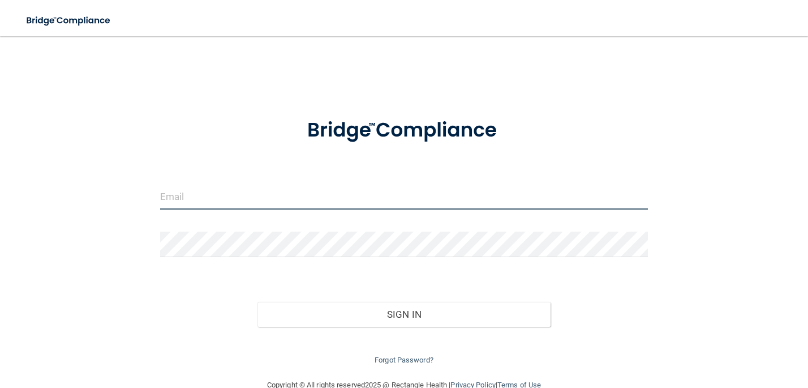
click at [299, 203] on input "email" at bounding box center [404, 196] width 488 height 25
type input "[EMAIL_ADDRESS][DOMAIN_NAME]"
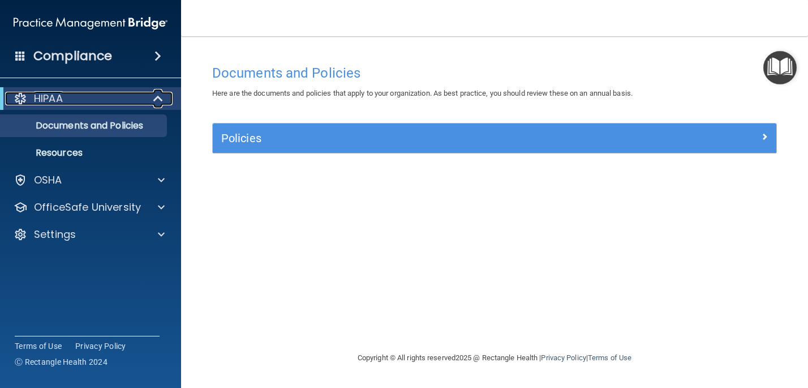
click at [60, 96] on p "HIPAA" at bounding box center [48, 99] width 29 height 14
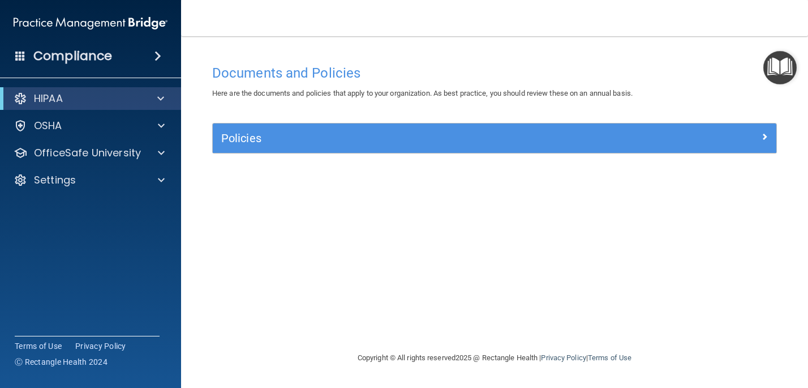
click at [61, 56] on h4 "Compliance" at bounding box center [72, 56] width 79 height 16
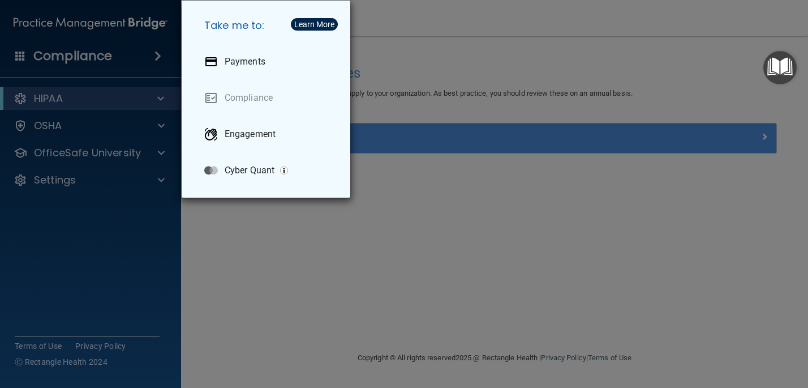
click at [47, 129] on div "Take me to: Payments Compliance Engagement Cyber Quant" at bounding box center [404, 194] width 808 height 388
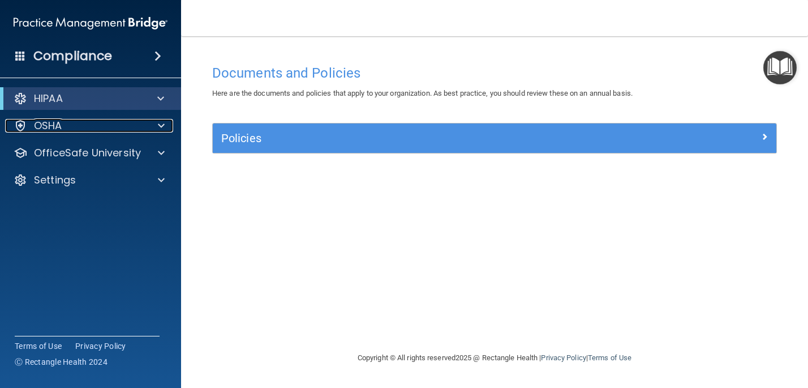
click at [47, 128] on p "OSHA" at bounding box center [48, 126] width 28 height 14
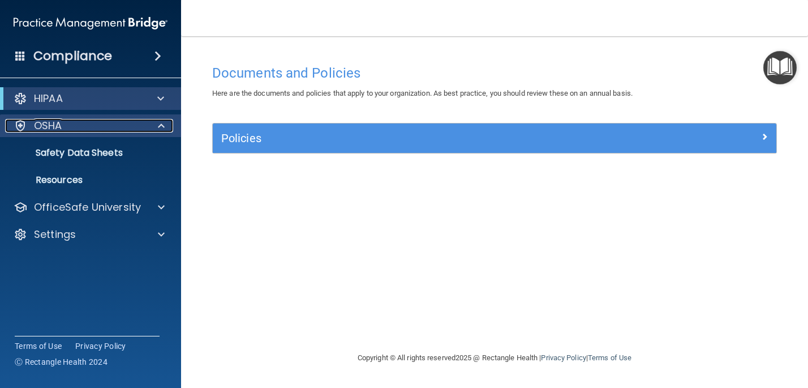
click at [66, 126] on div "OSHA" at bounding box center [75, 126] width 140 height 14
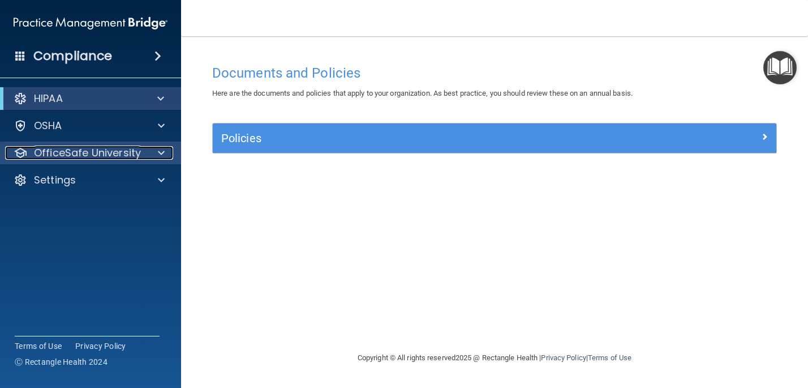
click at [132, 153] on p "OfficeSafe University" at bounding box center [87, 153] width 107 height 14
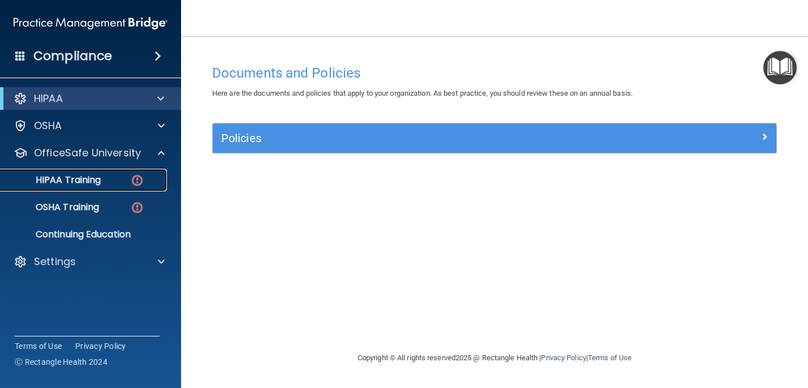
click at [79, 180] on p "HIPAA Training" at bounding box center [53, 179] width 93 height 11
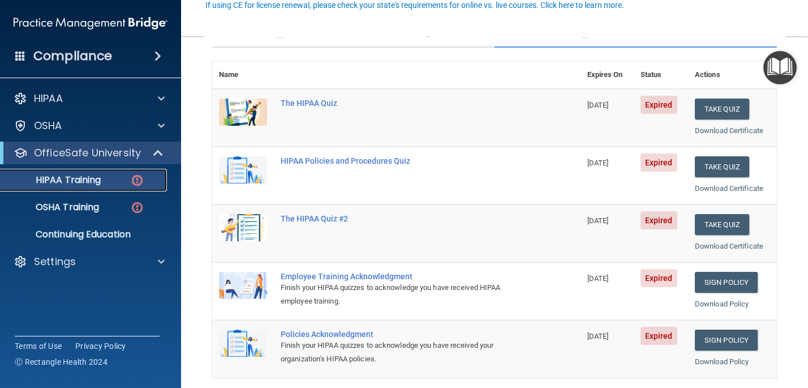
scroll to position [109, 0]
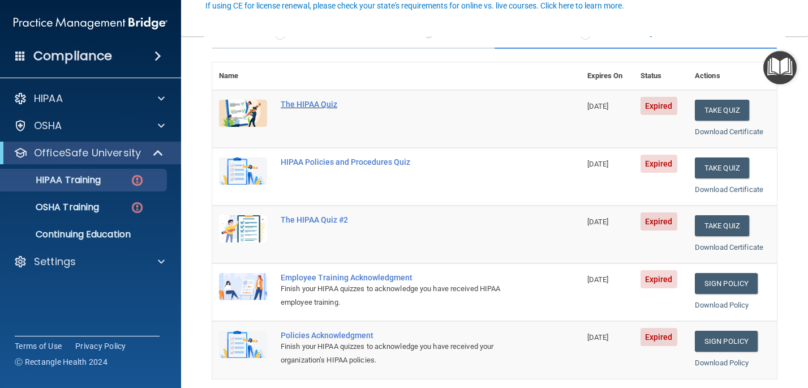
click at [299, 101] on div "The HIPAA Quiz" at bounding box center [402, 104] width 243 height 9
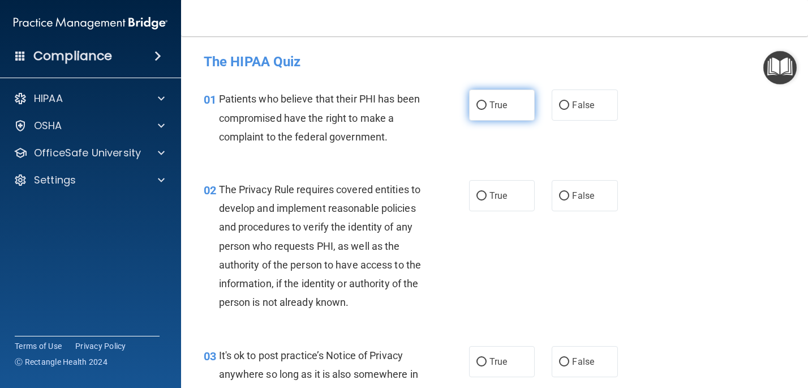
click at [483, 107] on input "True" at bounding box center [481, 105] width 10 height 8
radio input "true"
click at [482, 193] on input "True" at bounding box center [481, 196] width 10 height 8
radio input "true"
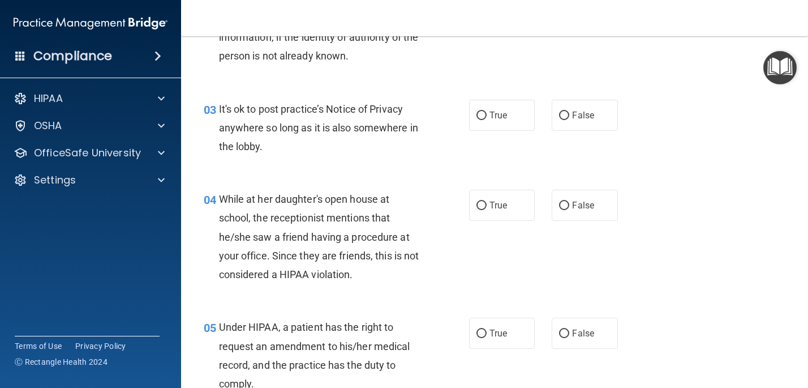
scroll to position [252, 0]
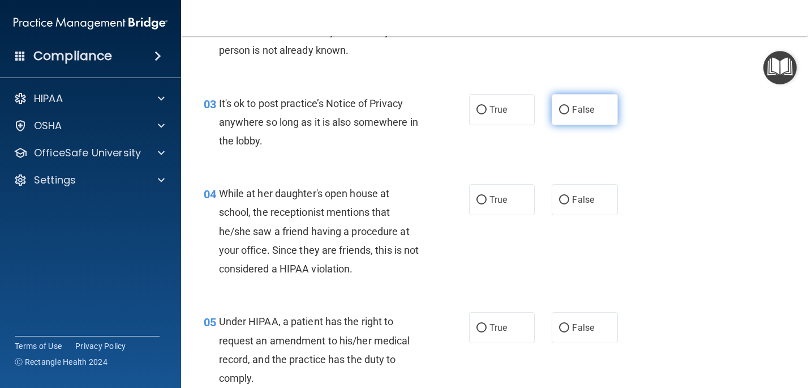
click at [562, 110] on input "False" at bounding box center [564, 110] width 10 height 8
radio input "true"
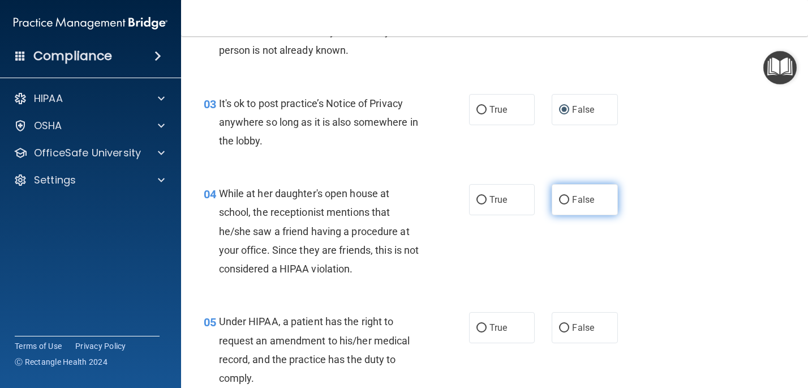
click at [562, 201] on input "False" at bounding box center [564, 200] width 10 height 8
radio input "true"
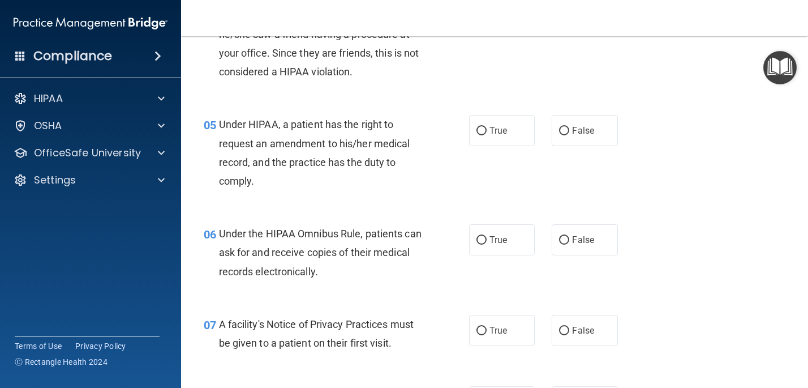
scroll to position [452, 0]
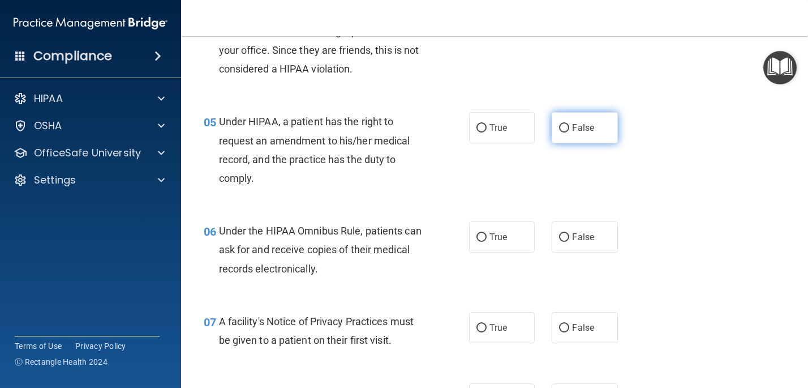
click at [561, 126] on input "False" at bounding box center [564, 128] width 10 height 8
radio input "true"
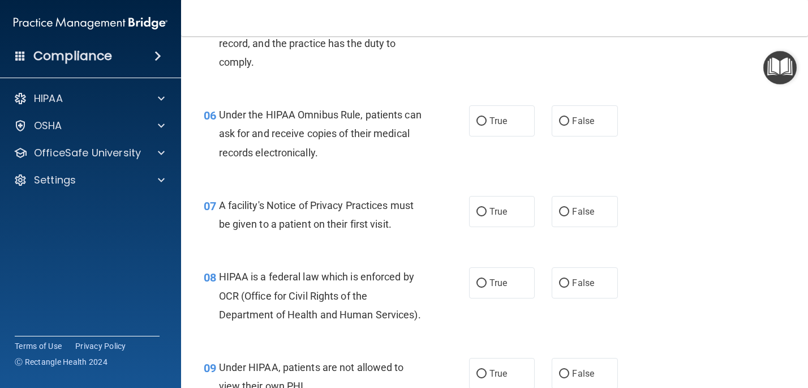
scroll to position [572, 0]
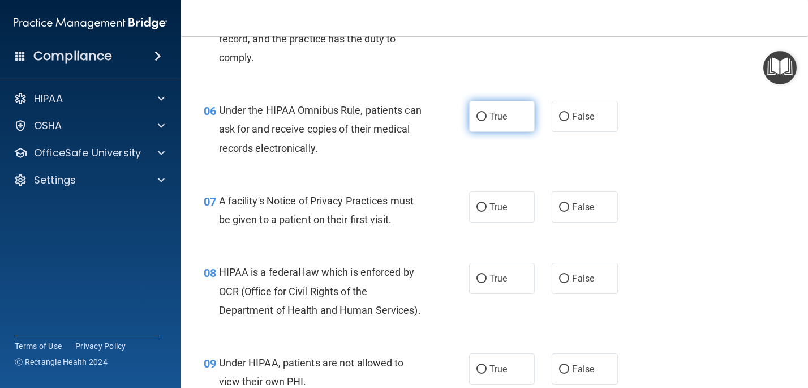
click at [480, 118] on input "True" at bounding box center [481, 117] width 10 height 8
radio input "true"
click at [480, 208] on input "True" at bounding box center [481, 207] width 10 height 8
radio input "true"
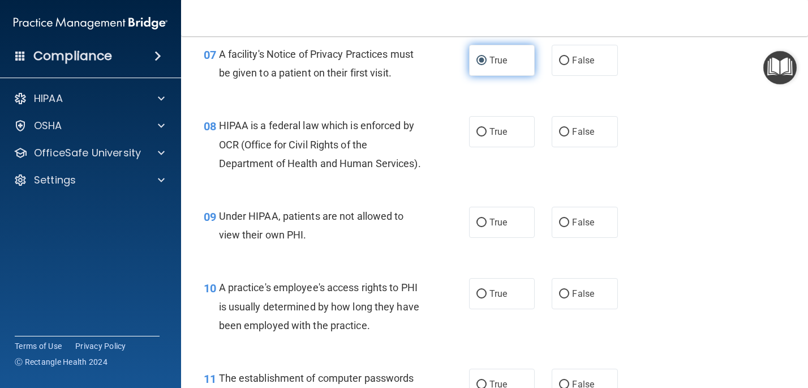
scroll to position [720, 0]
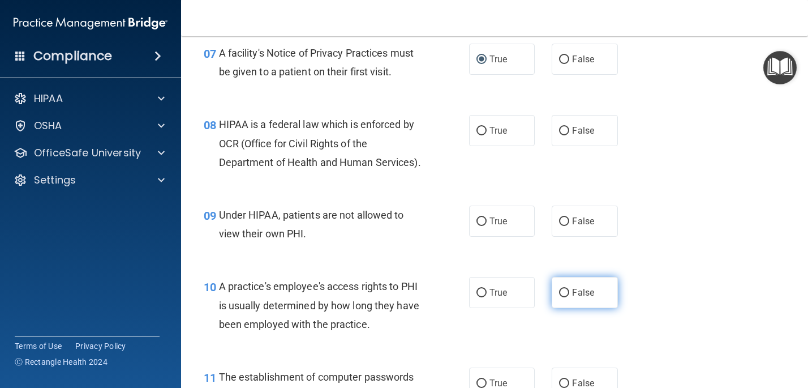
click at [564, 294] on input "False" at bounding box center [564, 293] width 10 height 8
radio input "true"
click at [481, 133] on input "True" at bounding box center [481, 131] width 10 height 8
radio input "true"
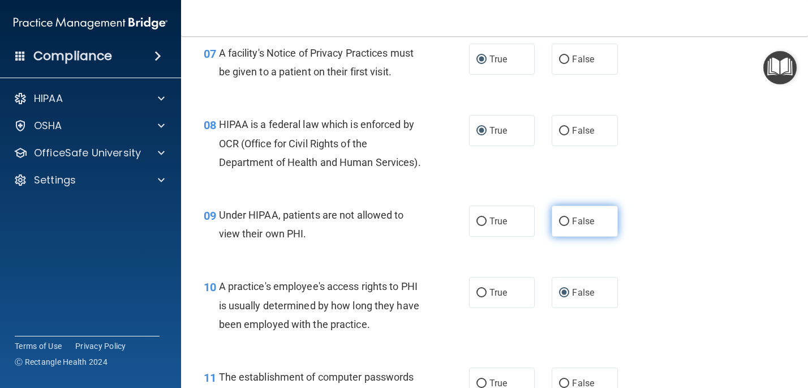
click at [565, 219] on input "False" at bounding box center [564, 221] width 10 height 8
radio input "true"
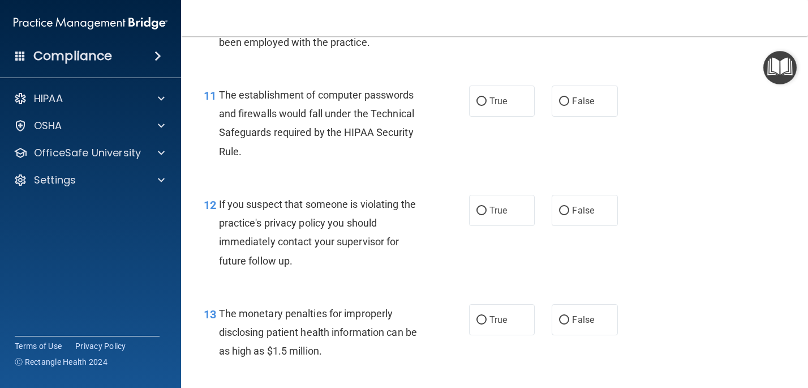
scroll to position [1009, 0]
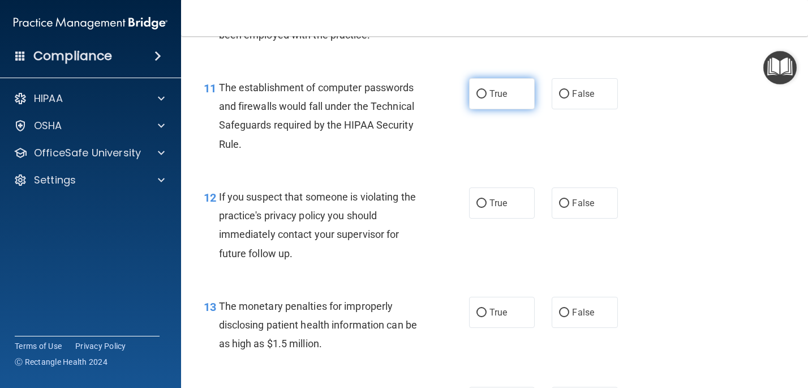
click at [482, 94] on input "True" at bounding box center [481, 94] width 10 height 8
radio input "true"
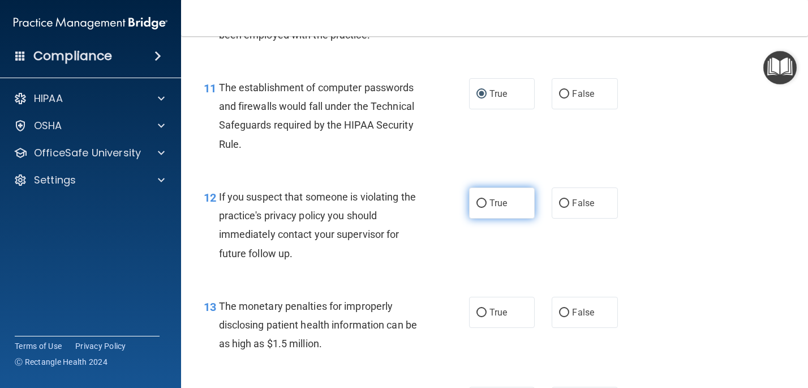
click at [484, 203] on input "True" at bounding box center [481, 203] width 10 height 8
radio input "true"
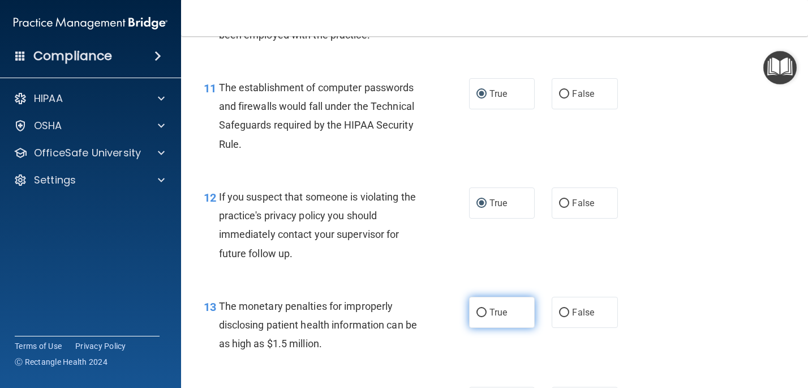
click at [483, 310] on input "True" at bounding box center [481, 312] width 10 height 8
radio input "true"
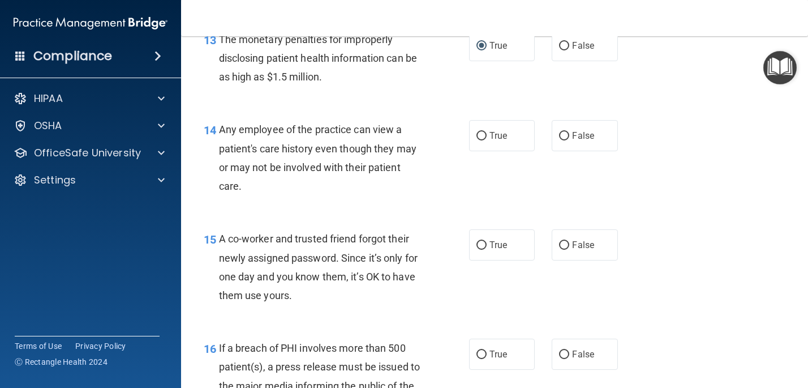
scroll to position [1279, 0]
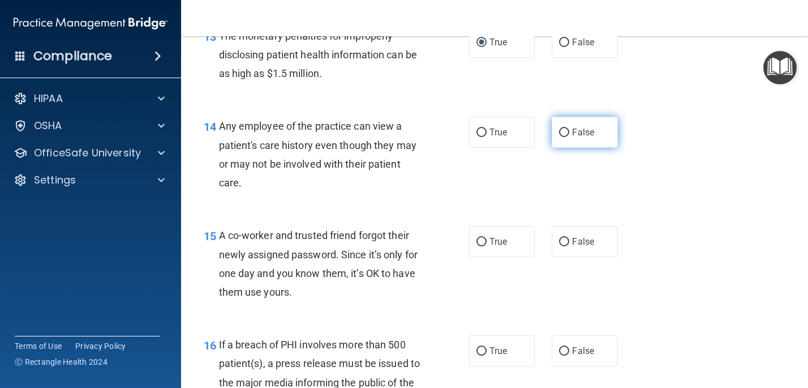
click at [566, 132] on input "False" at bounding box center [564, 132] width 10 height 8
radio input "true"
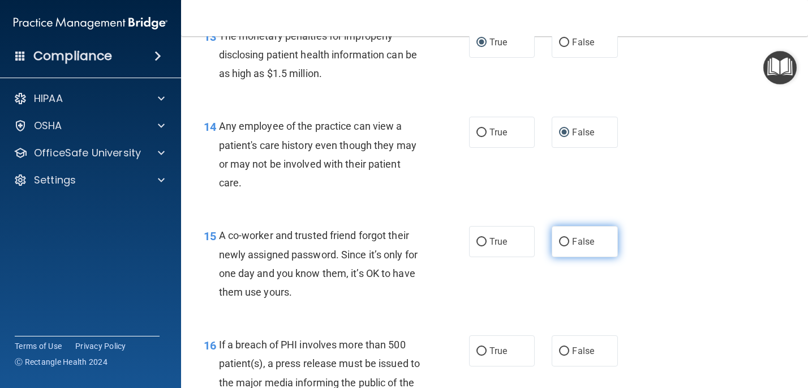
click at [565, 244] on input "False" at bounding box center [564, 242] width 10 height 8
radio input "true"
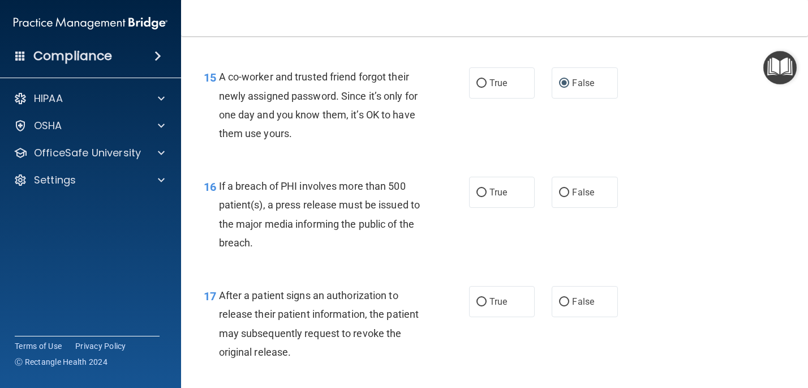
scroll to position [1440, 0]
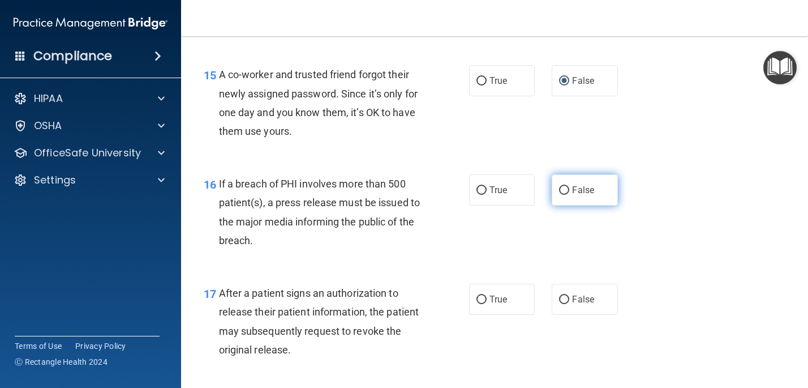
click at [565, 190] on input "False" at bounding box center [564, 190] width 10 height 8
radio input "true"
click at [484, 298] on input "True" at bounding box center [481, 299] width 10 height 8
radio input "true"
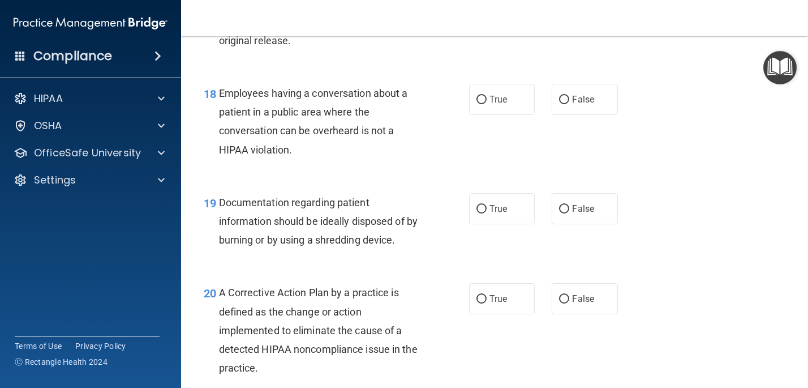
scroll to position [1751, 0]
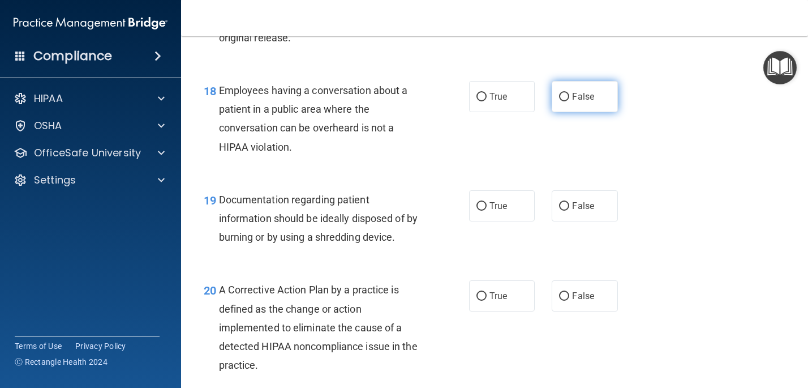
click at [563, 94] on input "False" at bounding box center [564, 97] width 10 height 8
radio input "true"
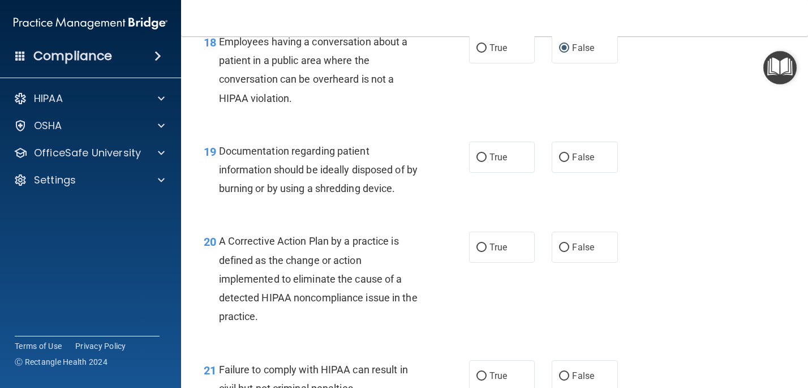
scroll to position [1805, 0]
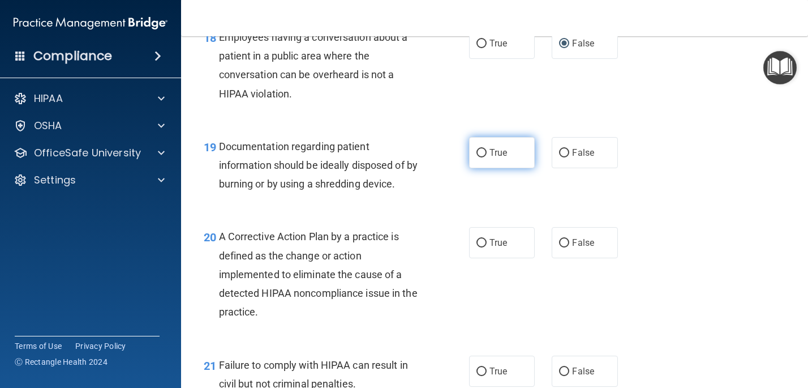
click at [483, 151] on input "True" at bounding box center [481, 153] width 10 height 8
radio input "true"
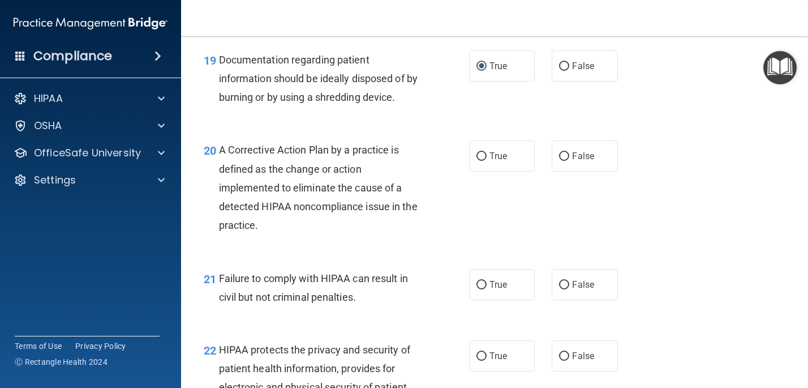
scroll to position [1911, 0]
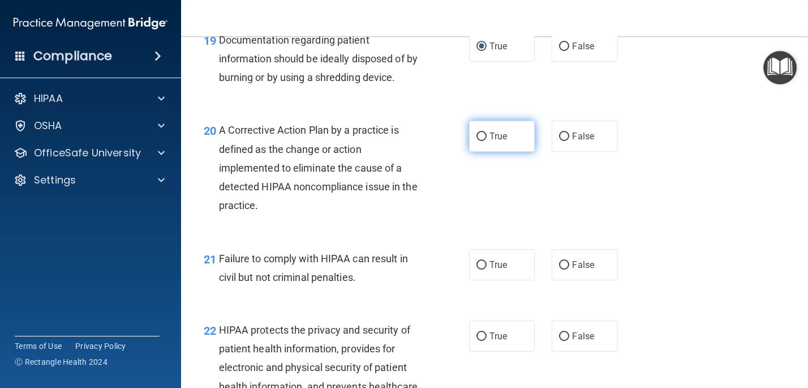
click at [481, 134] on input "True" at bounding box center [481, 136] width 10 height 8
radio input "true"
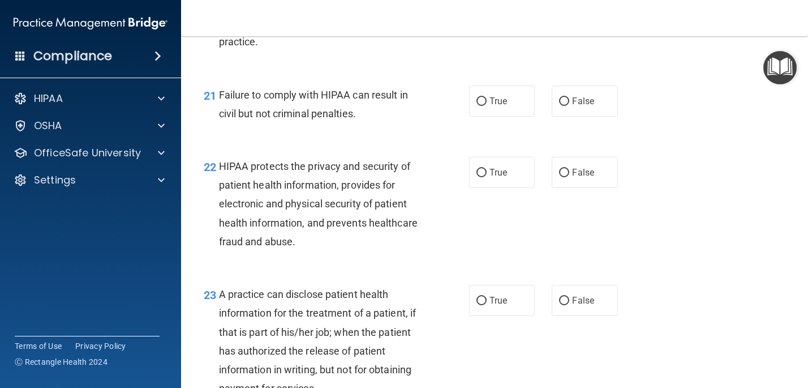
scroll to position [2083, 0]
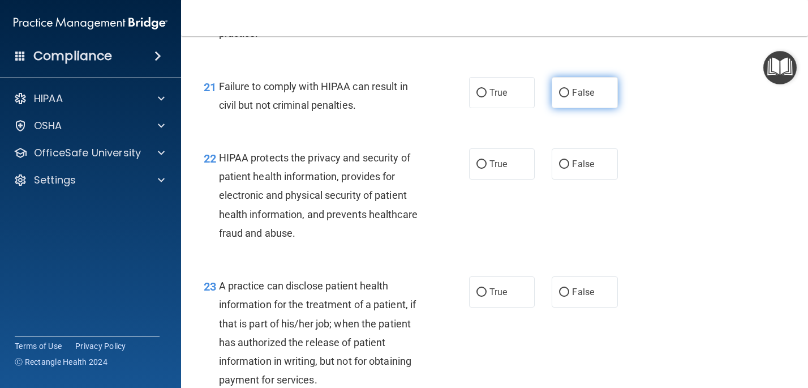
click at [564, 92] on input "False" at bounding box center [564, 93] width 10 height 8
radio input "true"
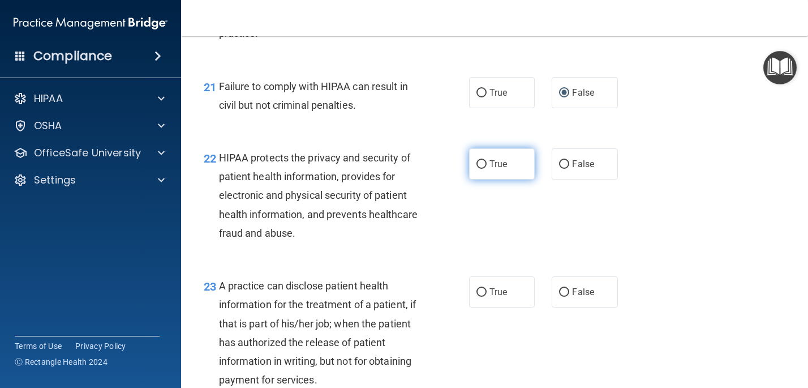
click at [485, 163] on input "True" at bounding box center [481, 164] width 10 height 8
radio input "true"
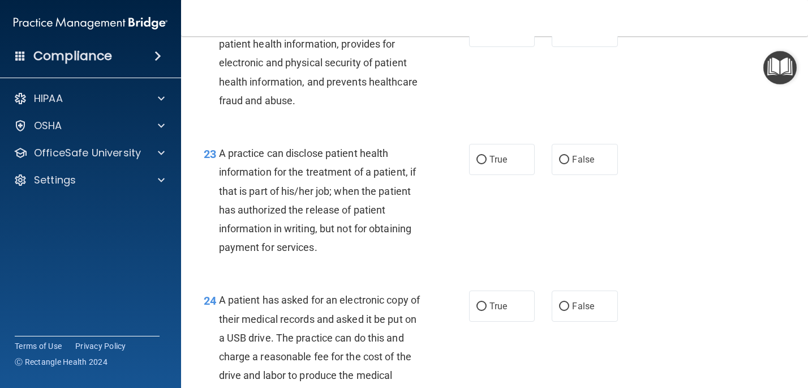
scroll to position [2224, 0]
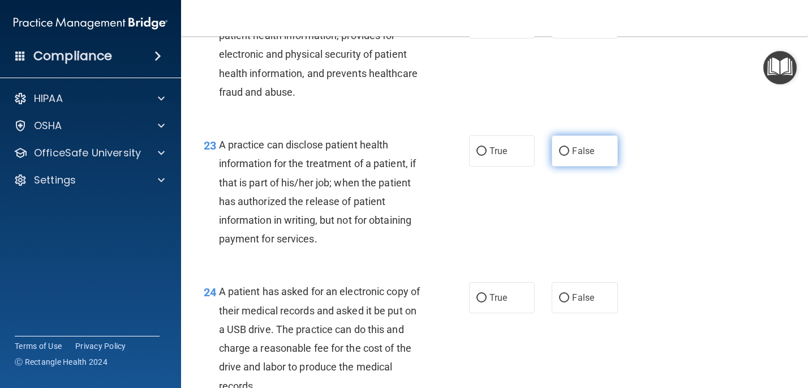
click at [565, 151] on input "False" at bounding box center [564, 151] width 10 height 8
radio input "true"
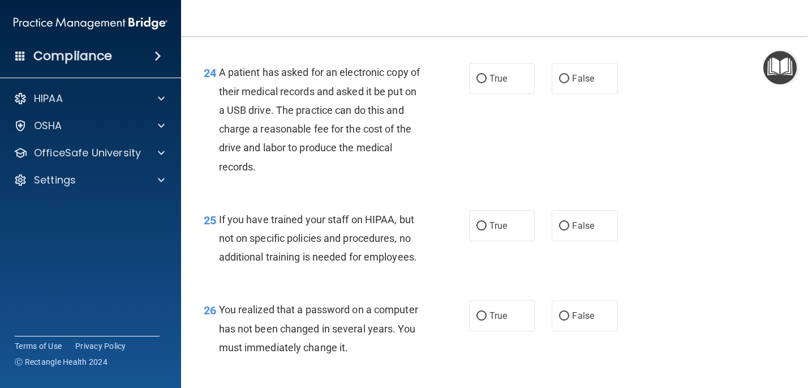
scroll to position [2444, 0]
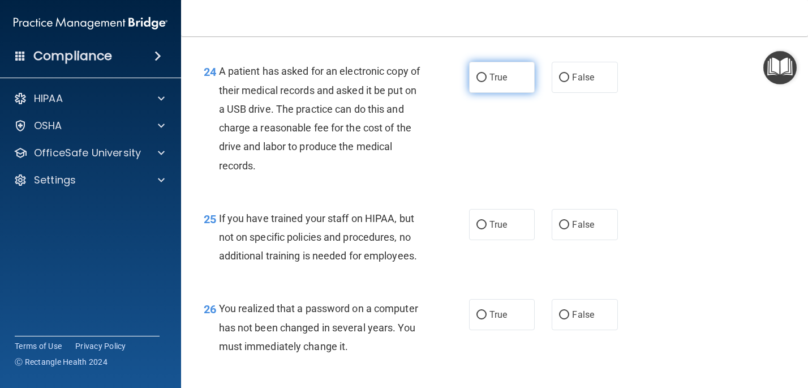
click at [482, 80] on input "True" at bounding box center [481, 78] width 10 height 8
radio input "true"
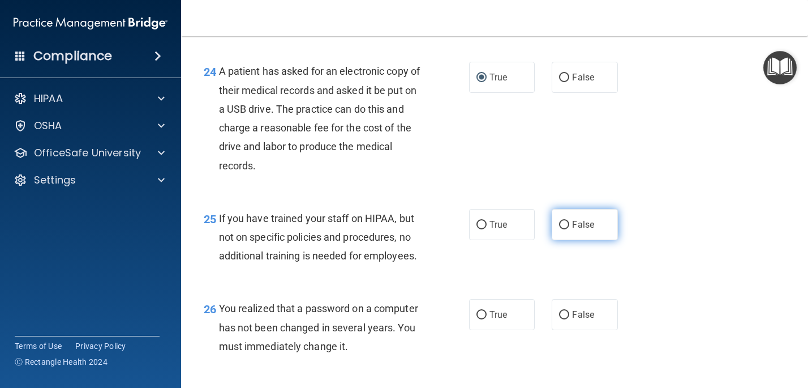
click at [565, 226] on input "False" at bounding box center [564, 225] width 10 height 8
radio input "true"
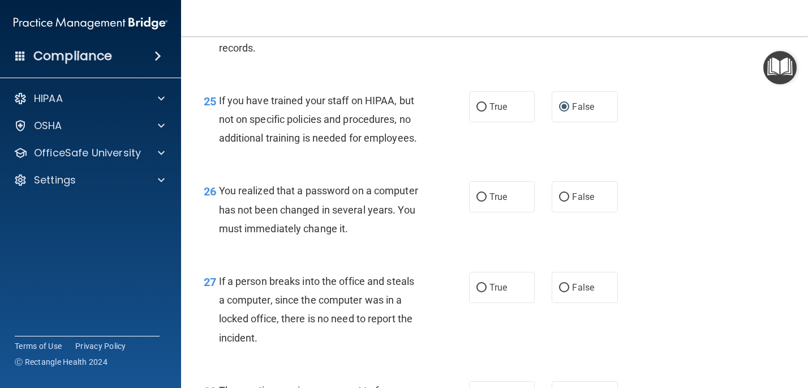
scroll to position [2566, 0]
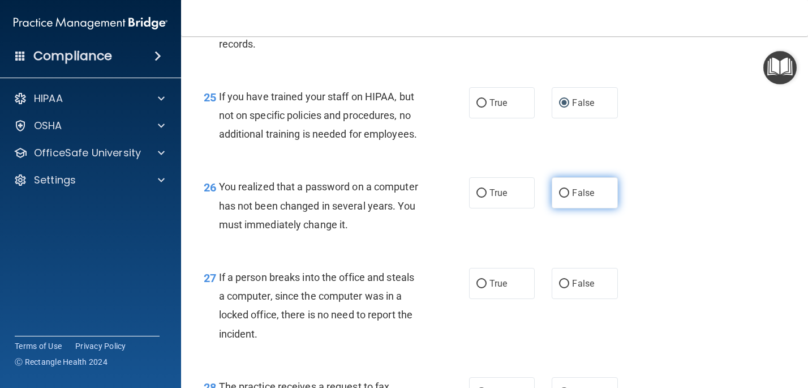
click at [565, 192] on input "False" at bounding box center [564, 193] width 10 height 8
radio input "true"
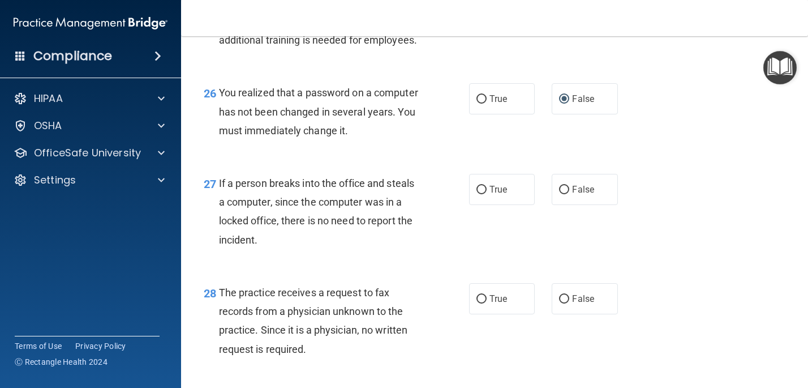
scroll to position [2675, 0]
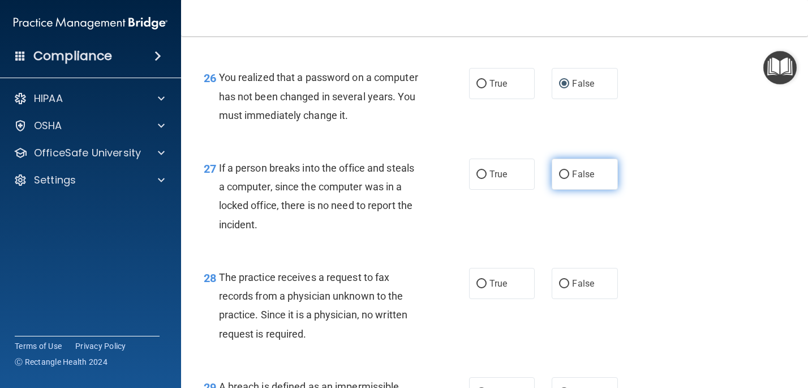
click at [565, 174] on input "False" at bounding box center [564, 174] width 10 height 8
radio input "true"
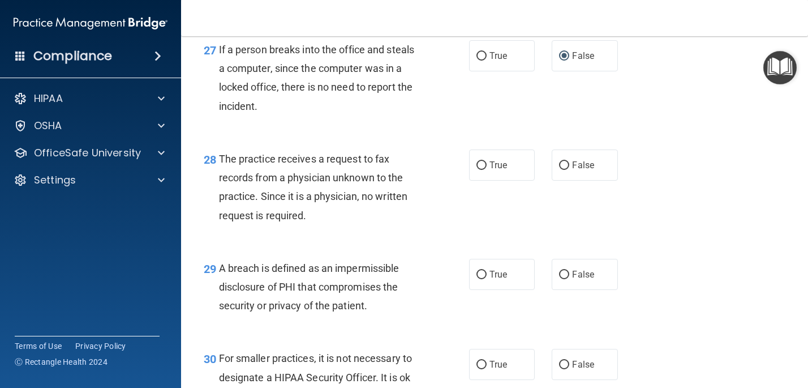
scroll to position [2802, 0]
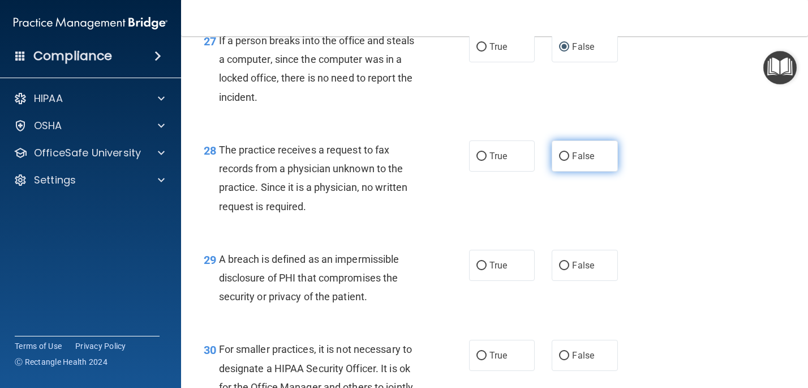
click at [567, 157] on input "False" at bounding box center [564, 156] width 10 height 8
radio input "true"
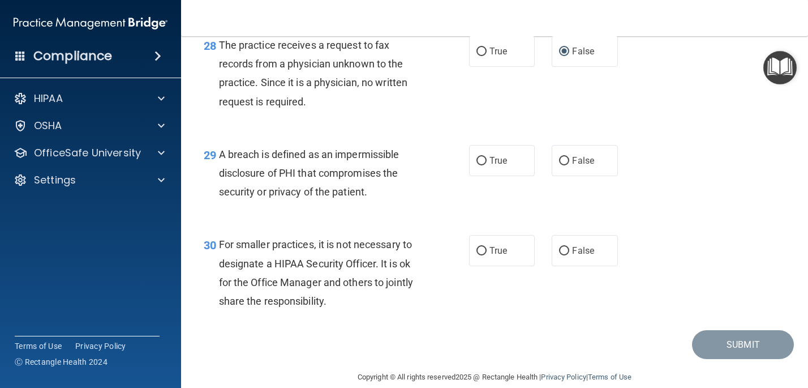
scroll to position [2924, 0]
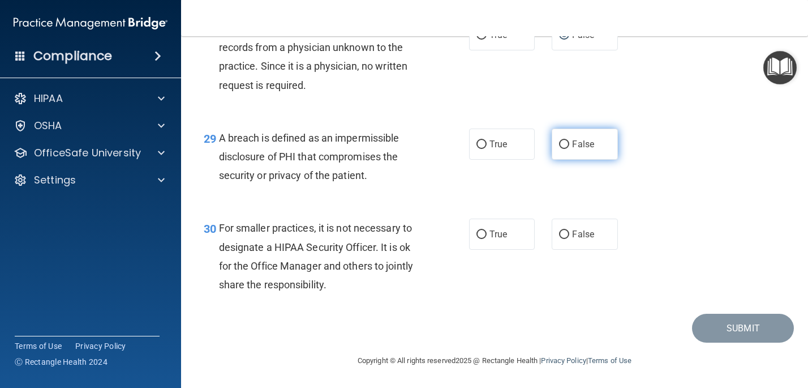
click at [566, 145] on input "False" at bounding box center [564, 144] width 10 height 8
radio input "true"
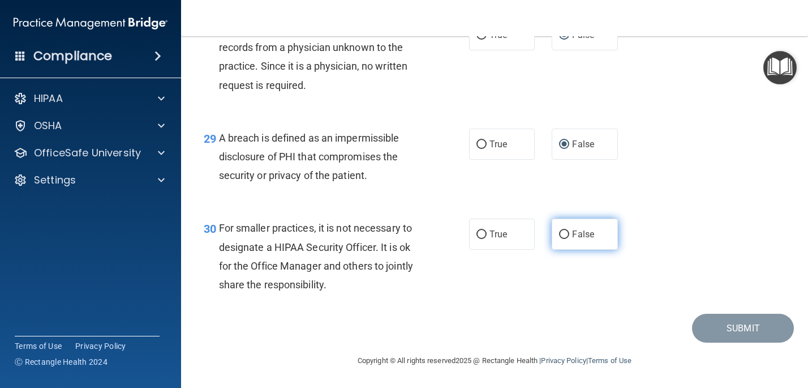
click at [565, 234] on input "False" at bounding box center [564, 234] width 10 height 8
radio input "true"
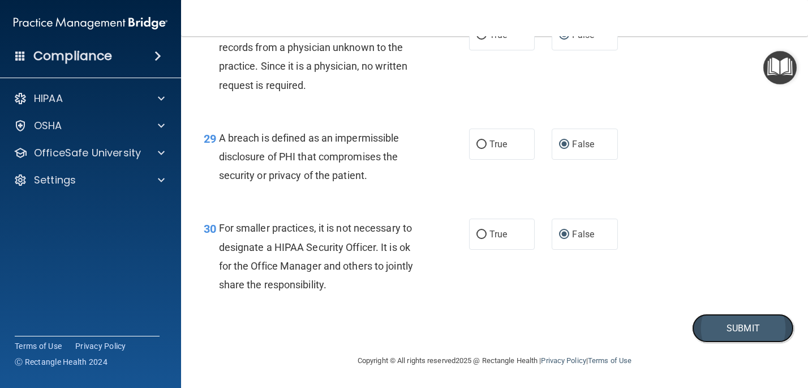
click at [736, 325] on button "Submit" at bounding box center [743, 328] width 102 height 29
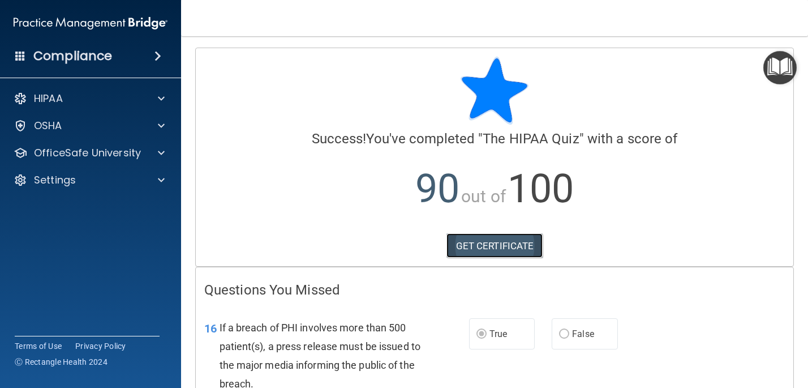
click at [503, 246] on link "GET CERTIFICATE" at bounding box center [494, 245] width 97 height 25
click at [161, 56] on span at bounding box center [157, 56] width 7 height 14
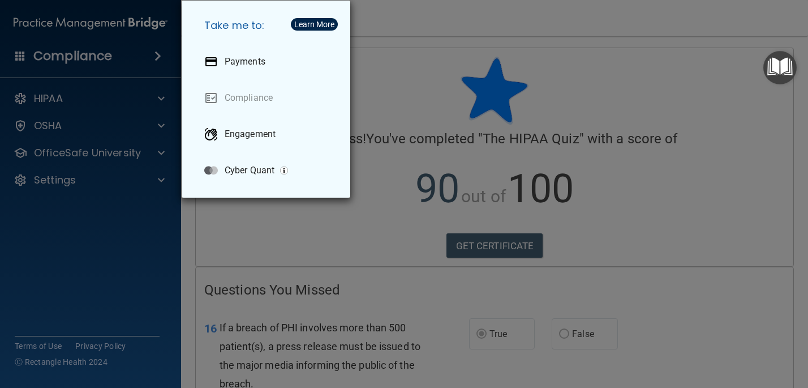
click at [83, 97] on div "Take me to: Payments Compliance Engagement Cyber Quant" at bounding box center [404, 194] width 808 height 388
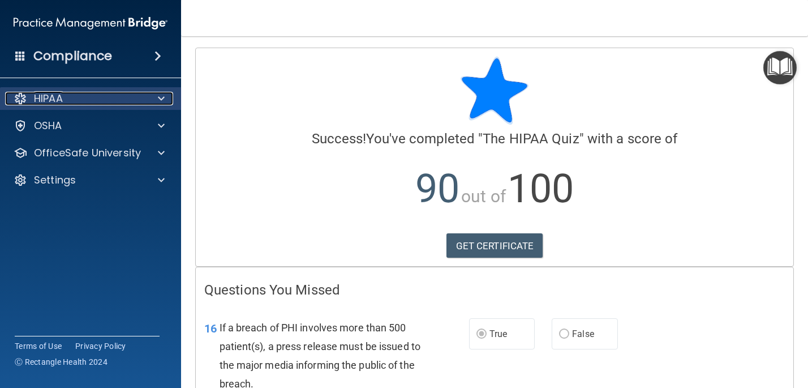
click at [42, 97] on p "HIPAA" at bounding box center [48, 99] width 29 height 14
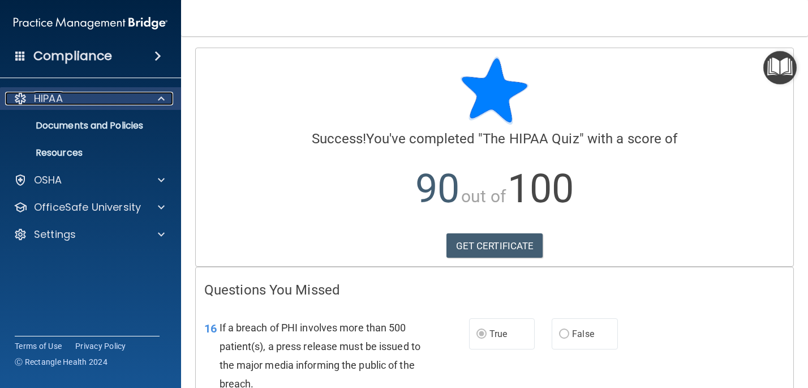
click at [42, 97] on p "HIPAA" at bounding box center [48, 99] width 29 height 14
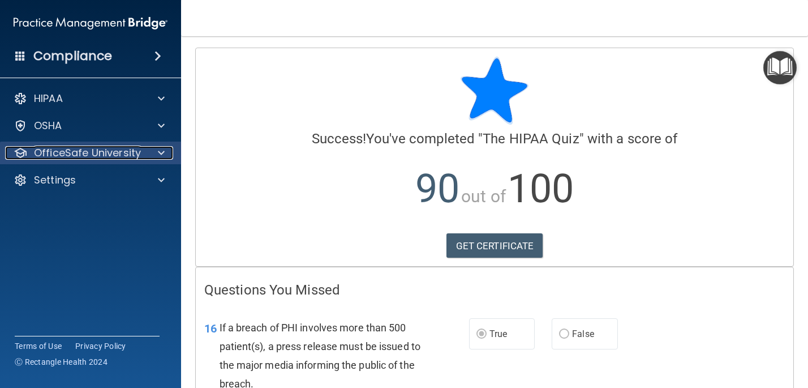
click at [105, 151] on p "OfficeSafe University" at bounding box center [87, 153] width 107 height 14
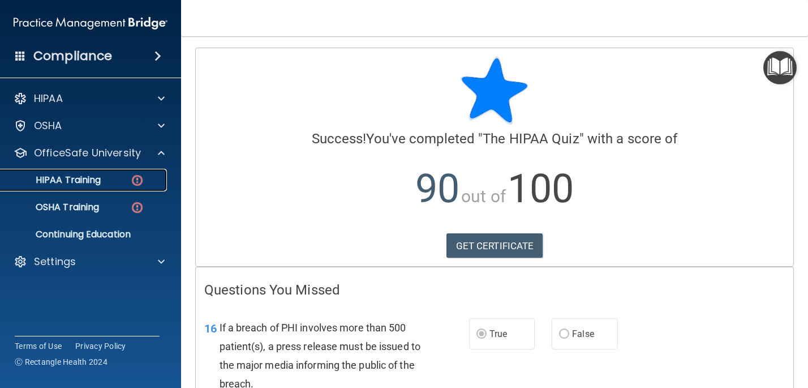
click at [80, 181] on p "HIPAA Training" at bounding box center [53, 179] width 93 height 11
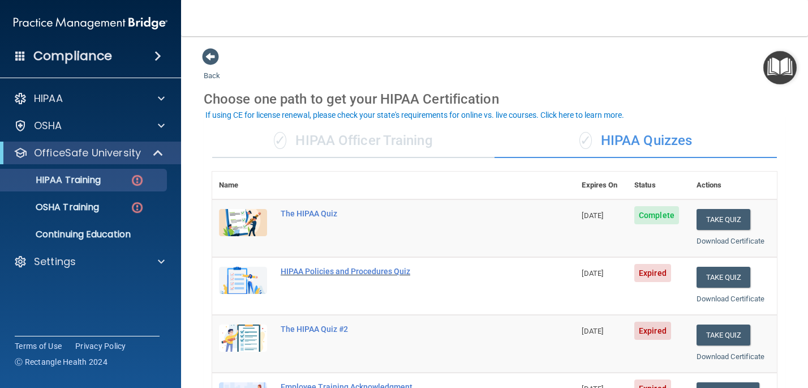
click at [328, 268] on div "HIPAA Policies and Procedures Quiz" at bounding box center [400, 271] width 238 height 9
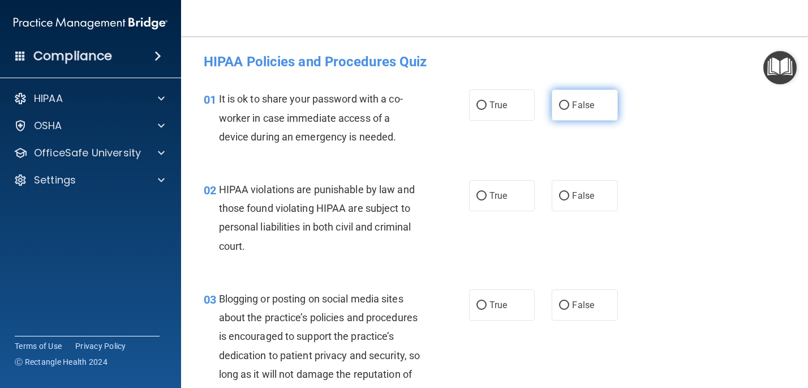
click at [564, 105] on input "False" at bounding box center [564, 105] width 10 height 8
radio input "true"
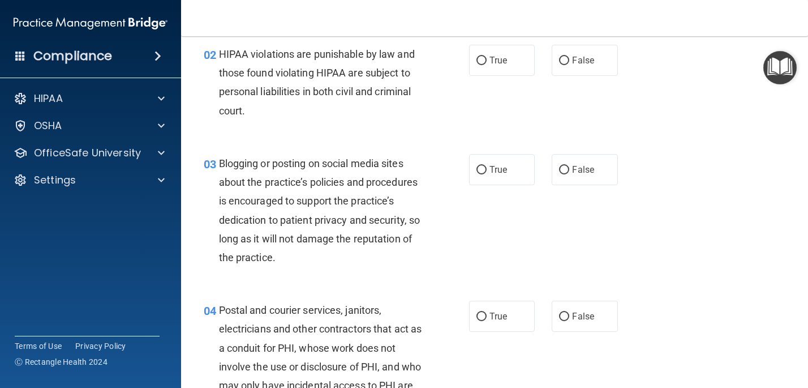
scroll to position [139, 0]
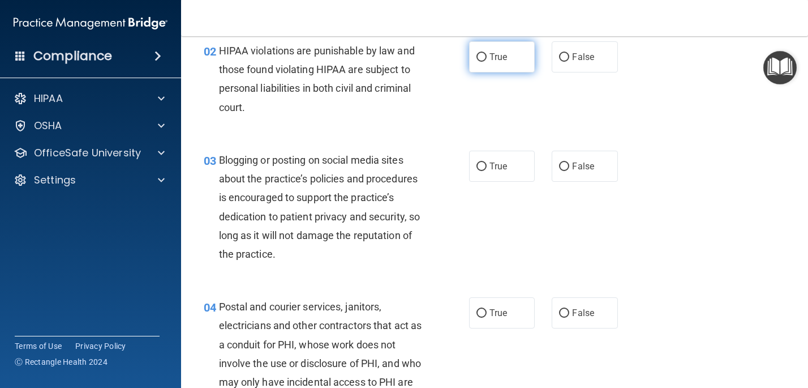
click at [483, 59] on input "True" at bounding box center [481, 57] width 10 height 8
radio input "true"
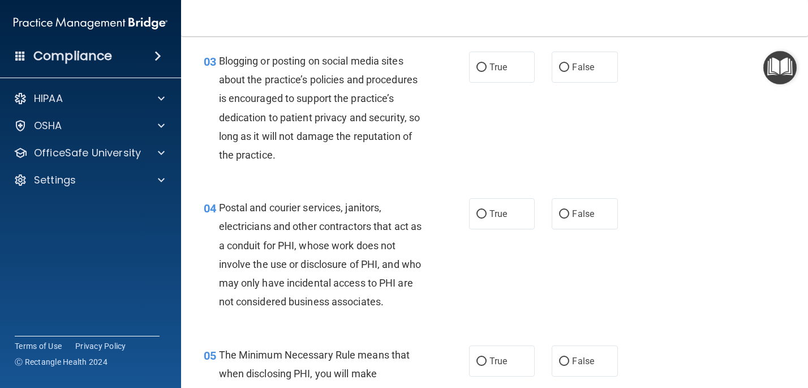
scroll to position [236, 0]
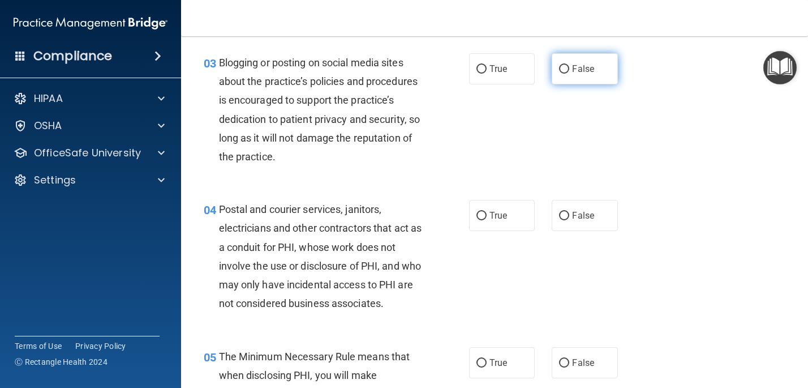
click at [564, 67] on input "False" at bounding box center [564, 69] width 10 height 8
radio input "true"
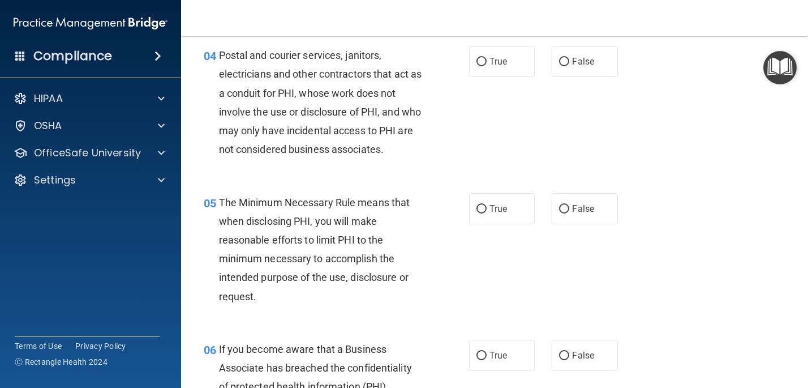
scroll to position [388, 0]
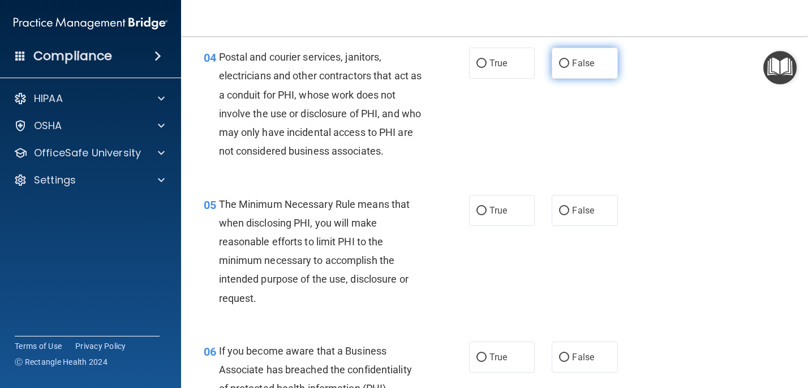
click at [565, 65] on input "False" at bounding box center [564, 63] width 10 height 8
radio input "true"
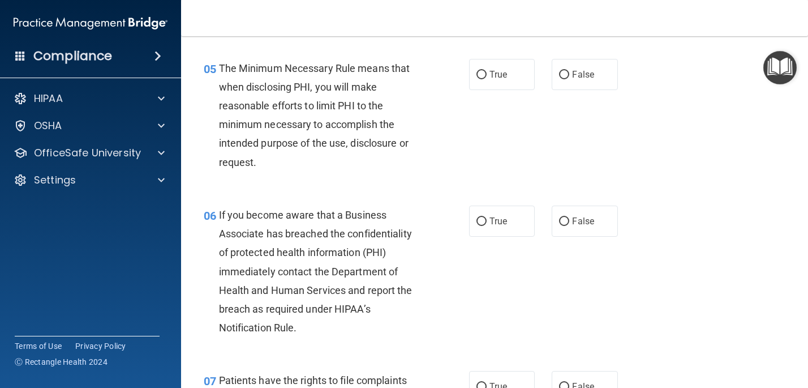
scroll to position [535, 0]
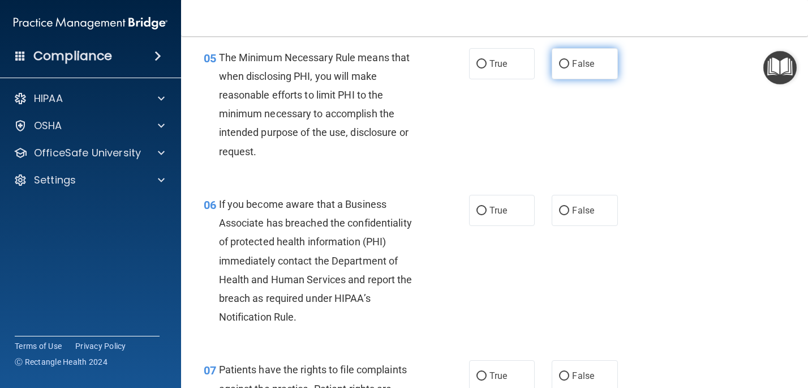
click at [564, 65] on input "False" at bounding box center [564, 64] width 10 height 8
radio input "true"
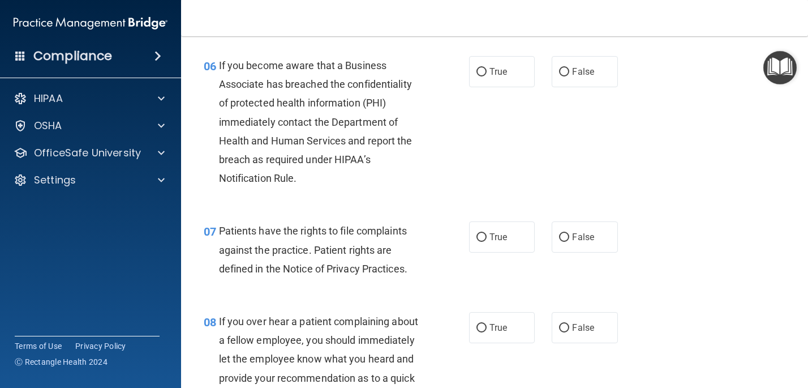
scroll to position [679, 0]
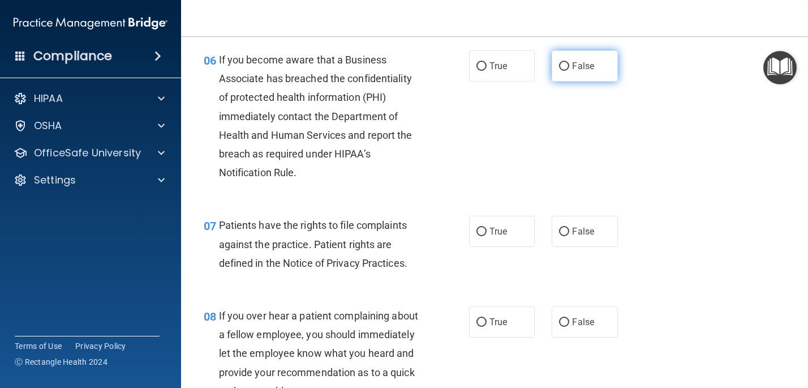
click at [564, 70] on input "False" at bounding box center [564, 66] width 10 height 8
radio input "true"
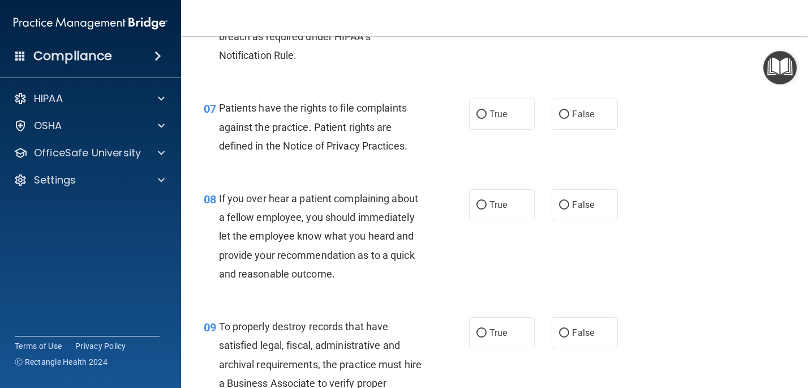
scroll to position [797, 0]
click at [483, 114] on input "True" at bounding box center [481, 114] width 10 height 8
radio input "true"
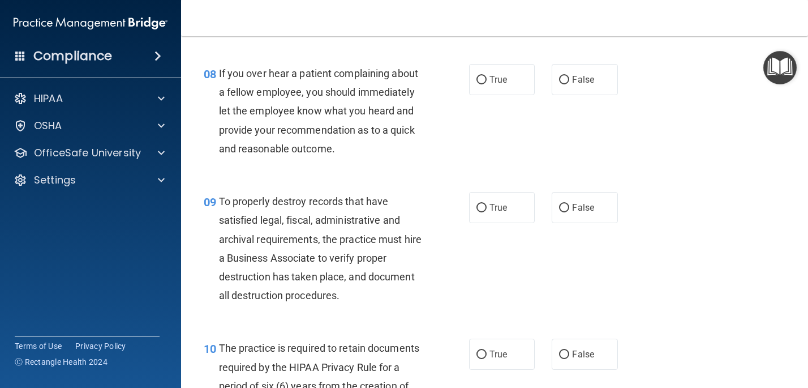
scroll to position [927, 0]
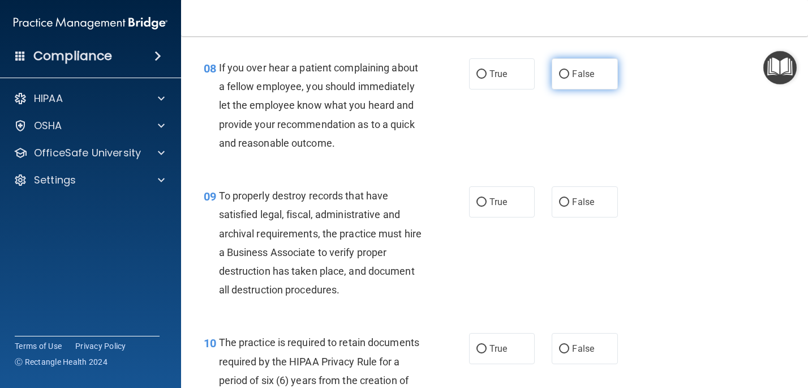
click at [566, 72] on input "False" at bounding box center [564, 74] width 10 height 8
radio input "true"
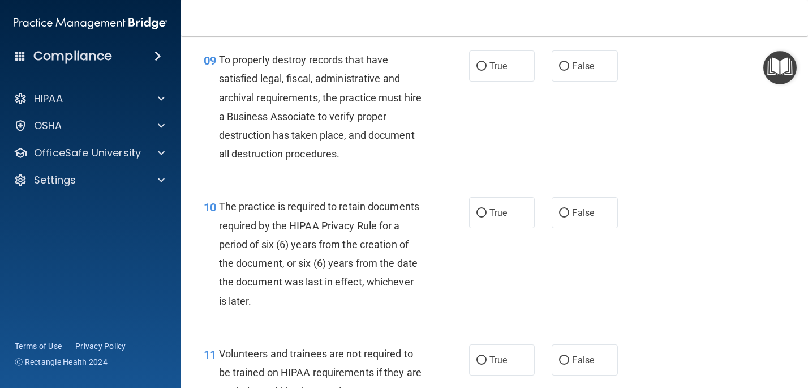
scroll to position [1064, 0]
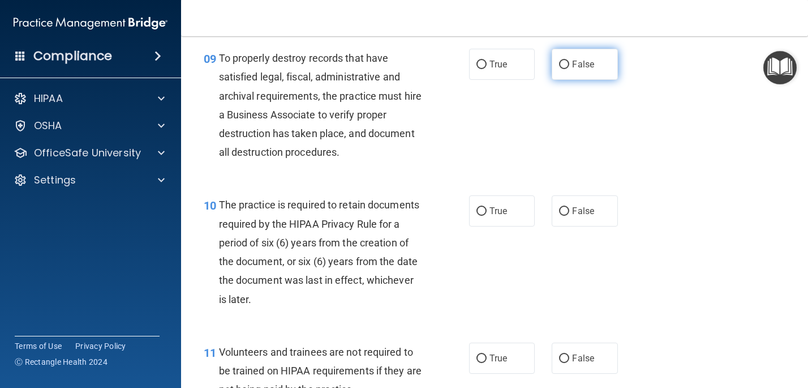
click at [564, 65] on input "False" at bounding box center [564, 65] width 10 height 8
radio input "true"
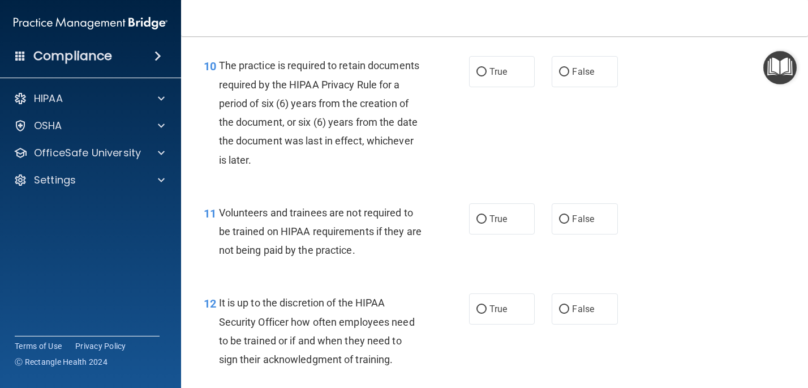
scroll to position [1213, 0]
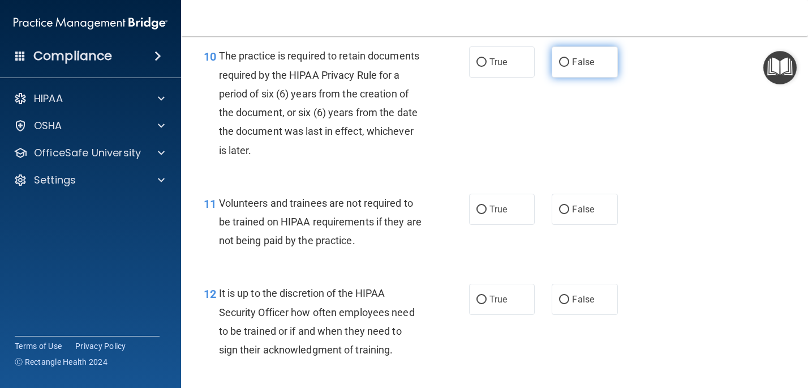
click at [565, 60] on input "False" at bounding box center [564, 62] width 10 height 8
radio input "true"
click at [446, 238] on div "11 Volunteers and trainees are not required to be trained on HIPAA requirements…" at bounding box center [336, 225] width 299 height 62
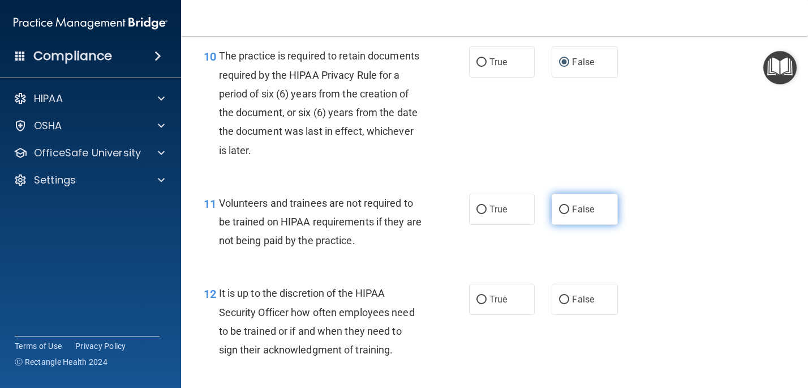
click at [566, 210] on input "False" at bounding box center [564, 209] width 10 height 8
radio input "true"
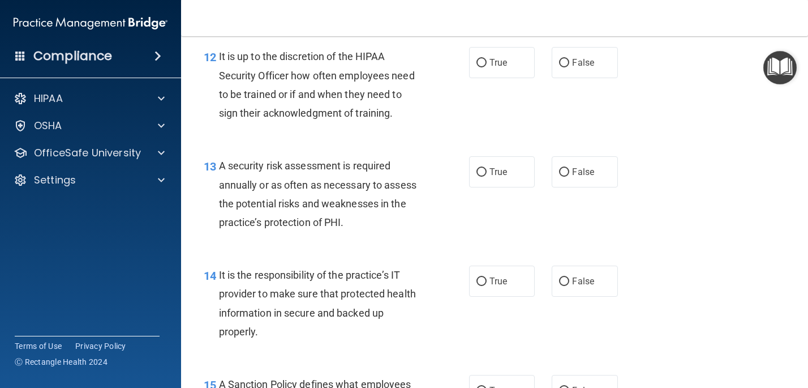
scroll to position [1448, 0]
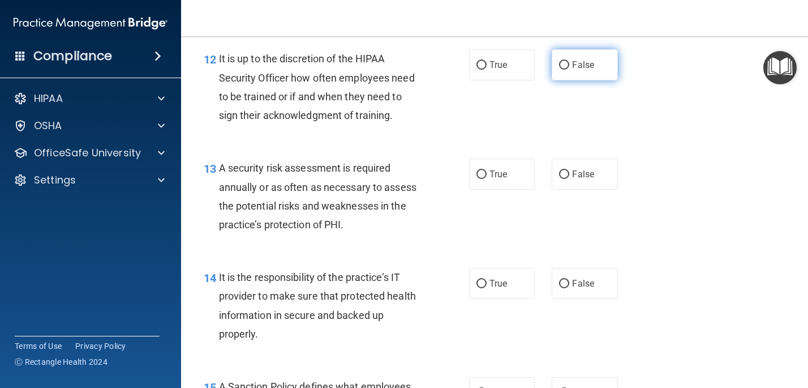
click at [564, 66] on input "False" at bounding box center [564, 65] width 10 height 8
radio input "true"
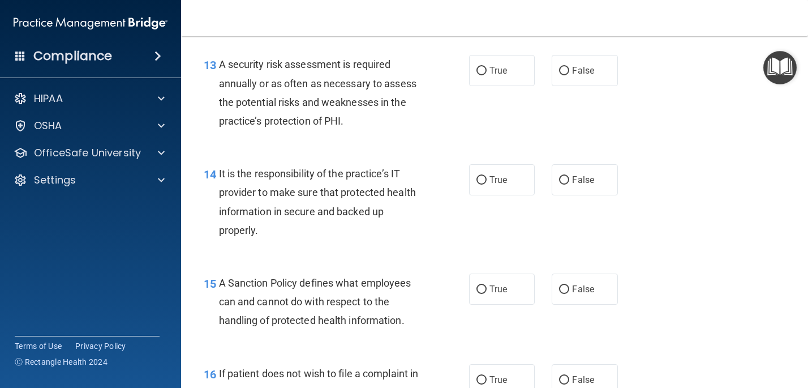
scroll to position [1552, 0]
click at [483, 72] on input "True" at bounding box center [481, 70] width 10 height 8
radio input "true"
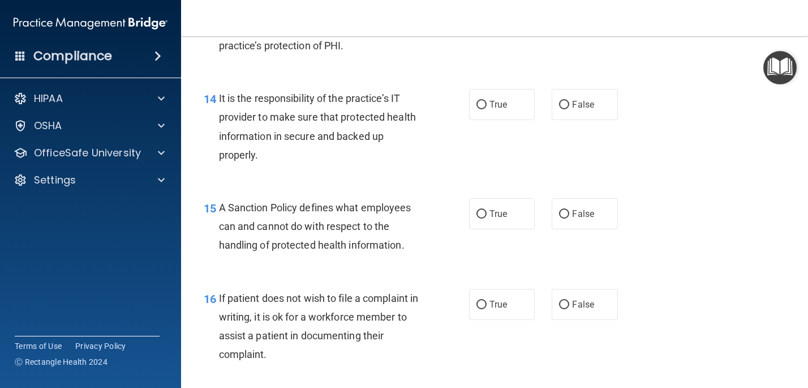
scroll to position [1631, 0]
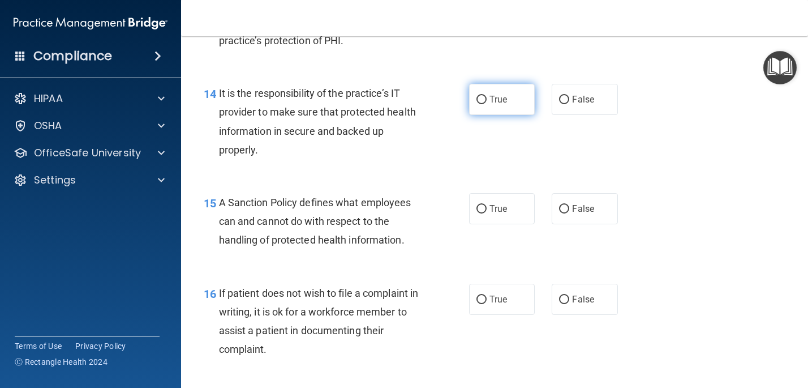
click at [483, 100] on input "True" at bounding box center [481, 100] width 10 height 8
radio input "true"
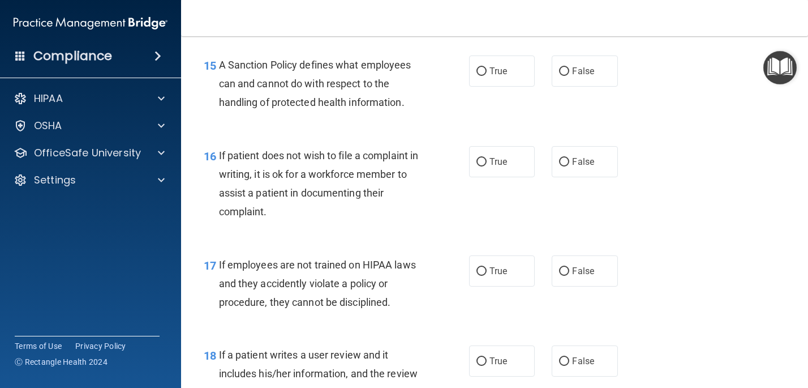
scroll to position [1775, 0]
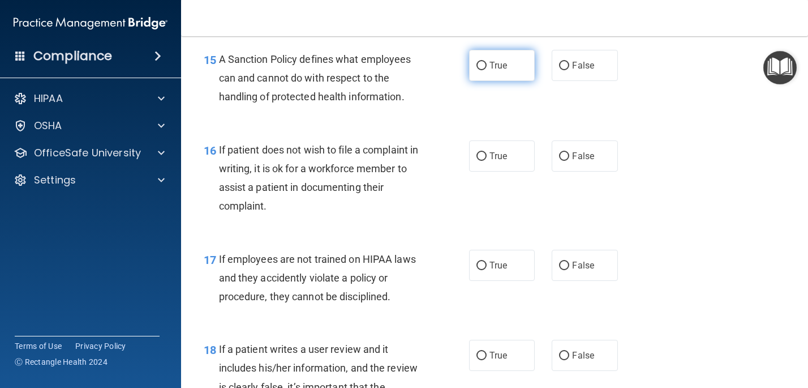
click at [479, 67] on input "True" at bounding box center [481, 66] width 10 height 8
radio input "true"
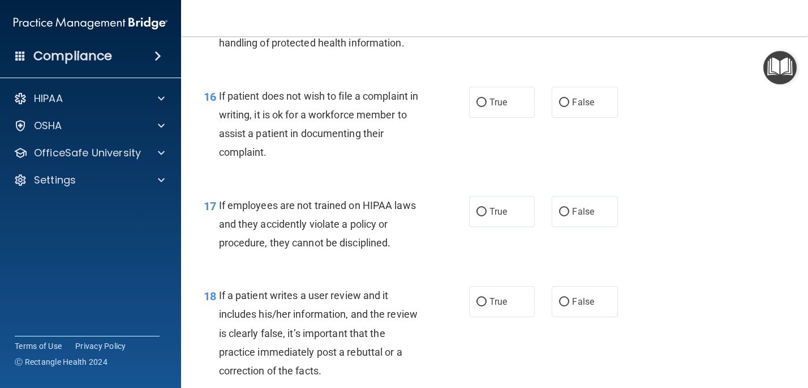
scroll to position [1830, 0]
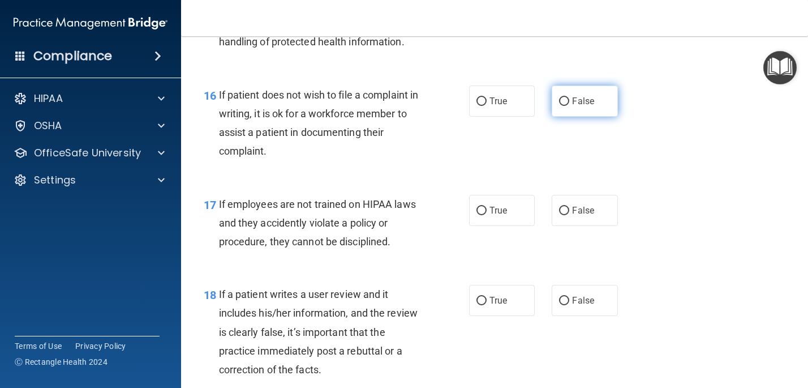
click at [563, 101] on input "False" at bounding box center [564, 101] width 10 height 8
radio input "true"
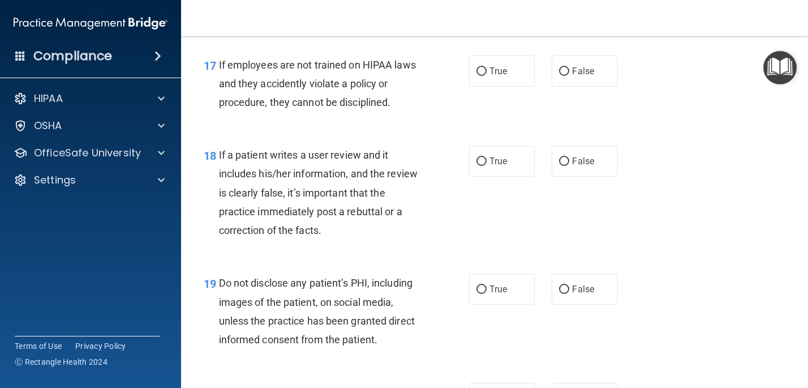
scroll to position [1973, 0]
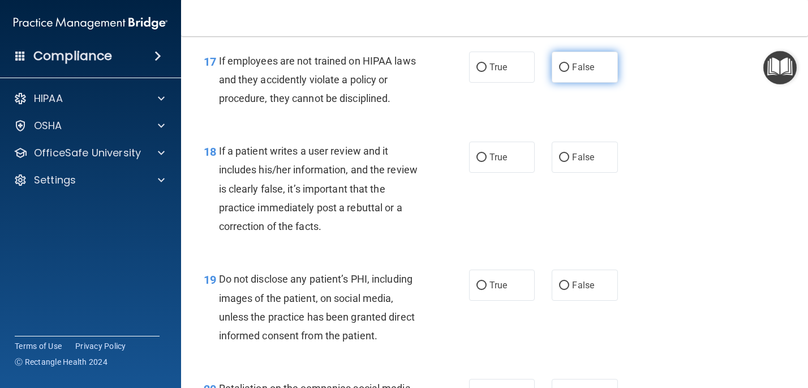
click at [562, 66] on input "False" at bounding box center [564, 67] width 10 height 8
radio input "true"
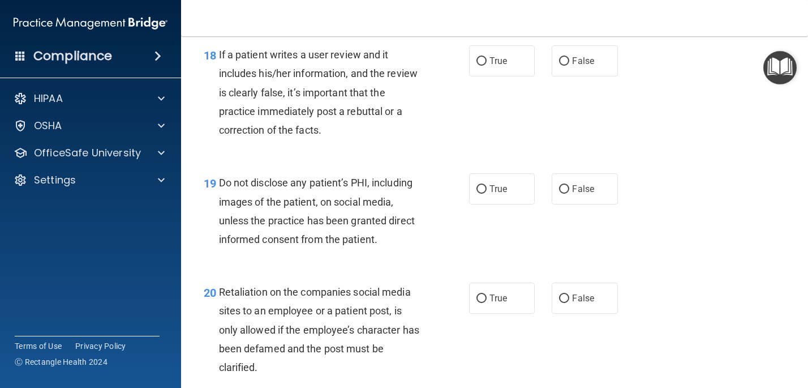
scroll to position [2070, 0]
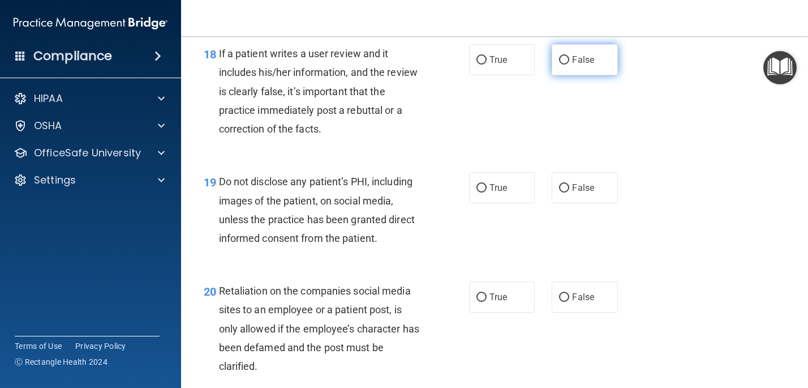
click at [566, 61] on input "False" at bounding box center [564, 60] width 10 height 8
radio input "true"
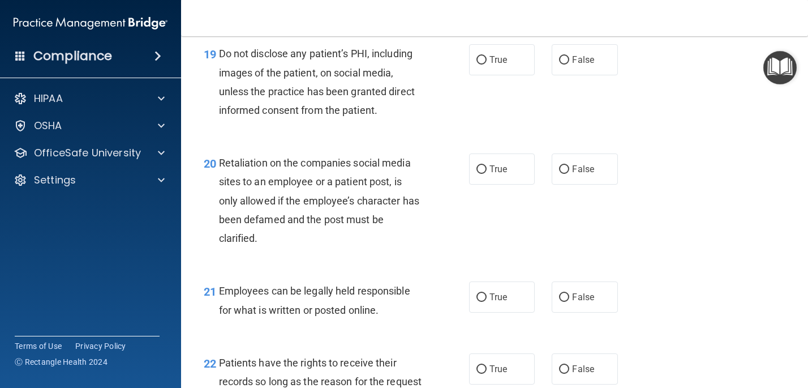
scroll to position [2205, 0]
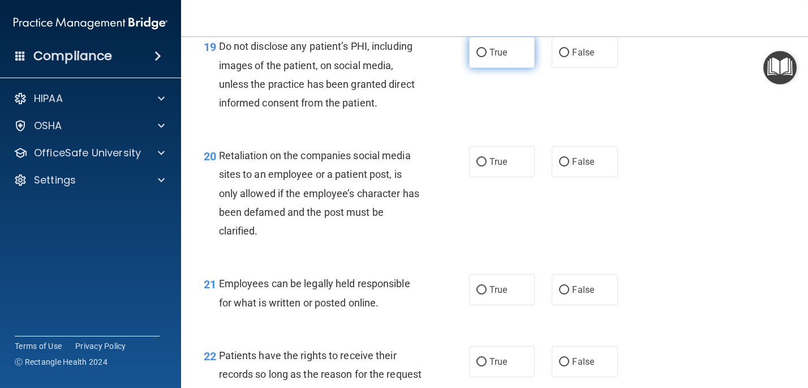
click at [484, 55] on input "True" at bounding box center [481, 53] width 10 height 8
radio input "true"
click at [562, 53] on input "False" at bounding box center [564, 53] width 10 height 8
radio input "true"
radio input "false"
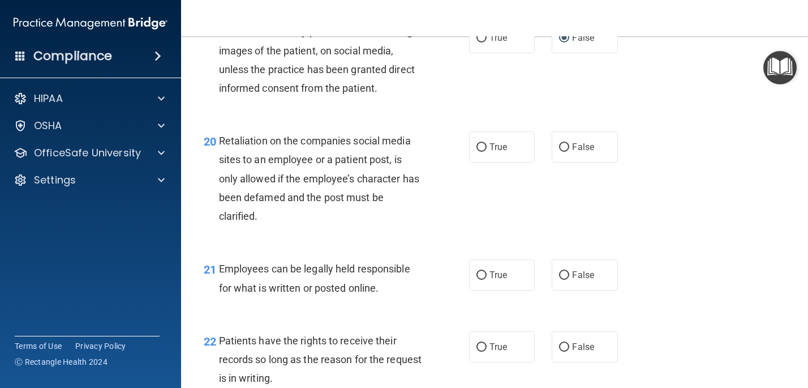
scroll to position [2226, 0]
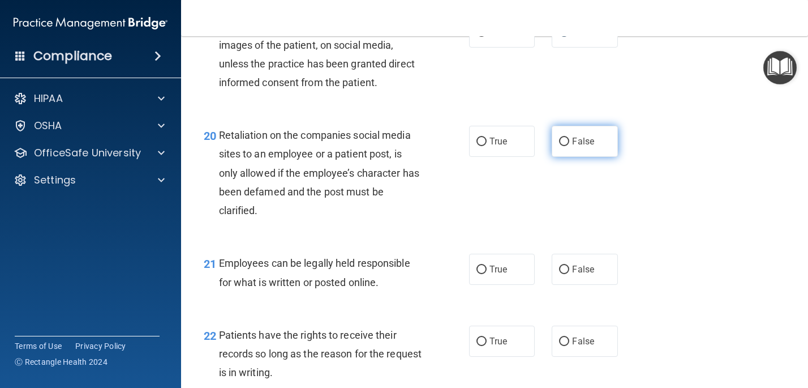
click at [561, 142] on input "False" at bounding box center [564, 142] width 10 height 8
radio input "true"
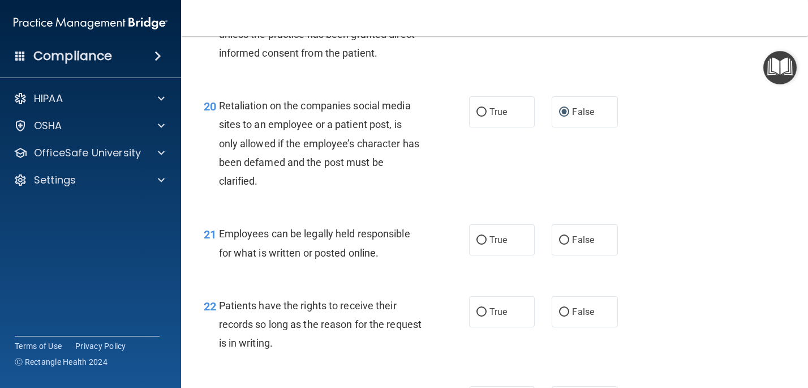
scroll to position [2257, 0]
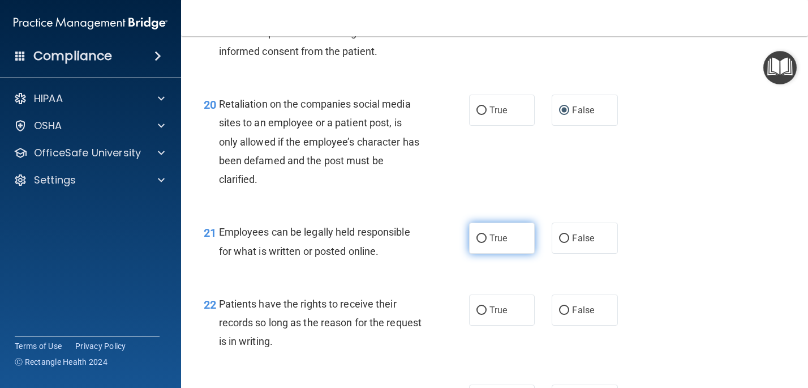
click at [482, 238] on input "True" at bounding box center [481, 238] width 10 height 8
radio input "true"
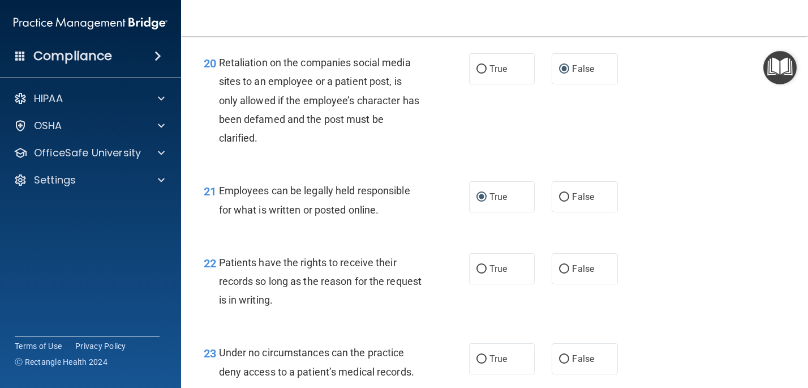
scroll to position [2309, 0]
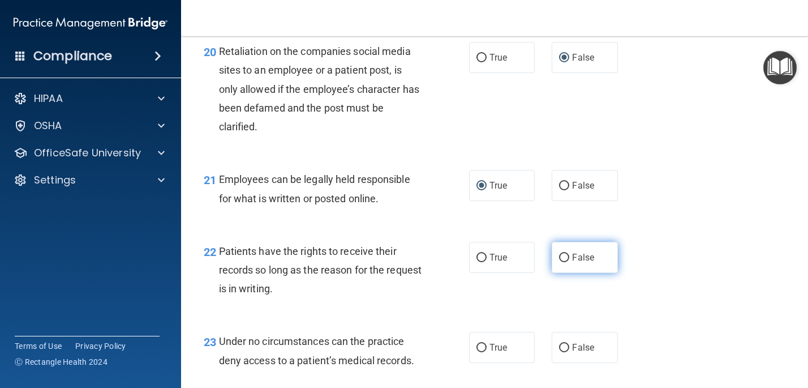
click at [565, 255] on input "False" at bounding box center [564, 258] width 10 height 8
radio input "true"
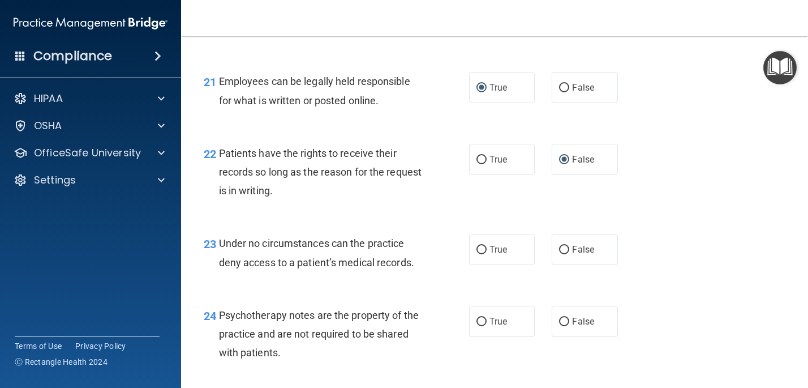
scroll to position [2431, 0]
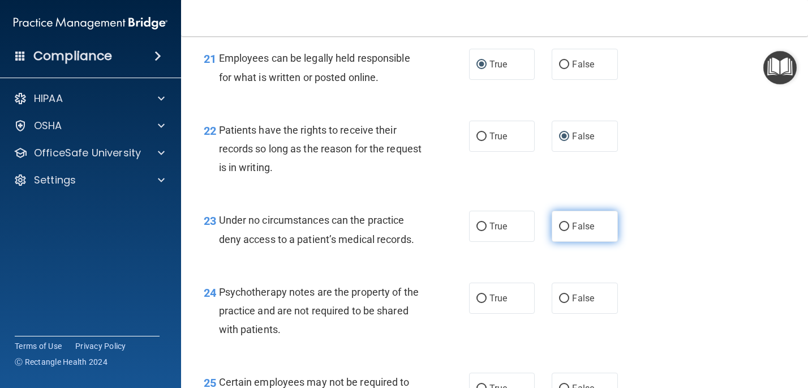
click at [562, 229] on input "False" at bounding box center [564, 226] width 10 height 8
radio input "true"
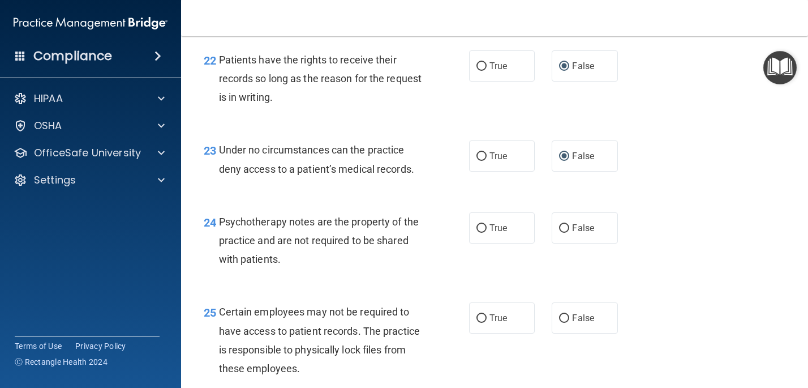
scroll to position [2501, 0]
click at [476, 229] on input "True" at bounding box center [481, 228] width 10 height 8
radio input "true"
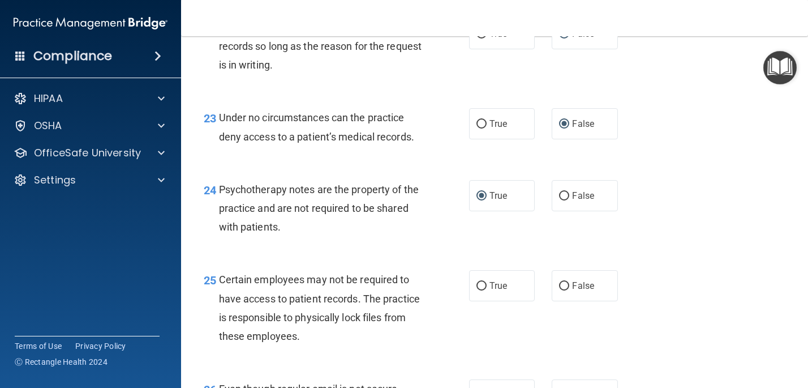
scroll to position [2534, 0]
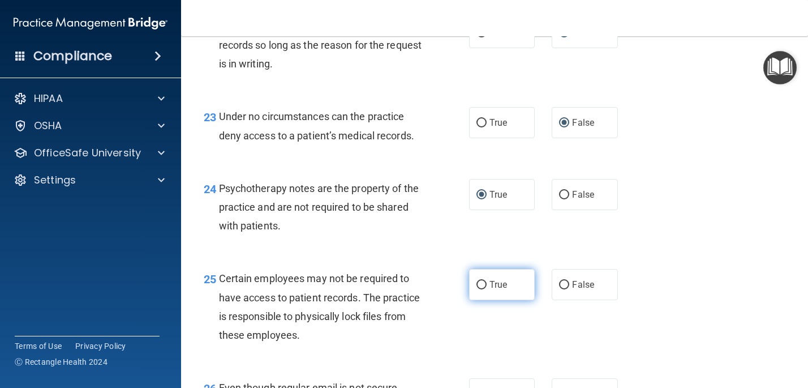
click at [479, 287] on input "True" at bounding box center [481, 285] width 10 height 8
radio input "true"
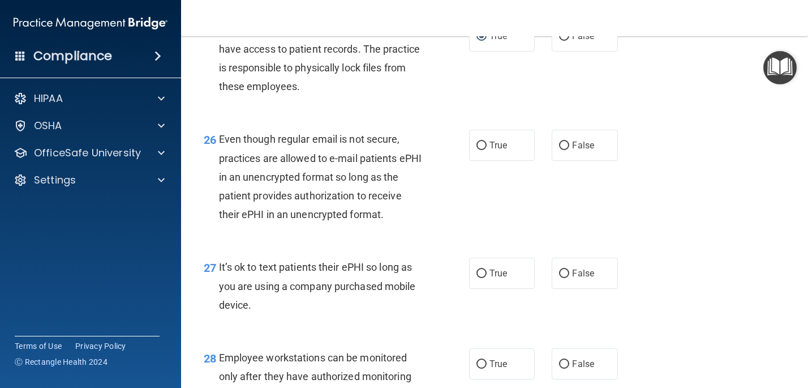
scroll to position [2785, 0]
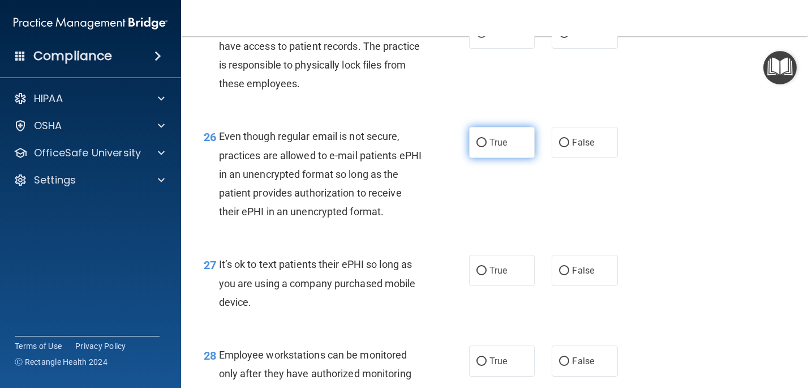
click at [482, 139] on input "True" at bounding box center [481, 143] width 10 height 8
radio input "true"
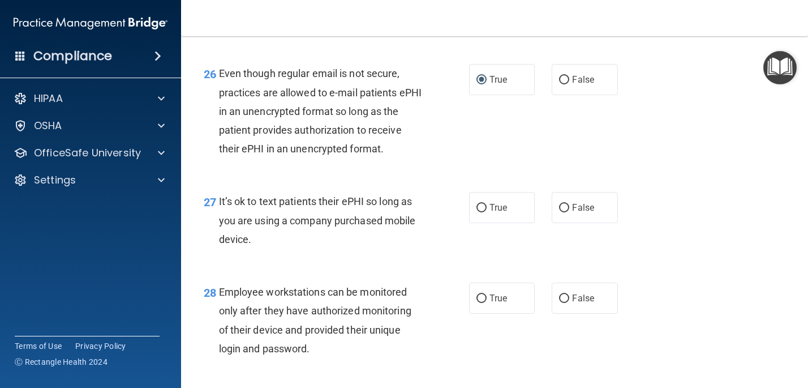
scroll to position [2849, 0]
click at [559, 208] on input "False" at bounding box center [564, 207] width 10 height 8
radio input "true"
click at [560, 304] on label "False" at bounding box center [585, 297] width 66 height 31
click at [560, 302] on input "False" at bounding box center [564, 298] width 10 height 8
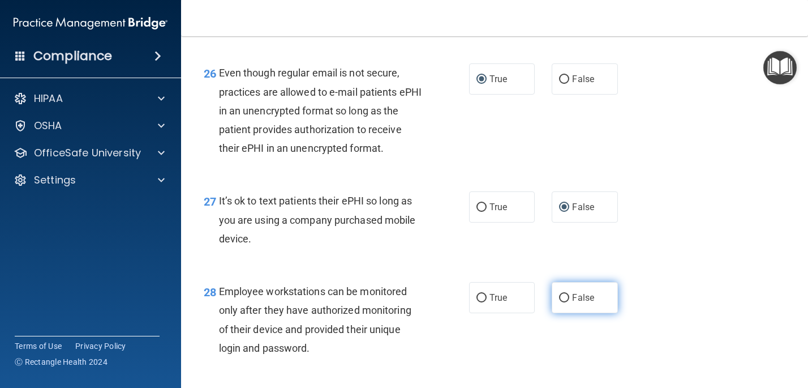
radio input "true"
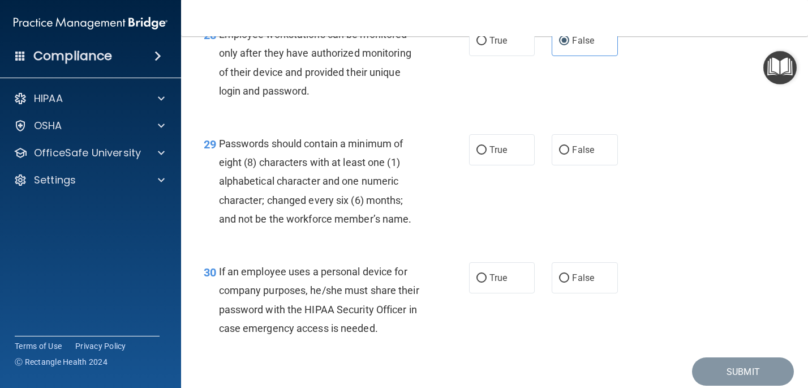
scroll to position [3149, 0]
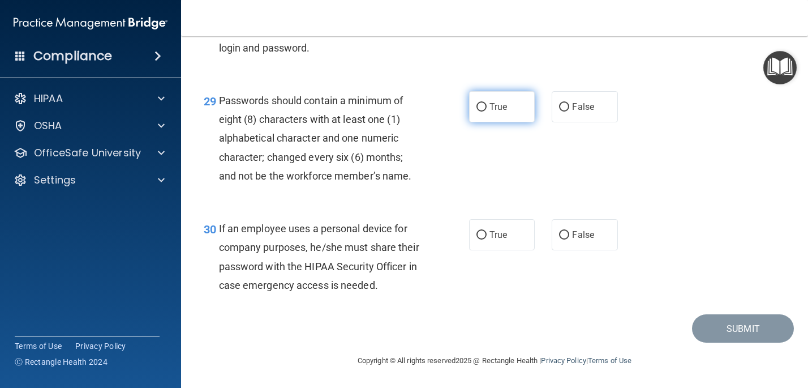
click at [482, 108] on input "True" at bounding box center [481, 107] width 10 height 8
radio input "true"
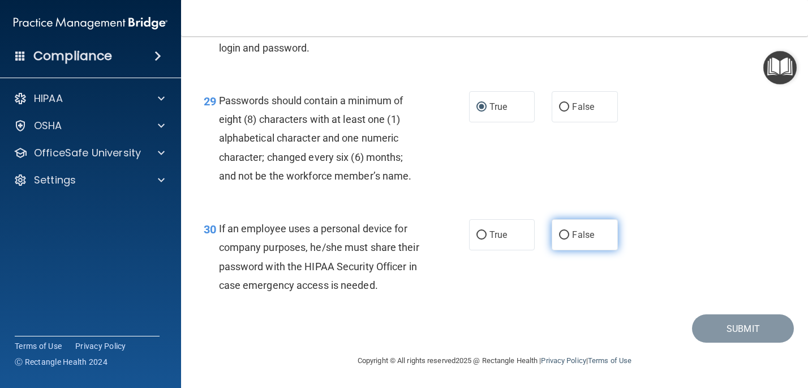
click at [562, 236] on input "False" at bounding box center [564, 235] width 10 height 8
radio input "true"
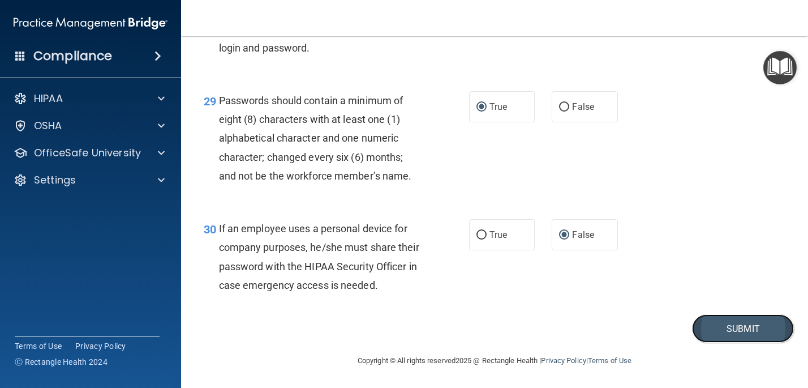
click at [721, 325] on button "Submit" at bounding box center [743, 328] width 102 height 29
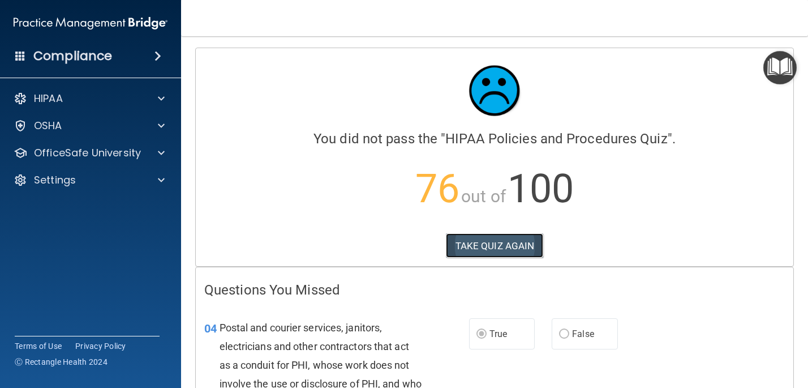
click at [497, 242] on button "TAKE QUIZ AGAIN" at bounding box center [495, 245] width 98 height 25
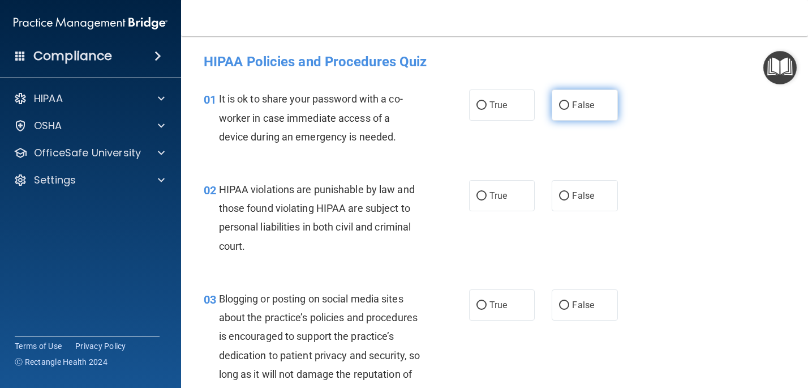
click at [566, 104] on input "False" at bounding box center [564, 105] width 10 height 8
radio input "true"
click at [482, 194] on input "True" at bounding box center [481, 196] width 10 height 8
radio input "true"
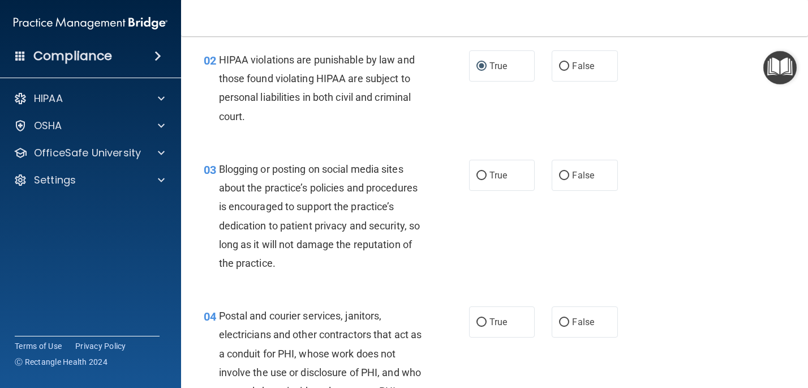
scroll to position [139, 0]
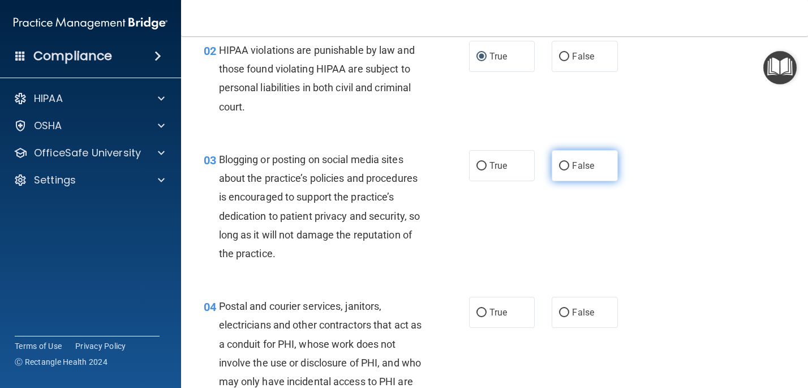
click at [564, 165] on input "False" at bounding box center [564, 166] width 10 height 8
radio input "true"
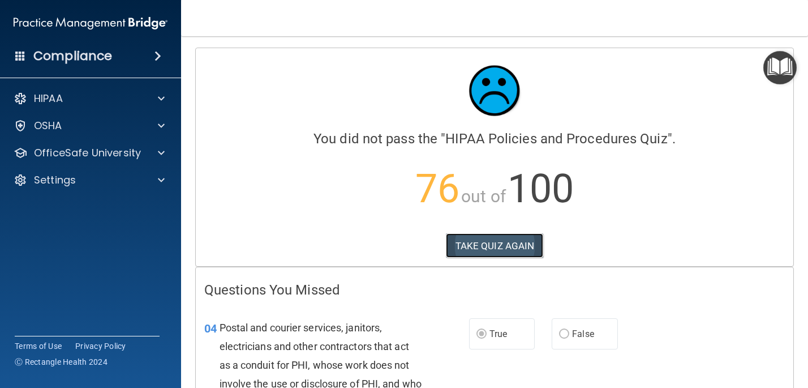
click at [515, 246] on button "TAKE QUIZ AGAIN" at bounding box center [495, 245] width 98 height 25
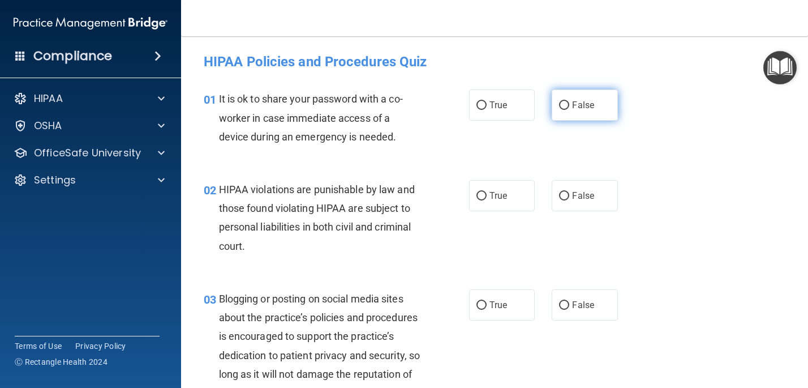
click at [563, 106] on input "False" at bounding box center [564, 105] width 10 height 8
radio input "true"
click at [481, 197] on input "True" at bounding box center [481, 196] width 10 height 8
radio input "true"
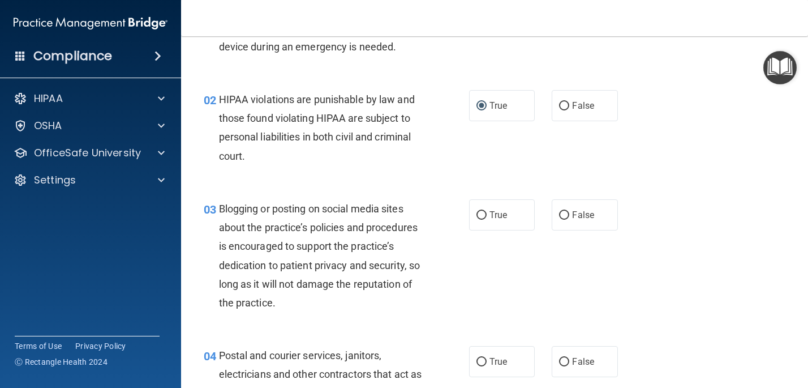
scroll to position [93, 0]
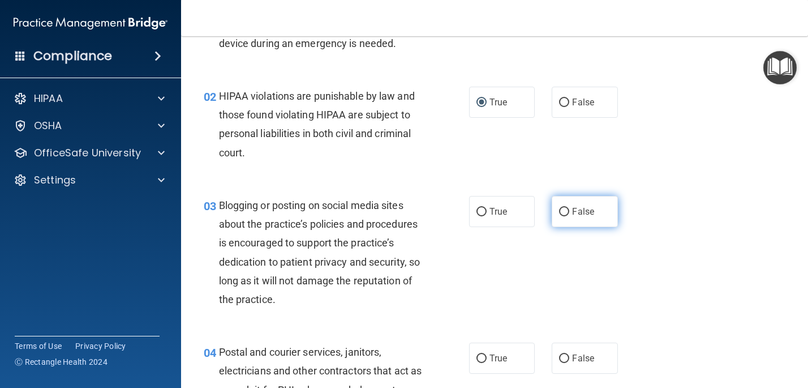
click at [561, 213] on input "False" at bounding box center [564, 212] width 10 height 8
radio input "true"
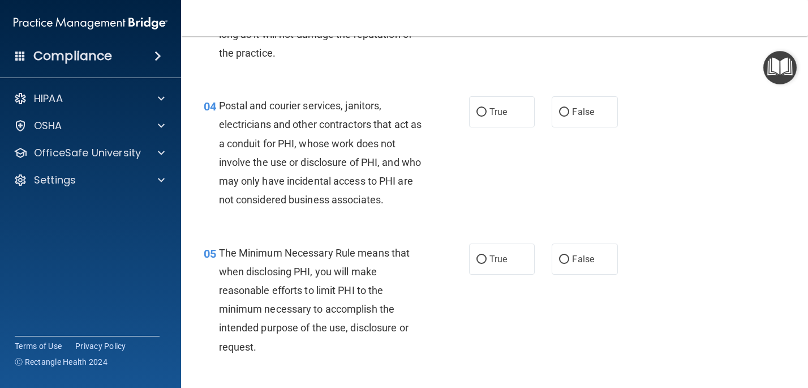
scroll to position [345, 0]
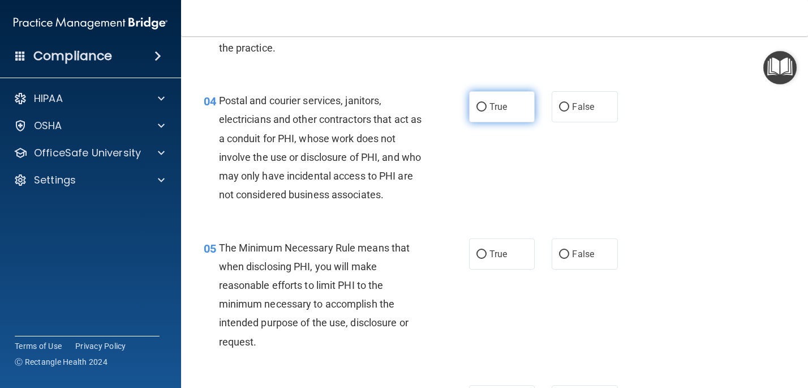
click at [486, 103] on input "True" at bounding box center [481, 107] width 10 height 8
radio input "true"
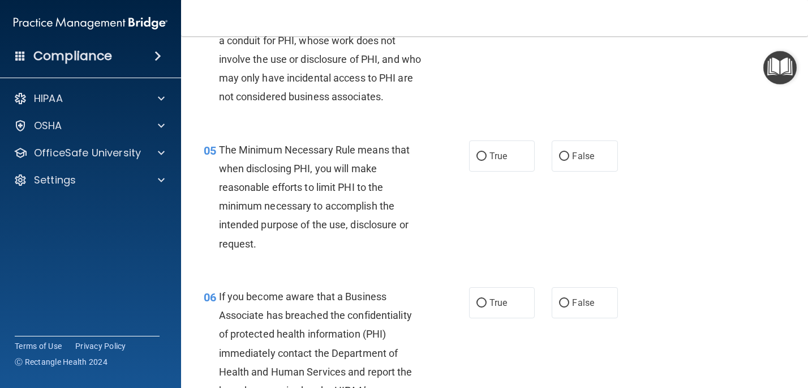
scroll to position [444, 0]
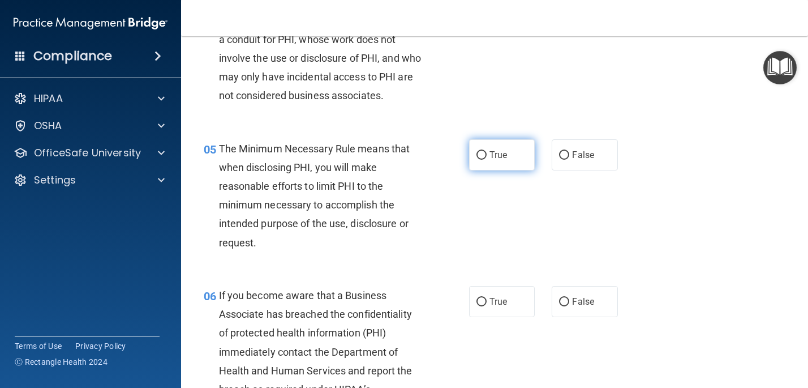
click at [480, 154] on input "True" at bounding box center [481, 155] width 10 height 8
radio input "true"
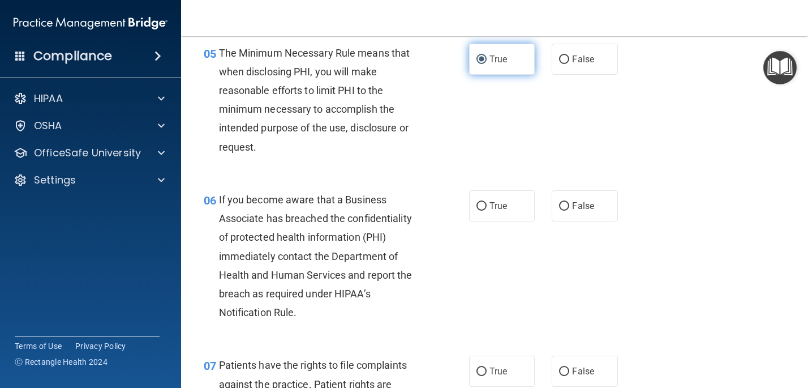
scroll to position [548, 0]
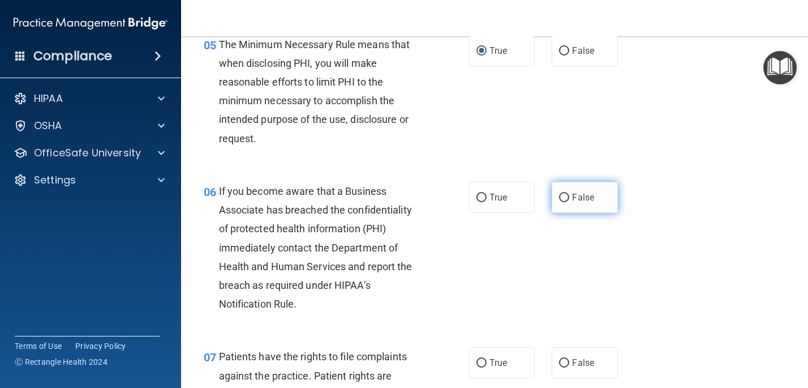
click at [567, 189] on label "False" at bounding box center [585, 197] width 66 height 31
click at [567, 194] on input "False" at bounding box center [564, 198] width 10 height 8
radio input "true"
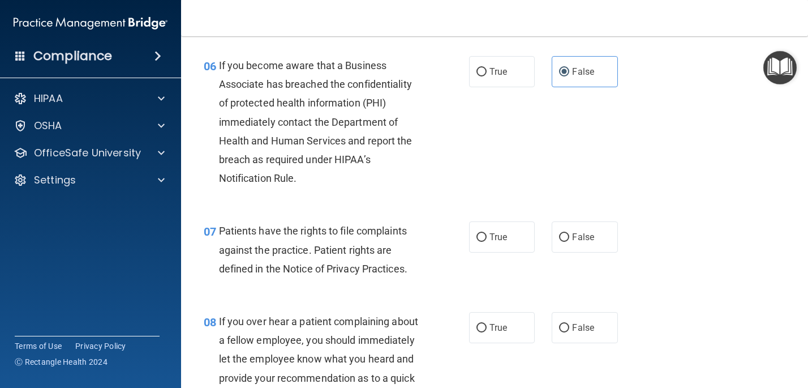
scroll to position [679, 0]
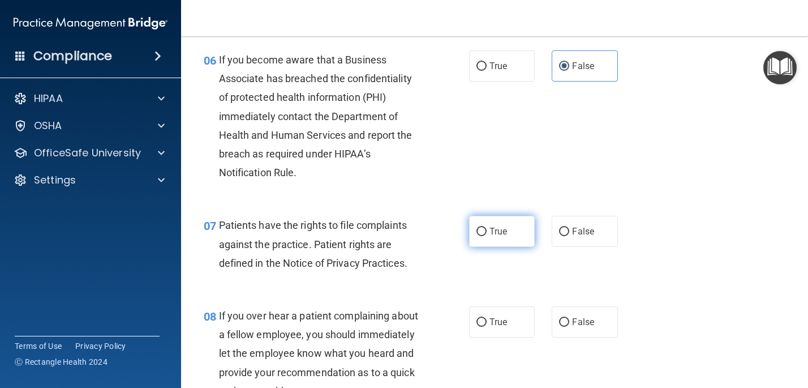
click at [482, 232] on input "True" at bounding box center [481, 231] width 10 height 8
radio input "true"
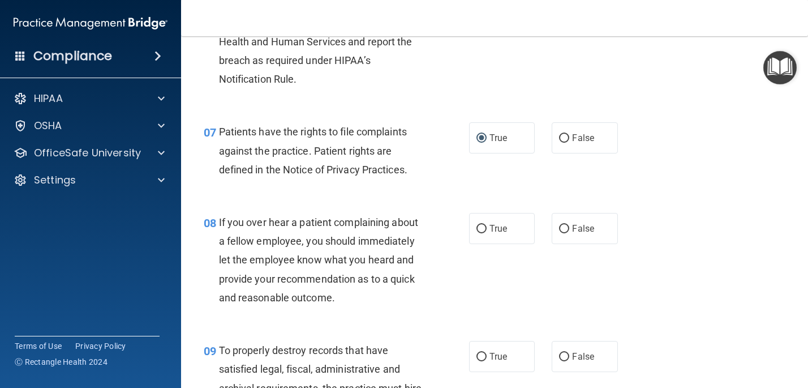
scroll to position [793, 0]
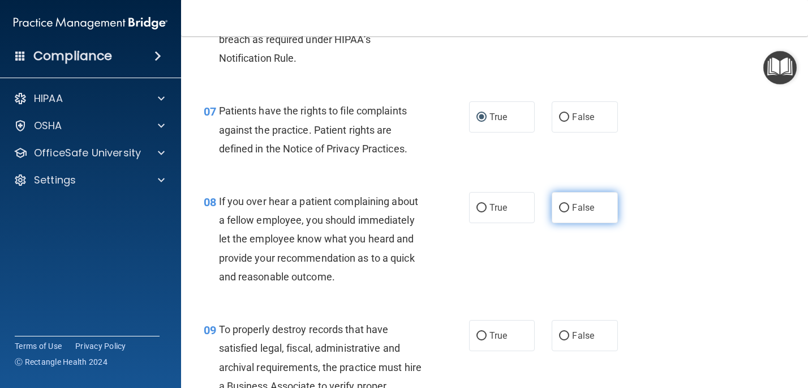
click at [562, 209] on input "False" at bounding box center [564, 208] width 10 height 8
radio input "true"
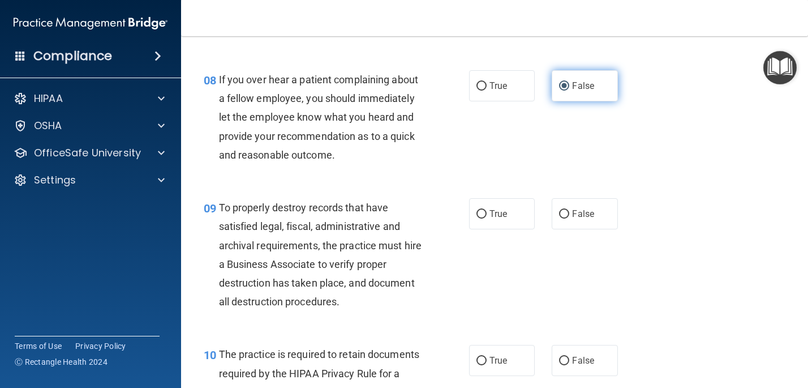
scroll to position [922, 0]
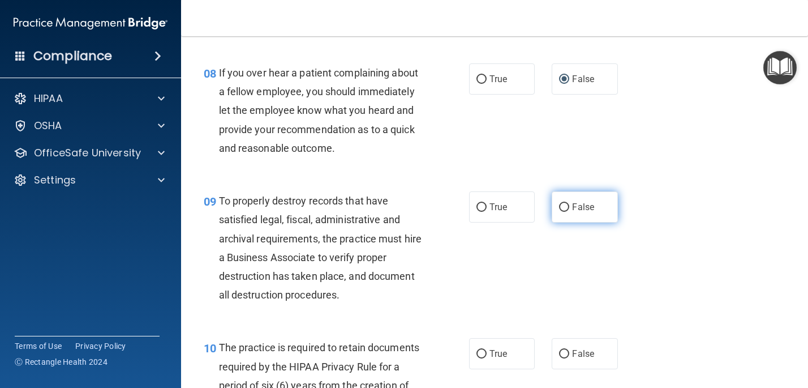
click at [565, 207] on input "False" at bounding box center [564, 207] width 10 height 8
radio input "true"
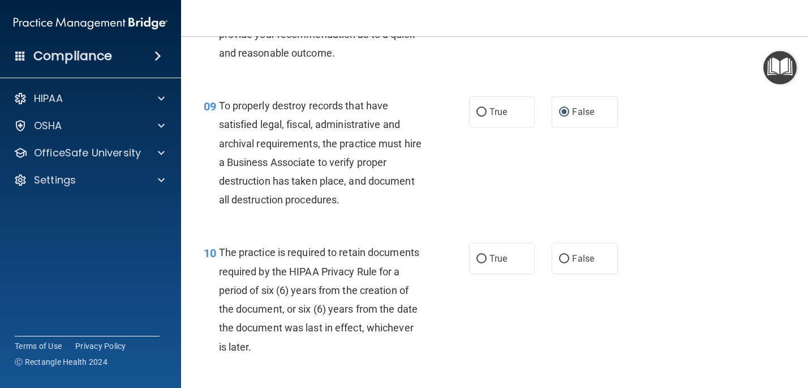
scroll to position [1042, 0]
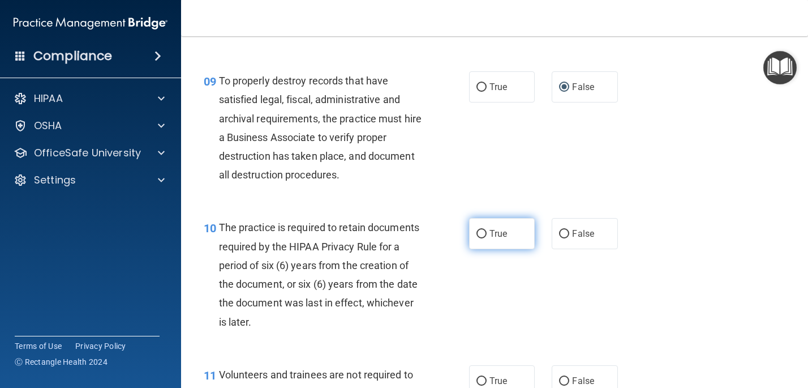
click at [479, 234] on input "True" at bounding box center [481, 234] width 10 height 8
radio input "true"
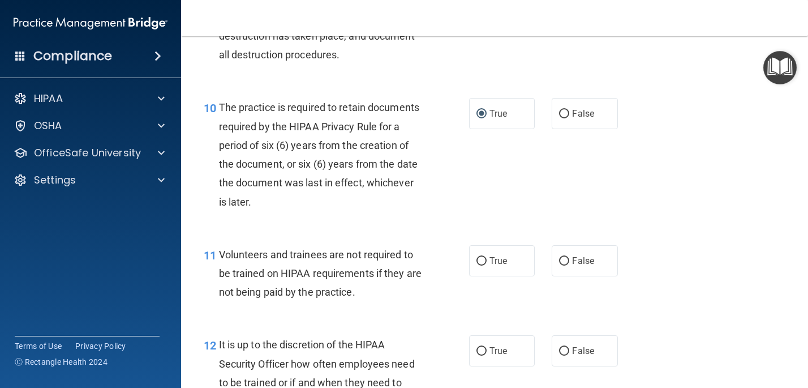
scroll to position [1170, 0]
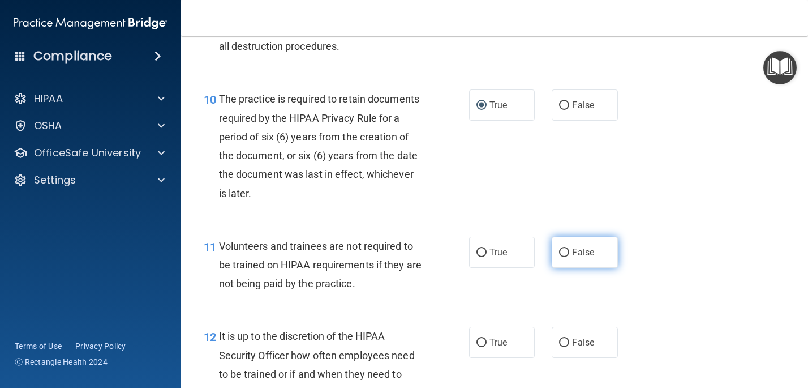
click at [563, 254] on input "False" at bounding box center [564, 252] width 10 height 8
radio input "true"
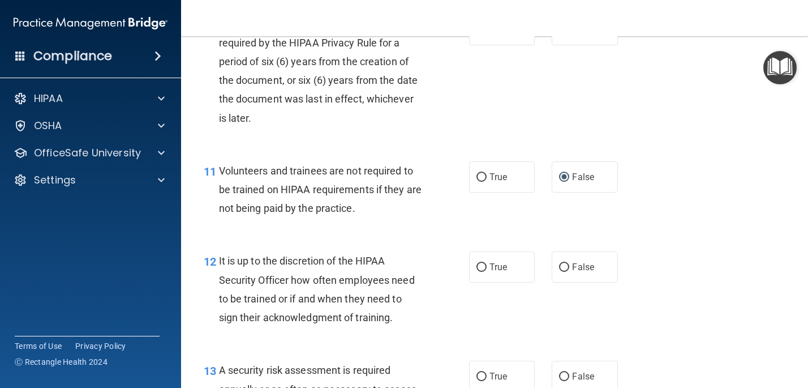
scroll to position [1249, 0]
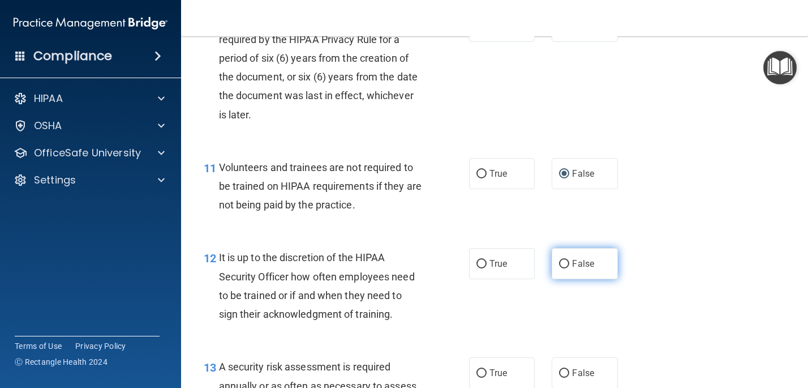
click at [563, 264] on input "False" at bounding box center [564, 264] width 10 height 8
radio input "true"
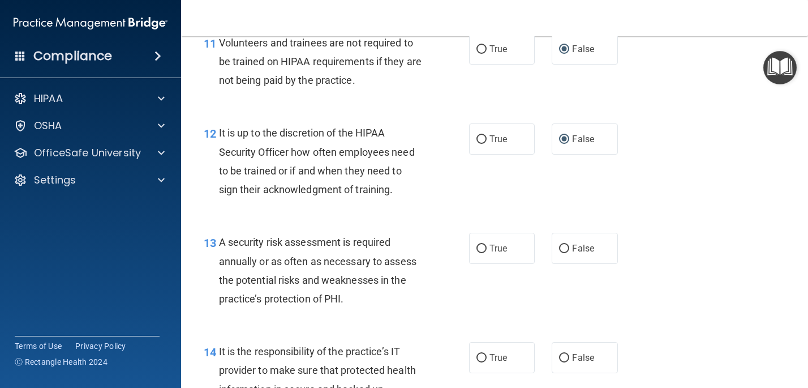
scroll to position [1376, 0]
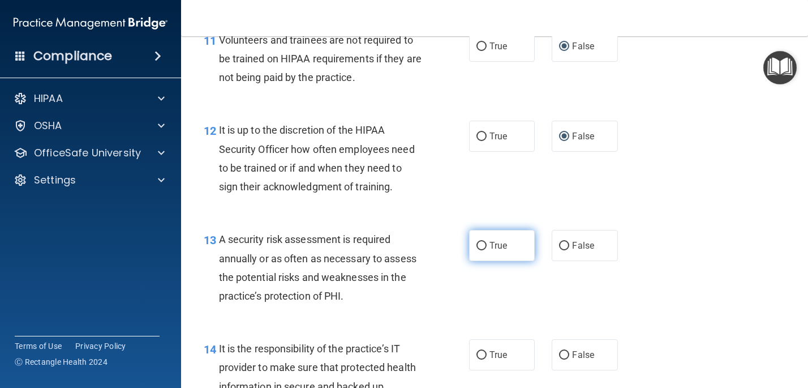
click at [481, 246] on input "True" at bounding box center [481, 246] width 10 height 8
radio input "true"
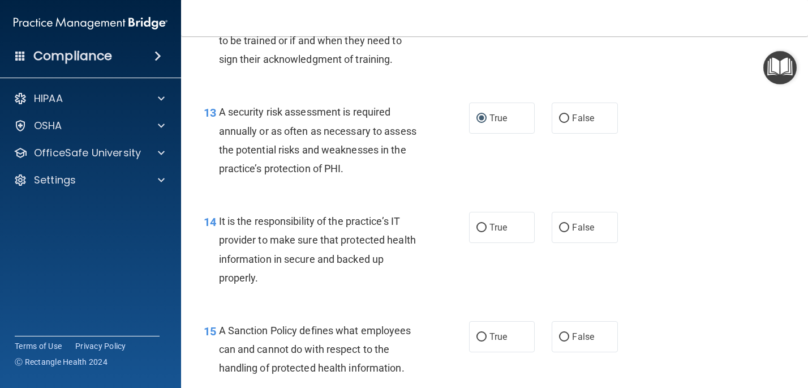
scroll to position [1504, 0]
click at [564, 226] on input "False" at bounding box center [564, 227] width 10 height 8
radio input "true"
click at [564, 334] on input "False" at bounding box center [564, 336] width 10 height 8
radio input "true"
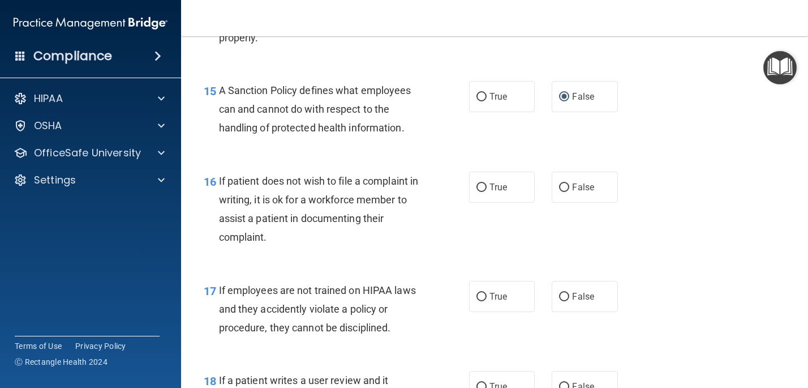
scroll to position [1745, 0]
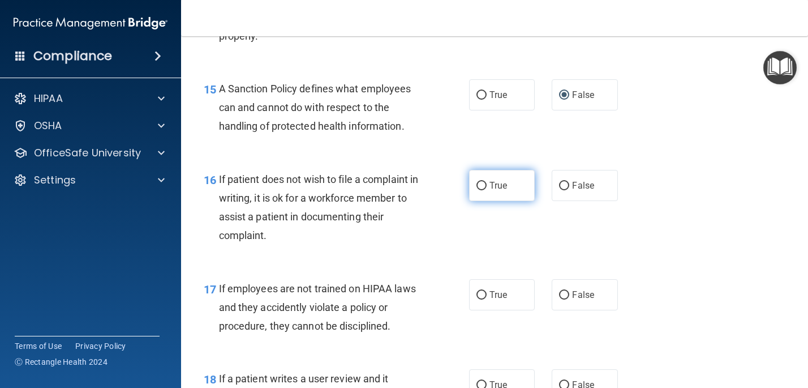
click at [481, 184] on input "True" at bounding box center [481, 186] width 10 height 8
radio input "true"
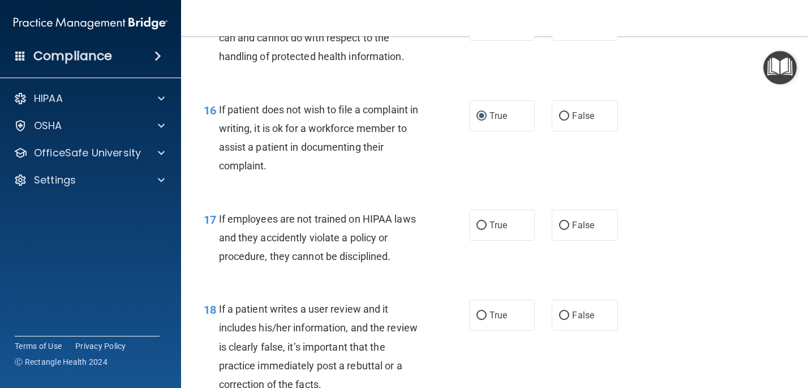
scroll to position [1820, 0]
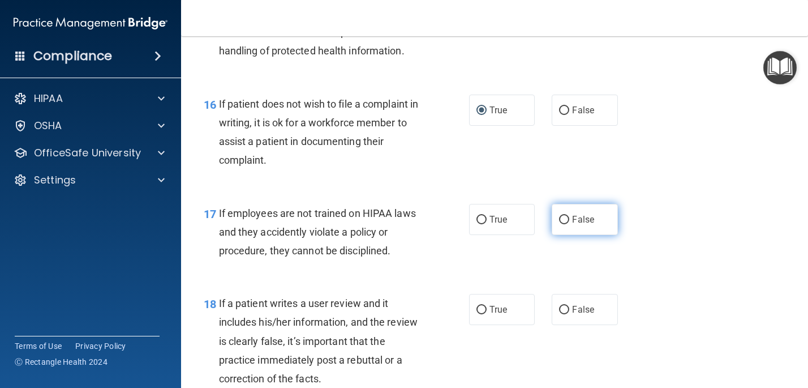
click at [564, 220] on input "False" at bounding box center [564, 220] width 10 height 8
radio input "true"
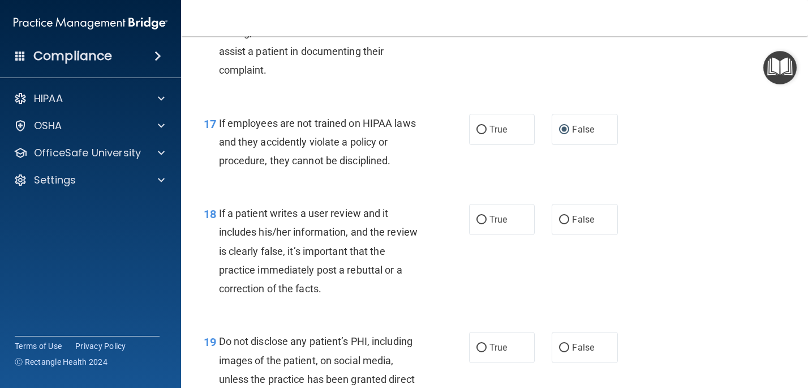
scroll to position [1932, 0]
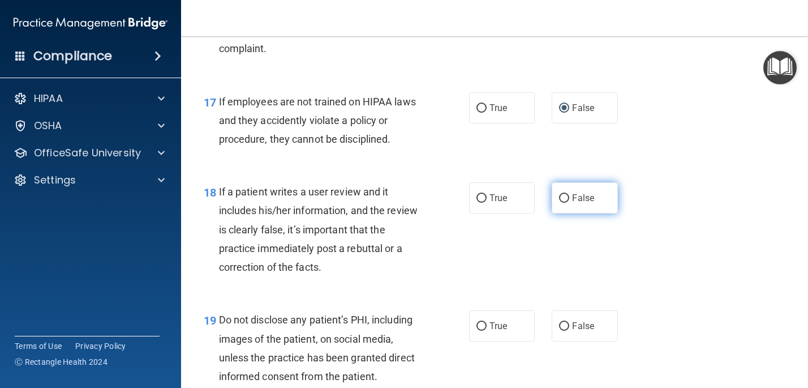
click at [566, 199] on input "False" at bounding box center [564, 198] width 10 height 8
radio input "true"
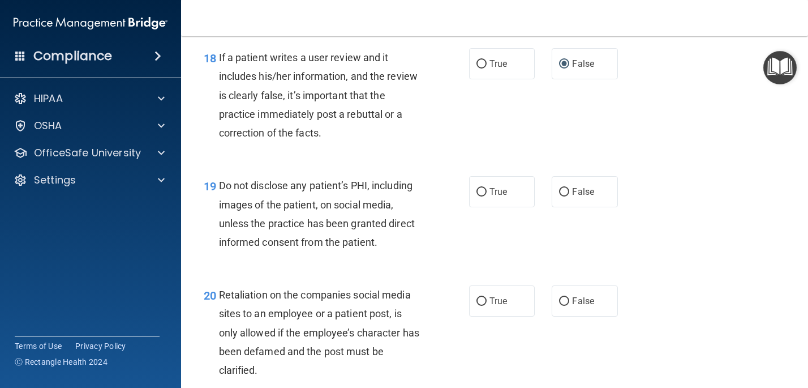
scroll to position [2072, 0]
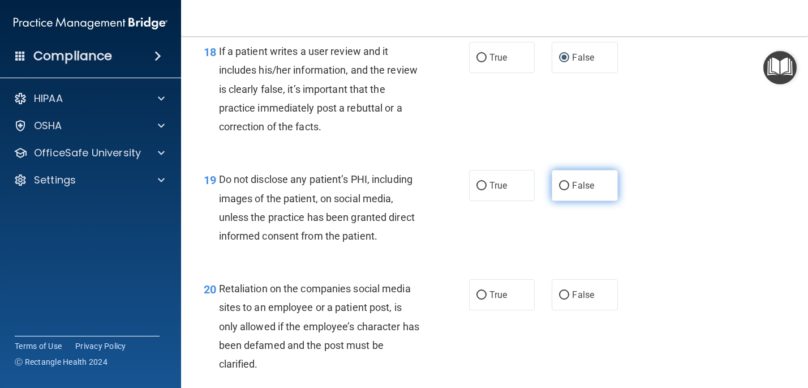
click at [565, 187] on input "False" at bounding box center [564, 186] width 10 height 8
radio input "true"
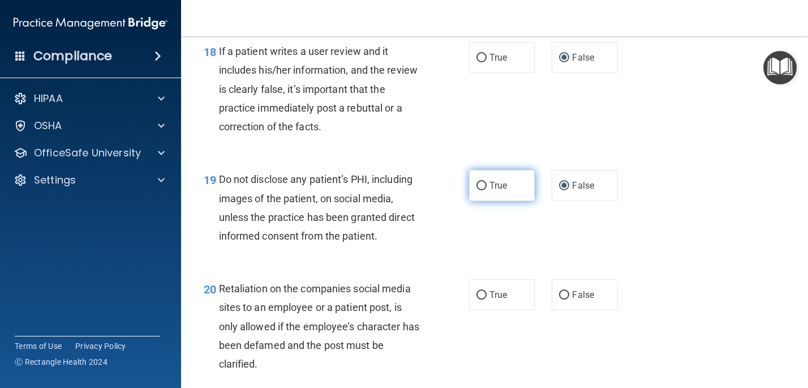
click at [484, 186] on input "True" at bounding box center [481, 186] width 10 height 8
radio input "true"
radio input "false"
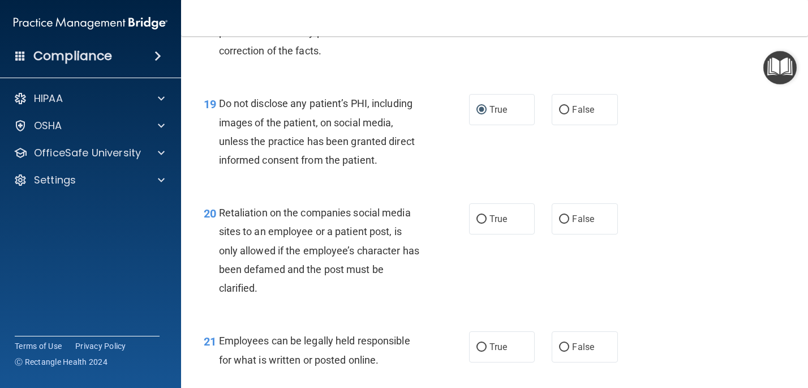
scroll to position [2154, 0]
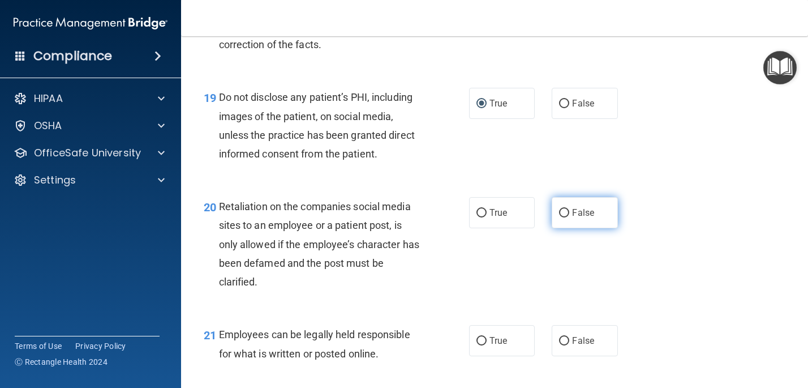
click at [564, 213] on input "False" at bounding box center [564, 213] width 10 height 8
radio input "true"
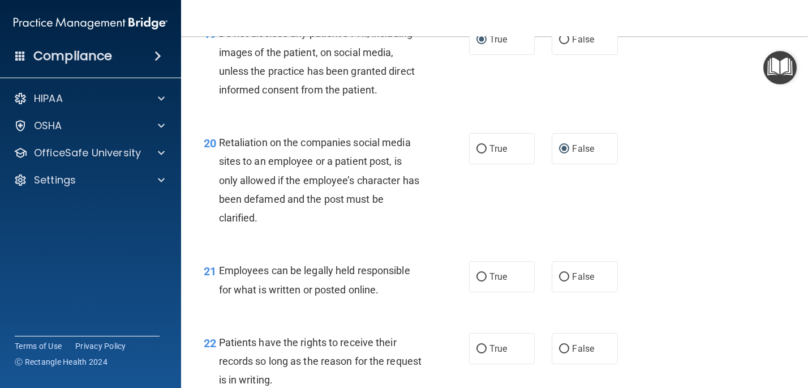
scroll to position [2223, 0]
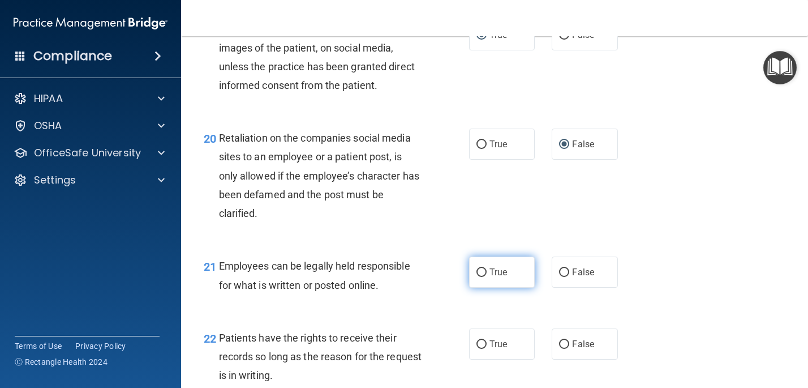
click at [483, 270] on input "True" at bounding box center [481, 272] width 10 height 8
radio input "true"
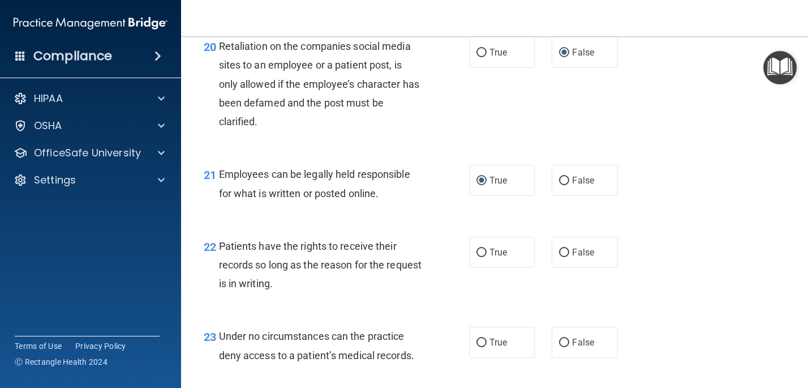
scroll to position [2318, 0]
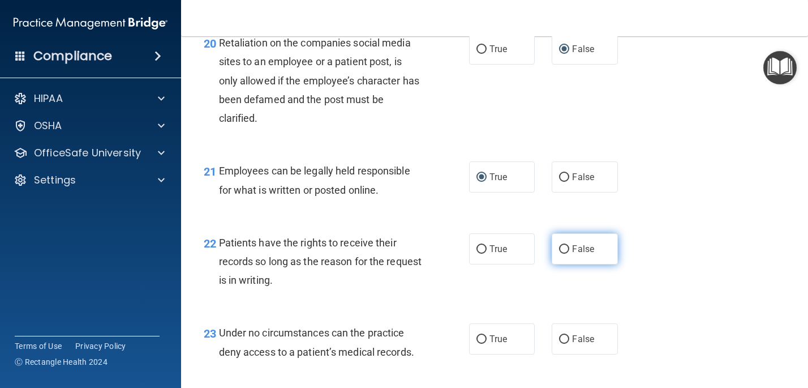
click at [565, 249] on input "False" at bounding box center [564, 249] width 10 height 8
radio input "true"
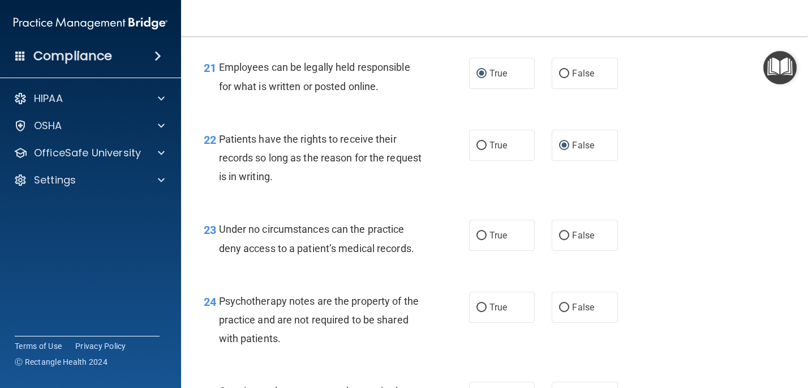
scroll to position [2428, 0]
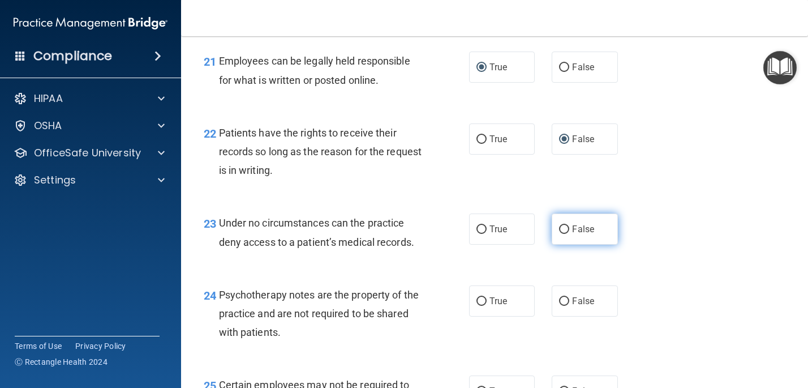
click at [563, 227] on input "False" at bounding box center [564, 229] width 10 height 8
radio input "true"
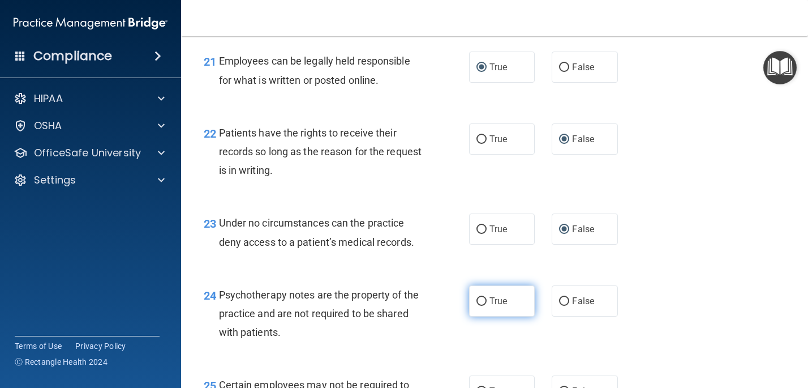
click at [480, 302] on input "True" at bounding box center [481, 301] width 10 height 8
radio input "true"
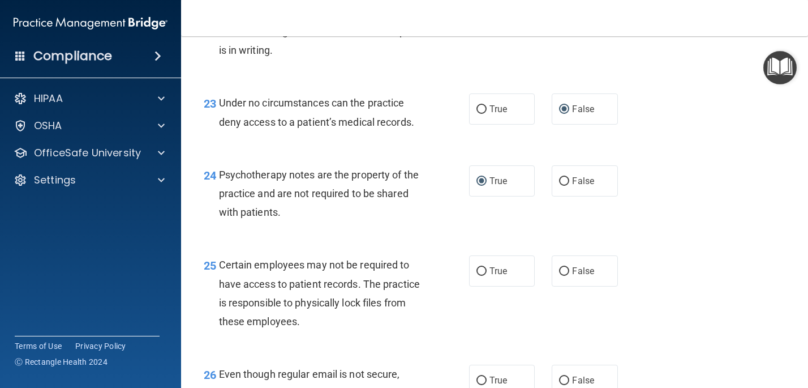
scroll to position [2554, 0]
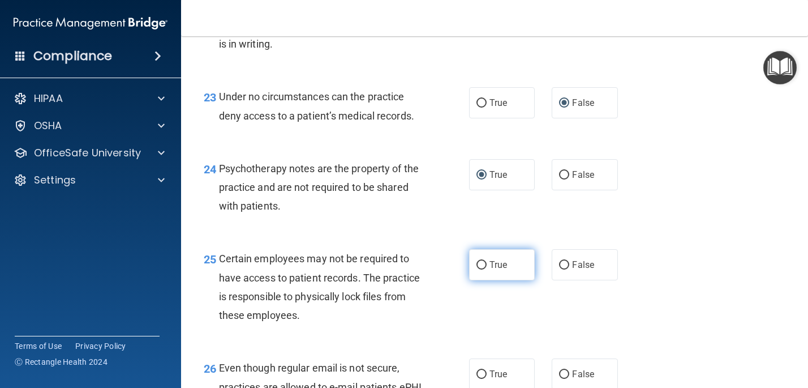
click at [482, 264] on input "True" at bounding box center [481, 265] width 10 height 8
radio input "true"
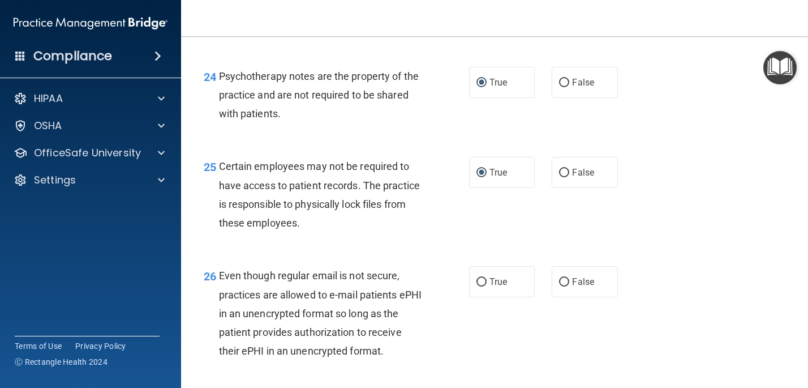
scroll to position [2654, 0]
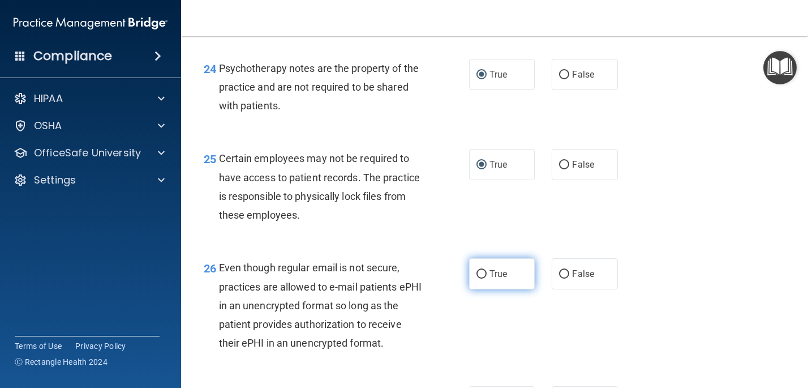
click at [476, 277] on input "True" at bounding box center [481, 274] width 10 height 8
radio input "true"
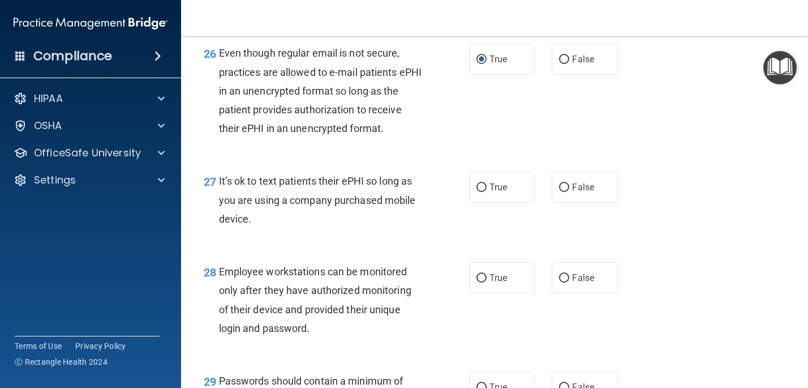
scroll to position [2869, 0]
click at [564, 187] on input "False" at bounding box center [564, 187] width 10 height 8
radio input "true"
click at [565, 278] on input "False" at bounding box center [564, 277] width 10 height 8
radio input "true"
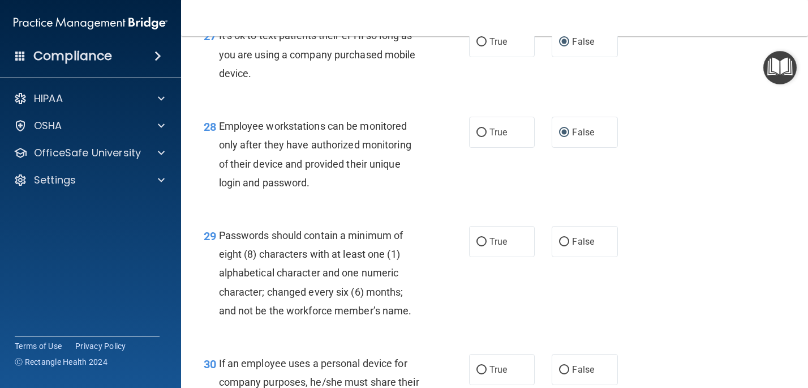
scroll to position [3017, 0]
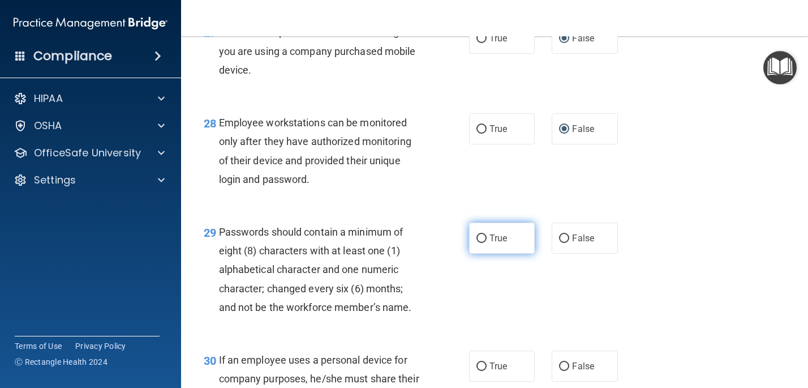
click at [481, 238] on input "True" at bounding box center [481, 238] width 10 height 8
radio input "true"
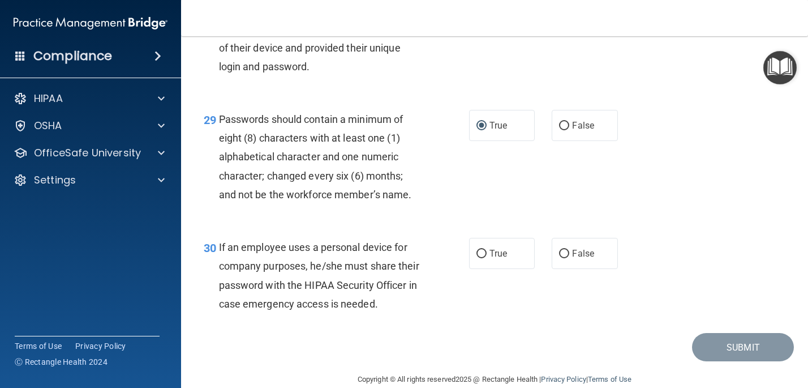
scroll to position [3132, 0]
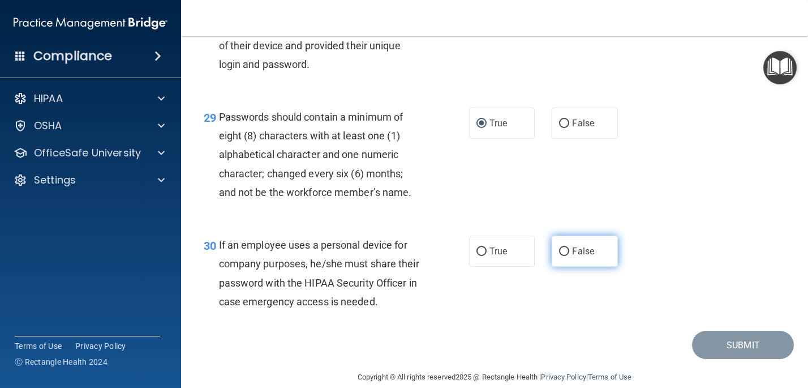
click at [562, 248] on input "False" at bounding box center [564, 251] width 10 height 8
radio input "true"
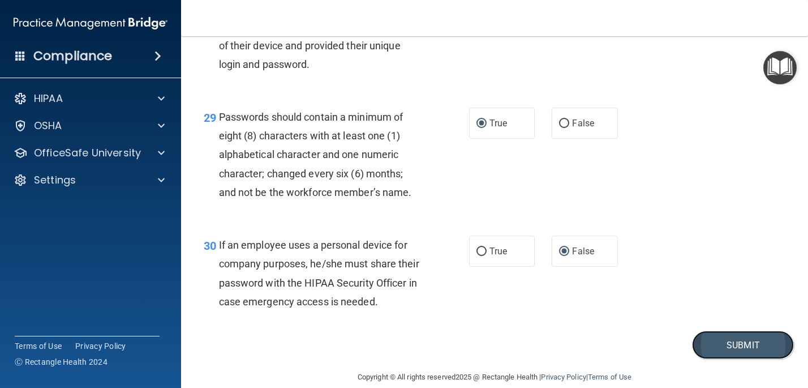
click at [724, 350] on button "Submit" at bounding box center [743, 344] width 102 height 29
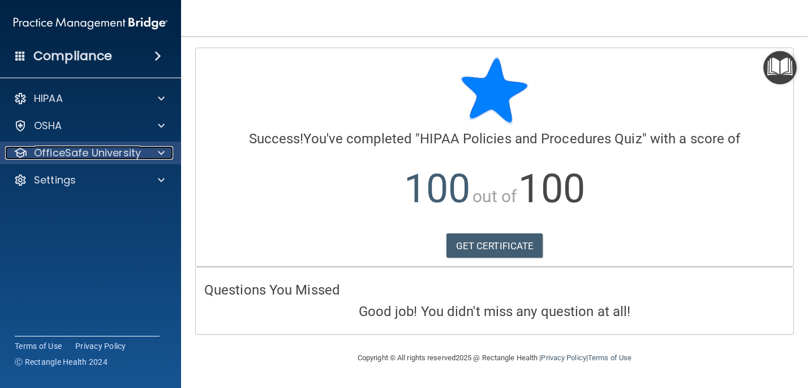
click at [159, 153] on span at bounding box center [161, 153] width 7 height 14
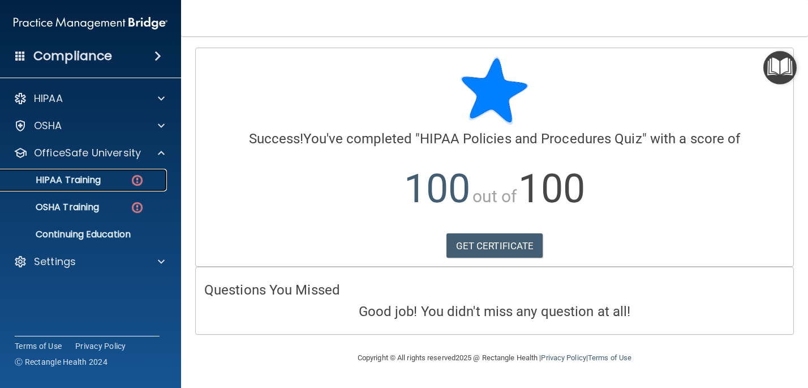
click at [139, 182] on img at bounding box center [137, 180] width 14 height 14
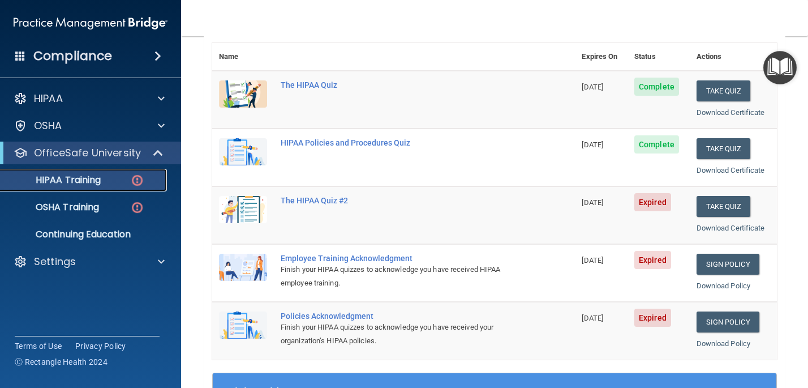
scroll to position [130, 0]
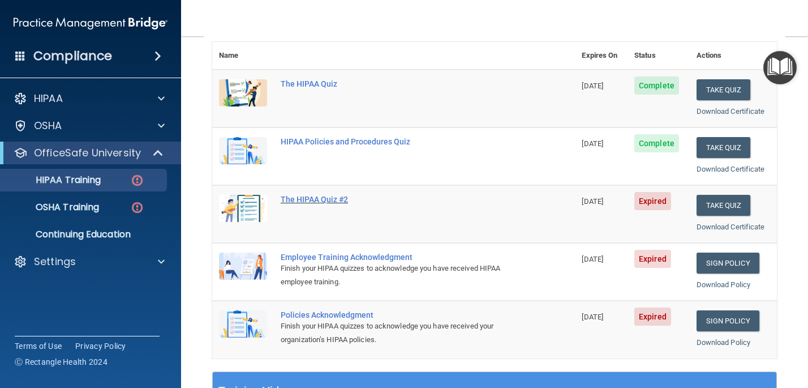
click at [316, 197] on div "The HIPAA Quiz #2" at bounding box center [400, 199] width 238 height 9
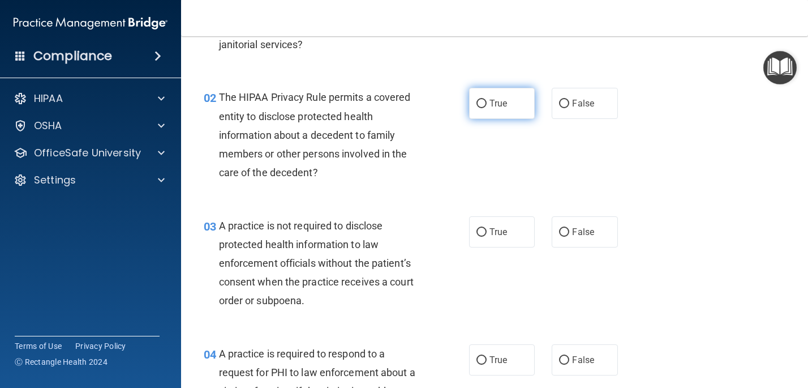
click at [482, 102] on input "True" at bounding box center [481, 104] width 10 height 8
radio input "true"
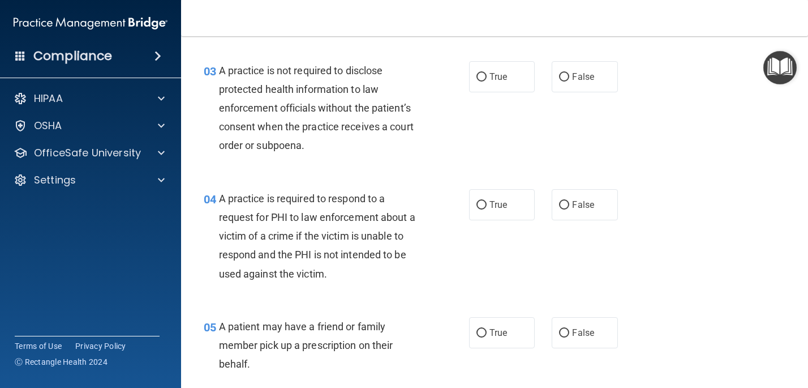
scroll to position [288, 0]
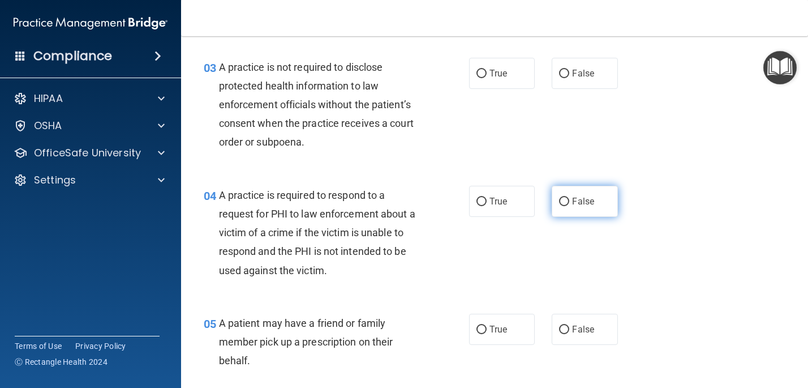
click at [564, 200] on input "False" at bounding box center [564, 201] width 10 height 8
radio input "true"
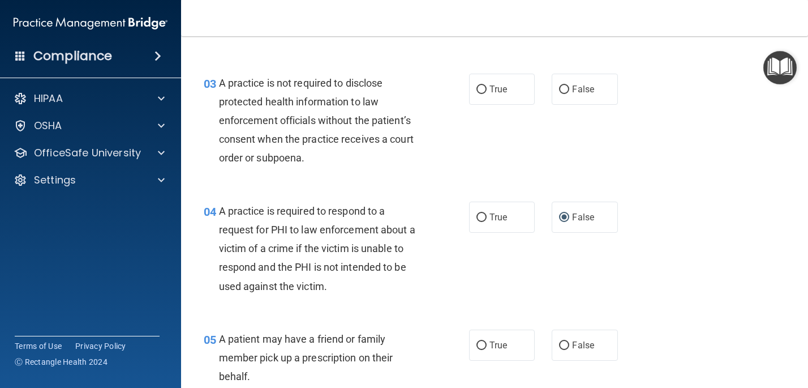
scroll to position [274, 0]
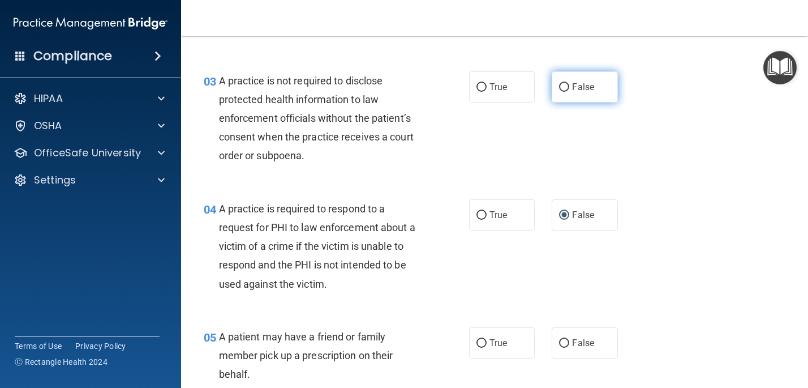
click at [564, 85] on input "False" at bounding box center [564, 87] width 10 height 8
radio input "true"
click at [565, 214] on input "False" at bounding box center [564, 215] width 10 height 8
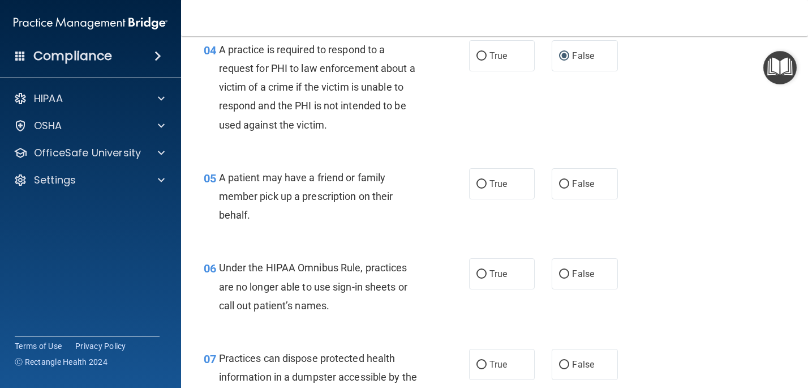
scroll to position [435, 0]
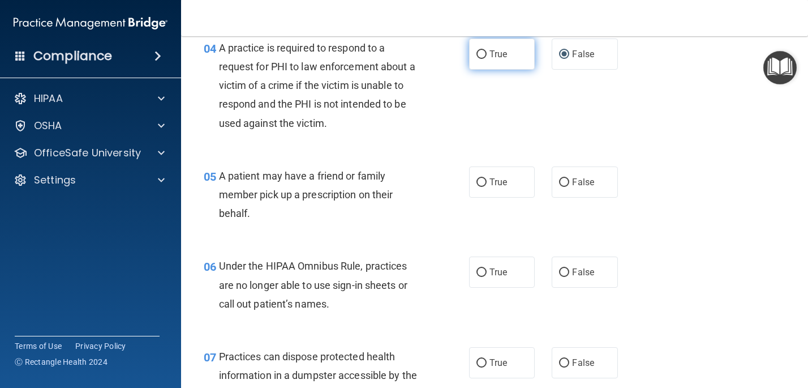
click at [479, 51] on input "True" at bounding box center [481, 54] width 10 height 8
radio input "true"
radio input "false"
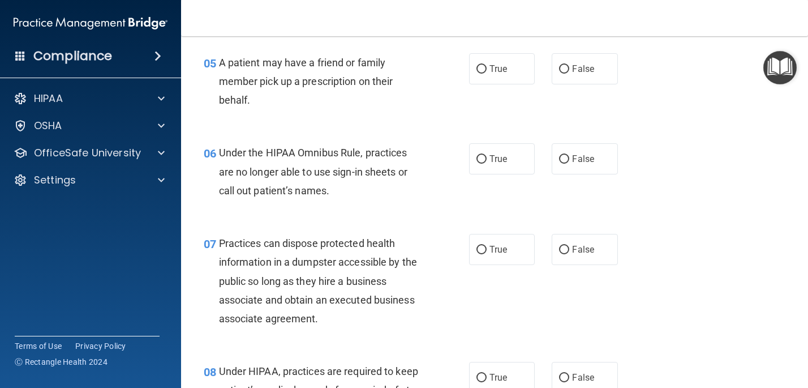
scroll to position [549, 0]
click at [476, 66] on input "True" at bounding box center [481, 69] width 10 height 8
radio input "true"
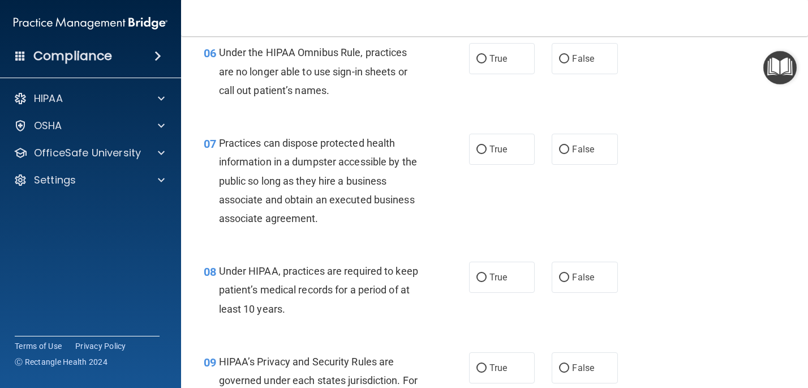
scroll to position [651, 0]
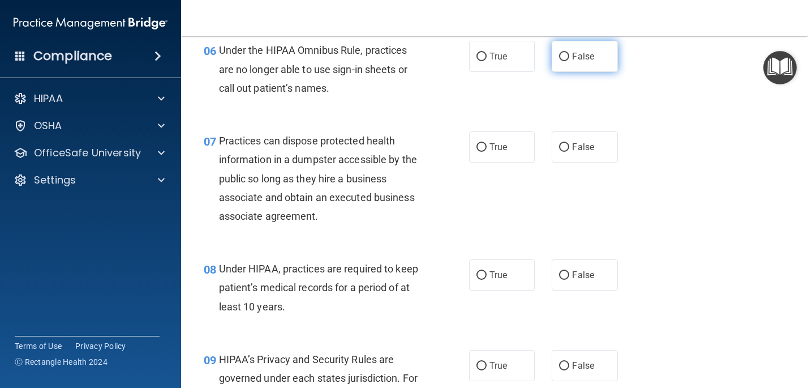
click at [565, 55] on input "False" at bounding box center [564, 57] width 10 height 8
radio input "true"
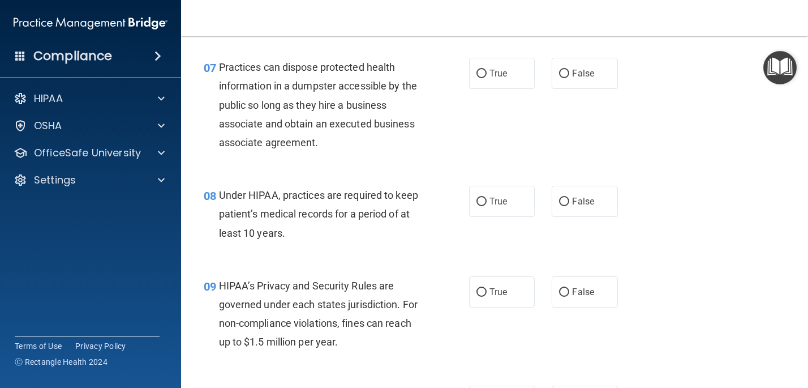
scroll to position [731, 0]
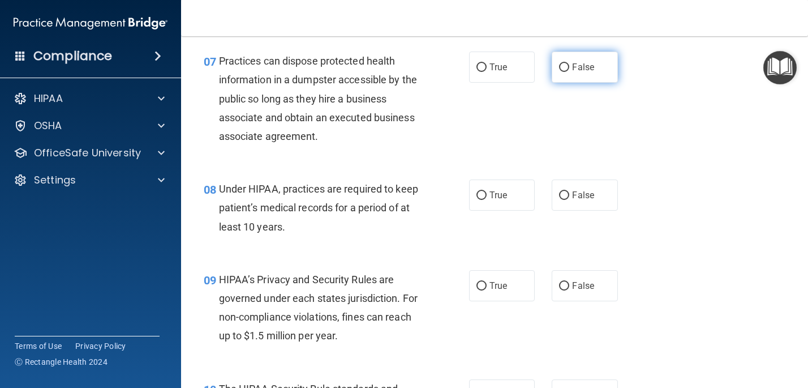
click at [562, 67] on input "False" at bounding box center [564, 67] width 10 height 8
radio input "true"
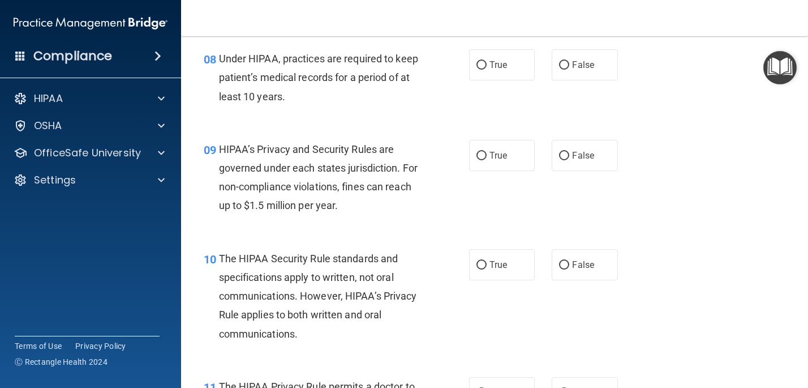
scroll to position [863, 0]
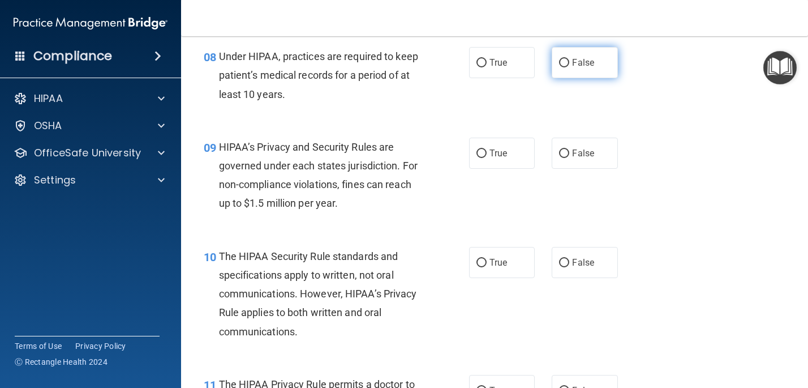
click at [565, 64] on input "False" at bounding box center [564, 63] width 10 height 8
radio input "true"
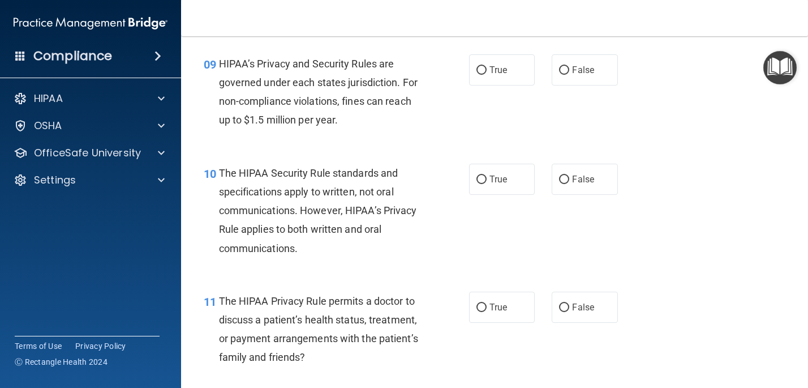
scroll to position [954, 0]
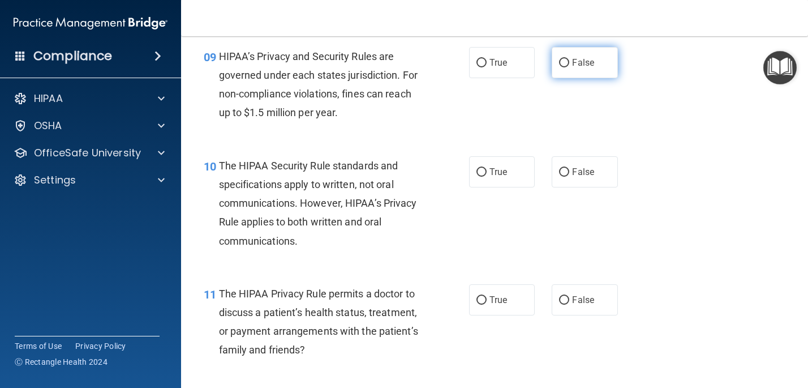
click at [564, 61] on input "False" at bounding box center [564, 63] width 10 height 8
radio input "true"
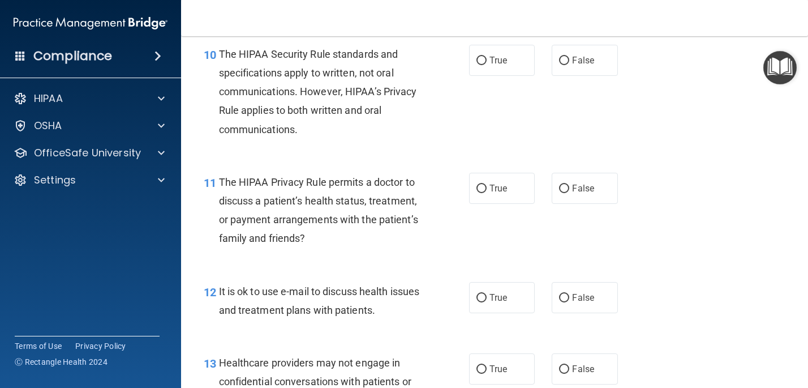
scroll to position [1064, 0]
click at [566, 60] on input "False" at bounding box center [564, 61] width 10 height 8
radio input "true"
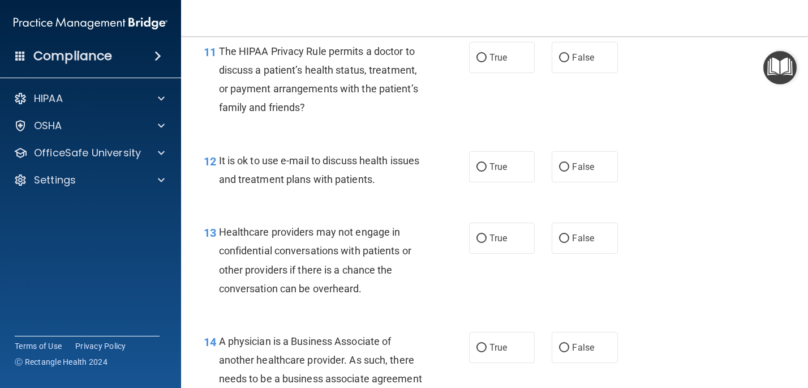
scroll to position [1191, 0]
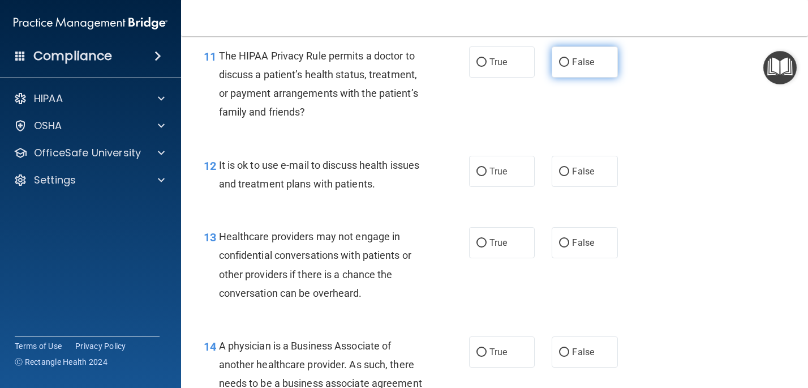
click at [563, 65] on input "False" at bounding box center [564, 62] width 10 height 8
radio input "true"
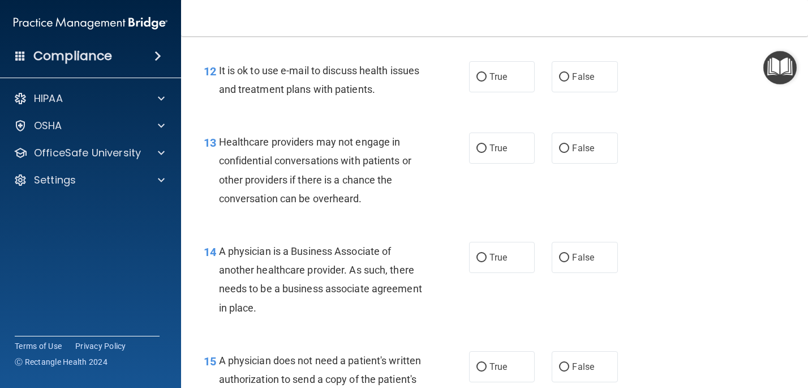
scroll to position [1287, 0]
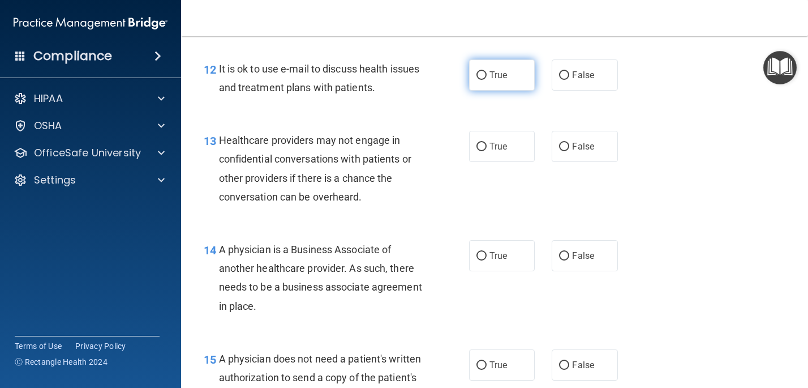
click at [481, 71] on input "True" at bounding box center [481, 75] width 10 height 8
radio input "true"
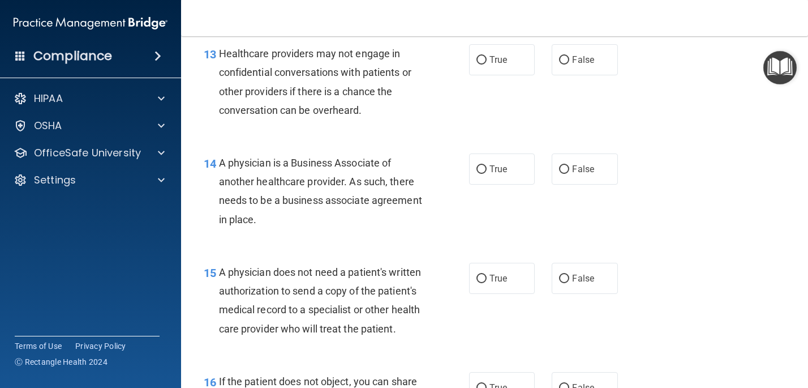
scroll to position [1372, 0]
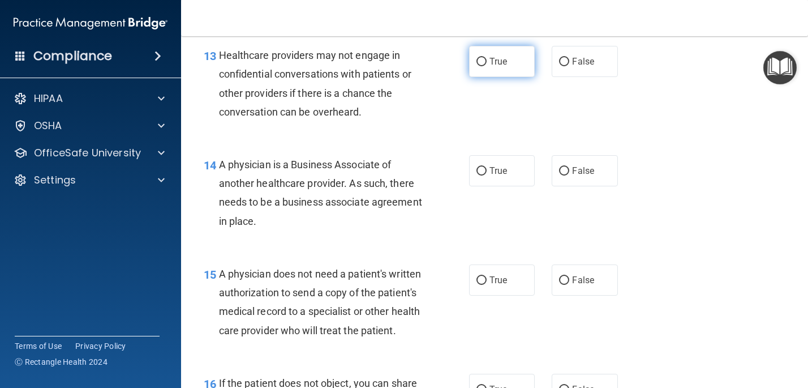
click at [481, 63] on input "True" at bounding box center [481, 62] width 10 height 8
radio input "true"
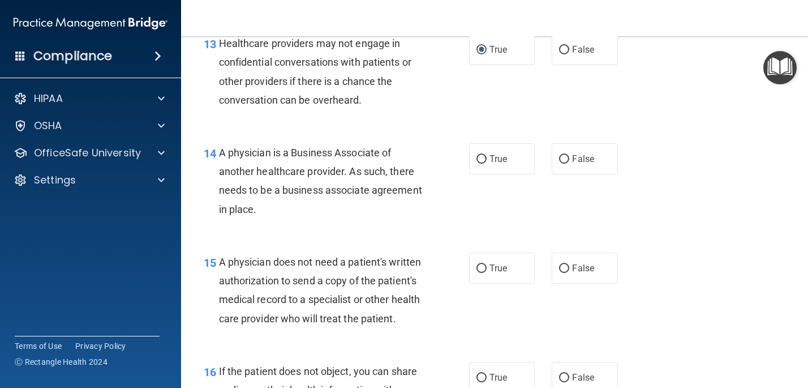
scroll to position [1377, 0]
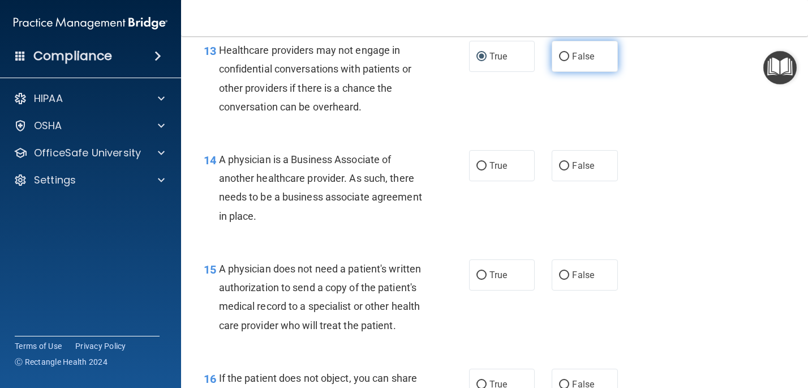
click at [562, 57] on input "False" at bounding box center [564, 57] width 10 height 8
radio input "true"
radio input "false"
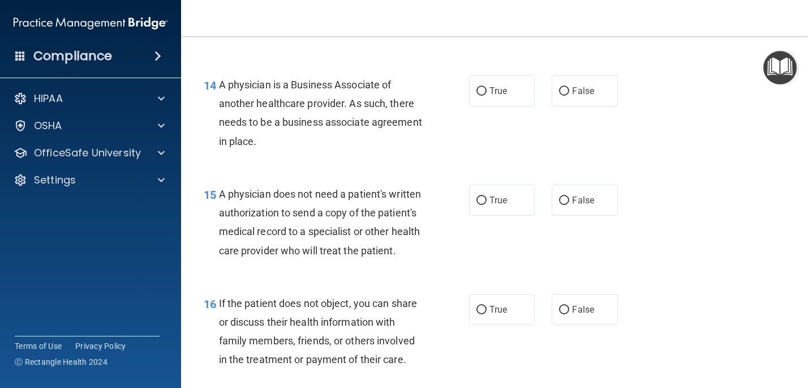
scroll to position [1464, 0]
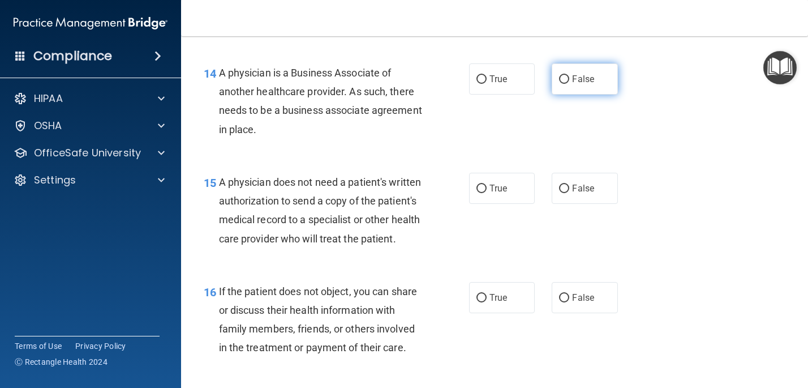
click at [565, 77] on input "False" at bounding box center [564, 79] width 10 height 8
radio input "true"
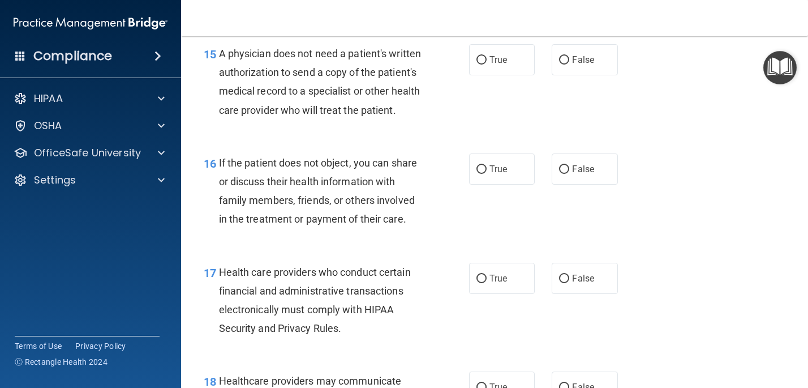
scroll to position [1596, 0]
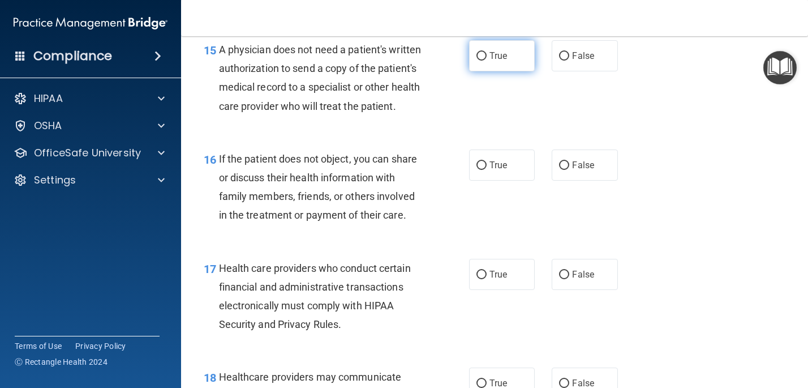
click at [479, 55] on input "True" at bounding box center [481, 56] width 10 height 8
radio input "true"
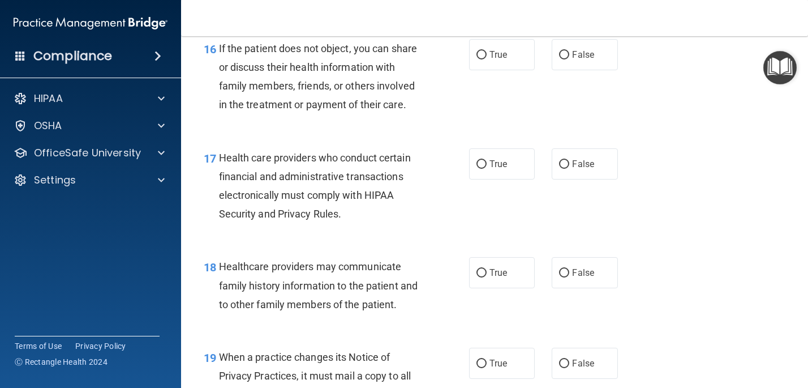
scroll to position [1705, 0]
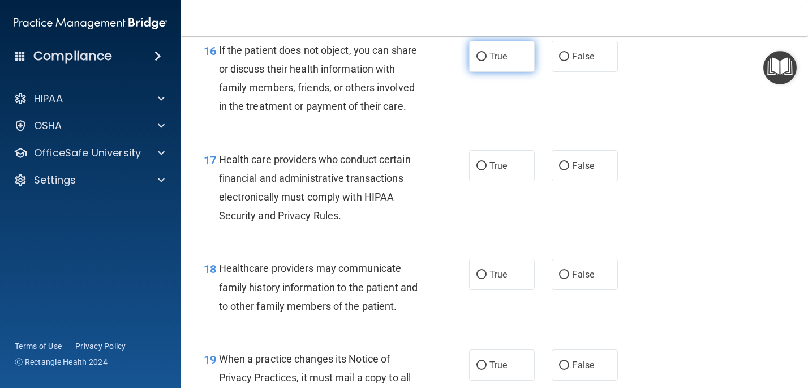
click at [483, 61] on input "True" at bounding box center [481, 57] width 10 height 8
radio input "true"
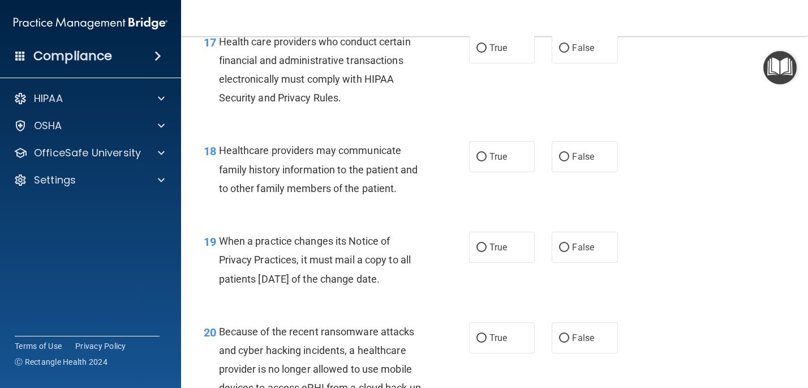
scroll to position [1823, 0]
click at [478, 52] on input "True" at bounding box center [481, 48] width 10 height 8
radio input "true"
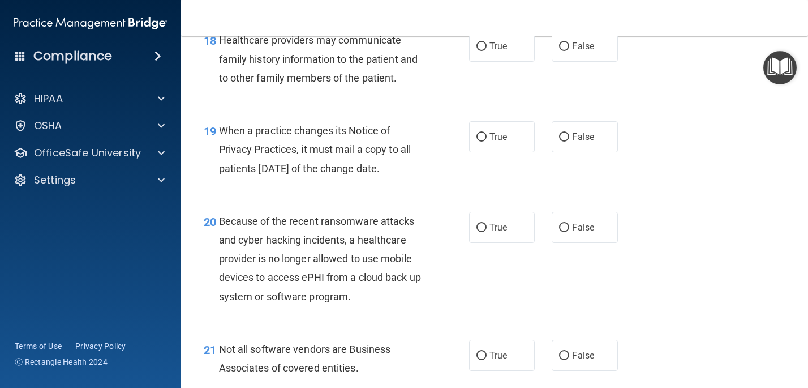
scroll to position [1939, 0]
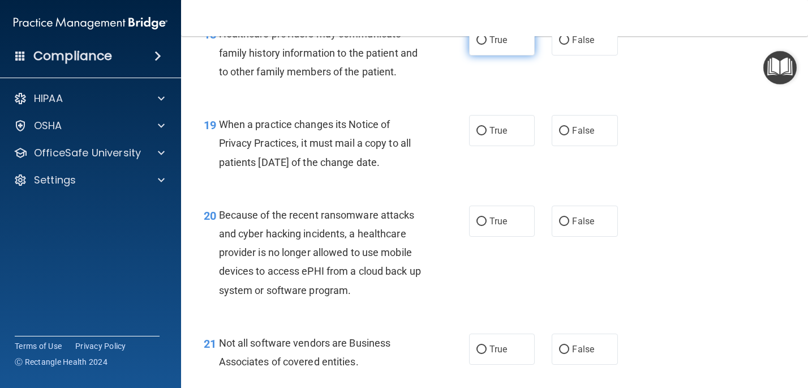
click at [479, 53] on label "True" at bounding box center [502, 39] width 66 height 31
click at [479, 45] on input "True" at bounding box center [481, 40] width 10 height 8
radio input "true"
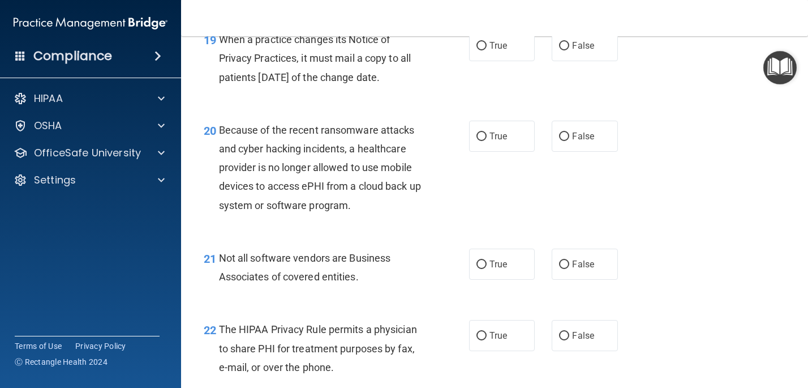
scroll to position [2029, 0]
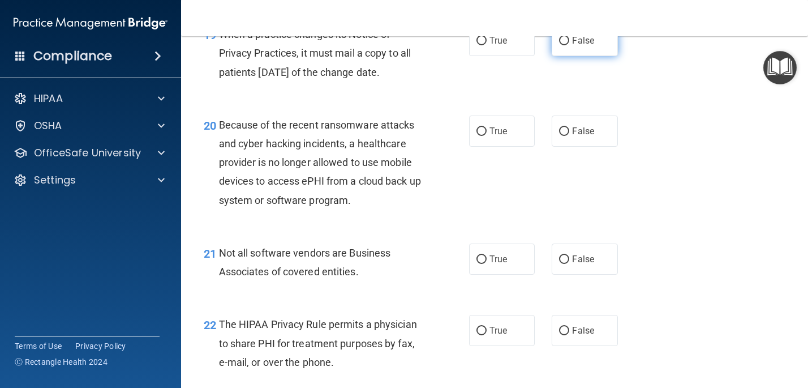
click at [566, 56] on label "False" at bounding box center [585, 40] width 66 height 31
click at [566, 45] on input "False" at bounding box center [564, 41] width 10 height 8
radio input "true"
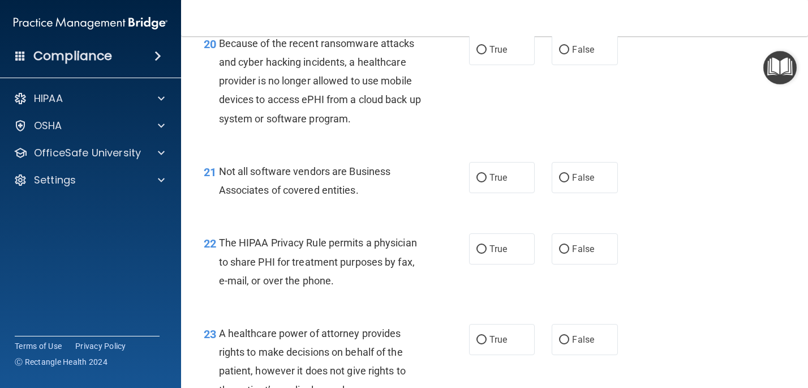
scroll to position [2111, 0]
click at [562, 54] on input "False" at bounding box center [564, 49] width 10 height 8
radio input "true"
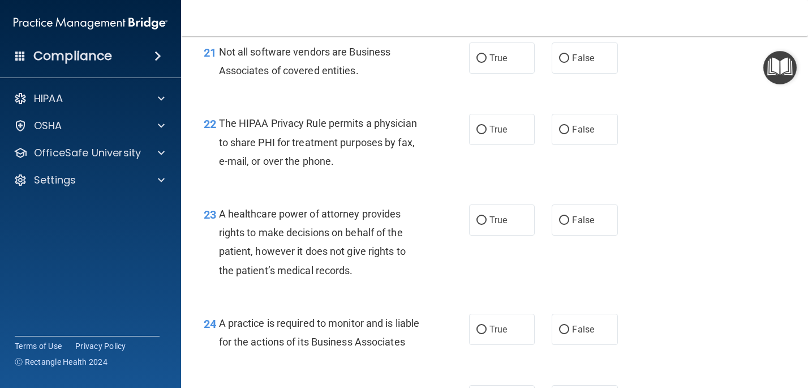
scroll to position [2231, 0]
click at [560, 62] on input "False" at bounding box center [564, 57] width 10 height 8
radio input "true"
click at [481, 133] on input "True" at bounding box center [481, 128] width 10 height 8
radio input "true"
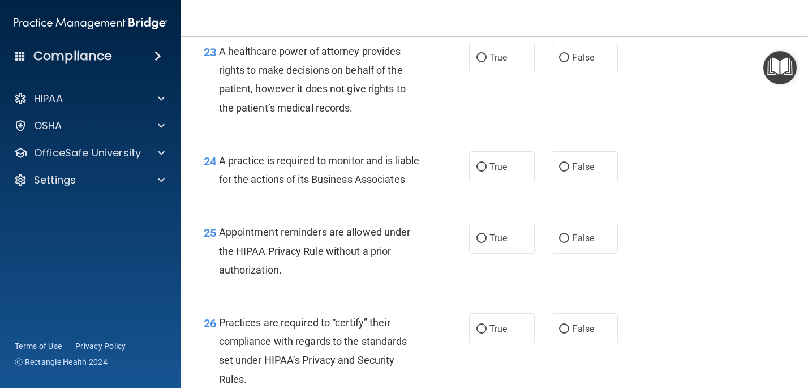
scroll to position [2399, 0]
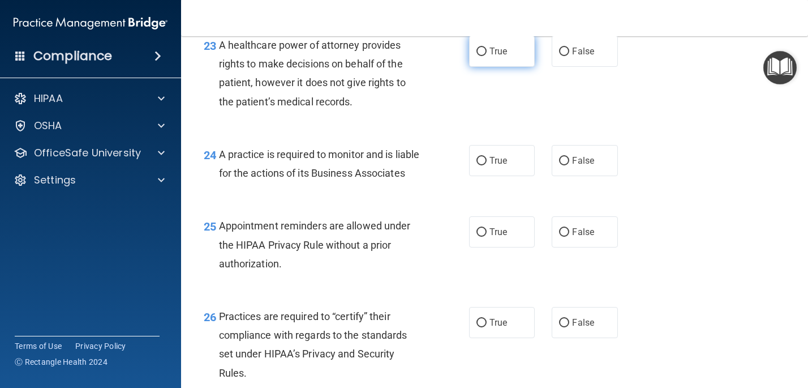
click at [481, 56] on input "True" at bounding box center [481, 52] width 10 height 8
radio input "true"
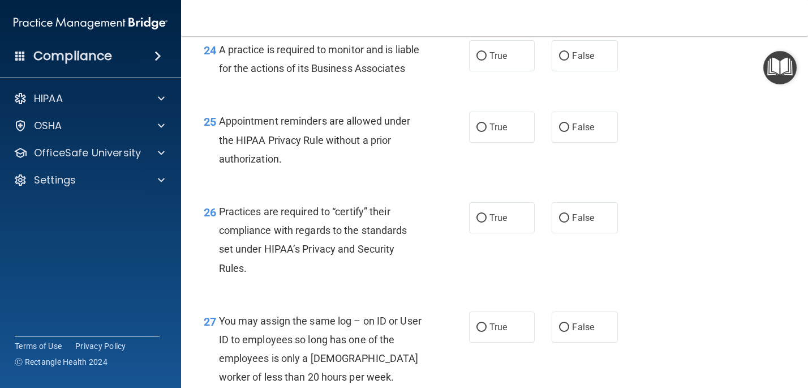
scroll to position [2504, 0]
click at [568, 60] on input "False" at bounding box center [564, 55] width 10 height 8
radio input "true"
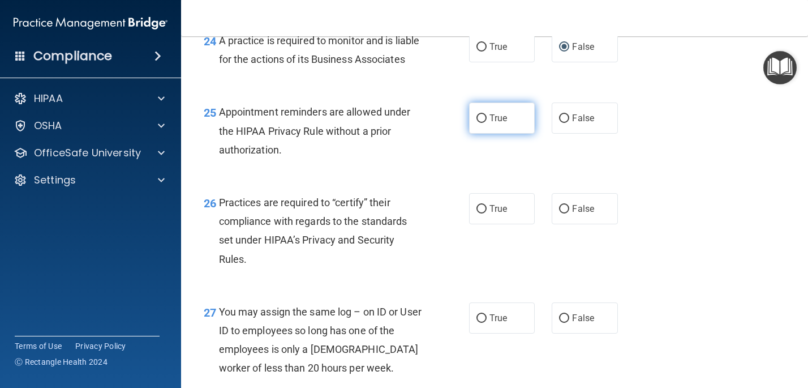
click at [480, 123] on input "True" at bounding box center [481, 118] width 10 height 8
radio input "true"
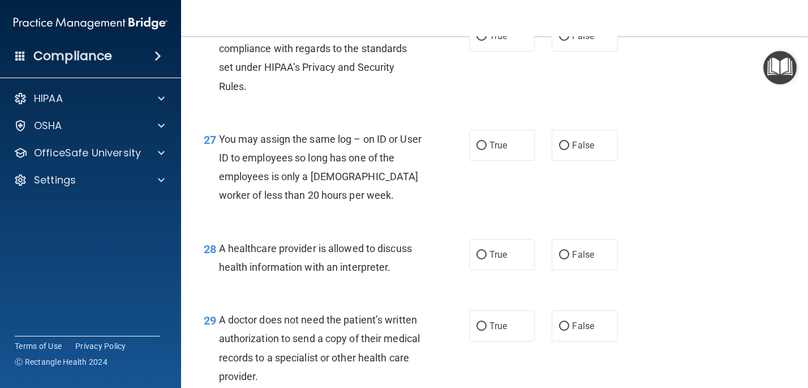
scroll to position [2691, 0]
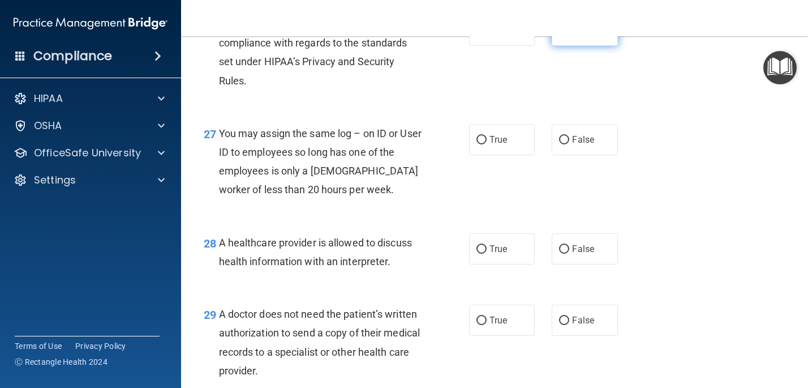
click at [564, 35] on input "False" at bounding box center [564, 31] width 10 height 8
radio input "true"
click at [447, 174] on div "27 You may assign the same log – on ID or User ID to employees so long has one …" at bounding box center [336, 164] width 299 height 81
click at [564, 155] on label "False" at bounding box center [585, 139] width 66 height 31
click at [564, 144] on input "False" at bounding box center [564, 140] width 10 height 8
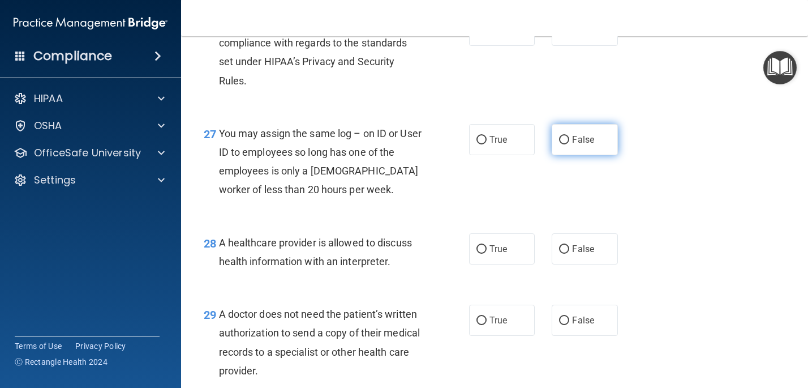
radio input "true"
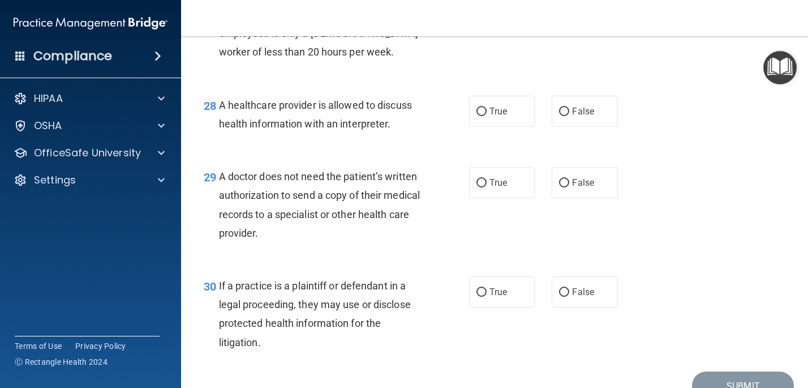
scroll to position [2832, 0]
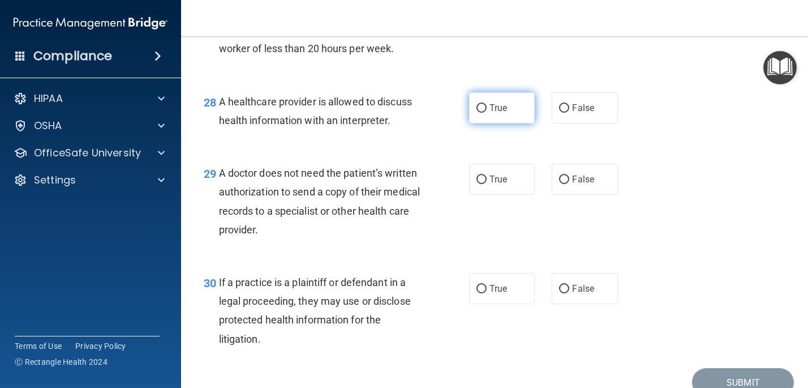
click at [482, 113] on input "True" at bounding box center [481, 108] width 10 height 8
radio input "true"
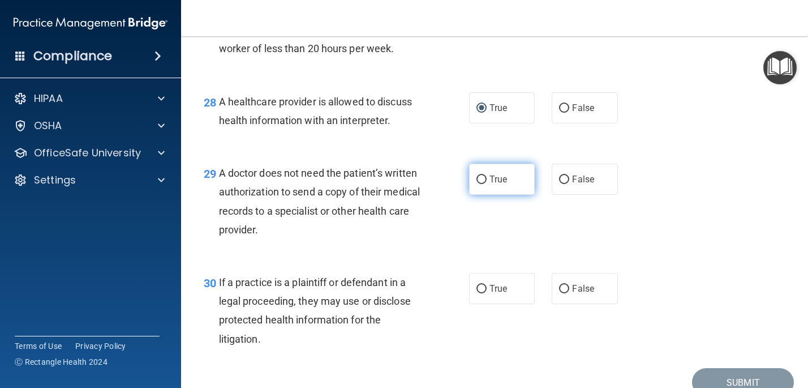
click at [480, 184] on input "True" at bounding box center [481, 179] width 10 height 8
radio input "true"
click at [565, 184] on input "False" at bounding box center [564, 179] width 10 height 8
radio input "true"
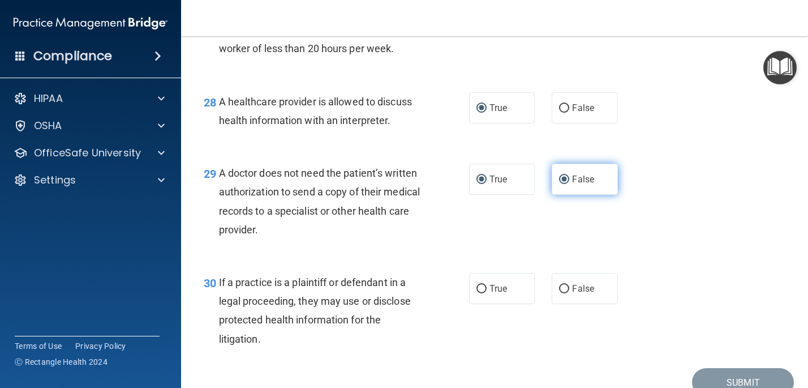
radio input "false"
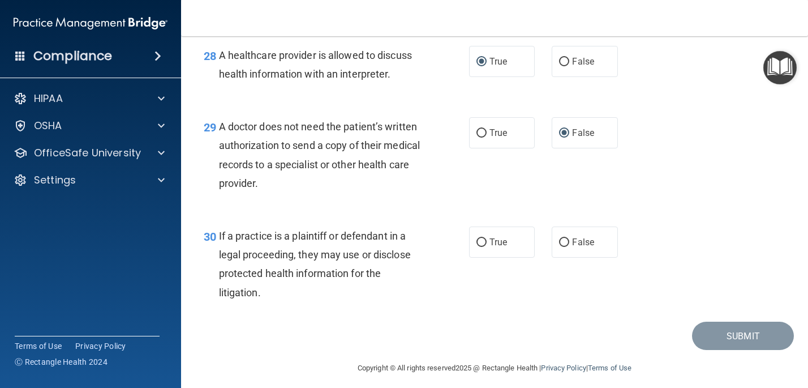
scroll to position [2879, 0]
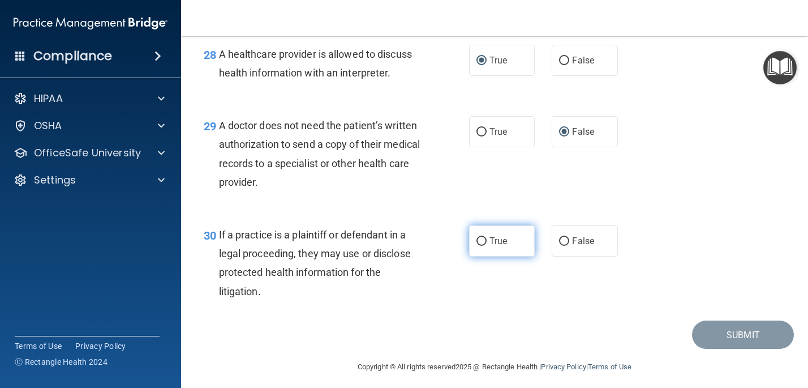
click at [480, 246] on input "True" at bounding box center [481, 241] width 10 height 8
radio input "true"
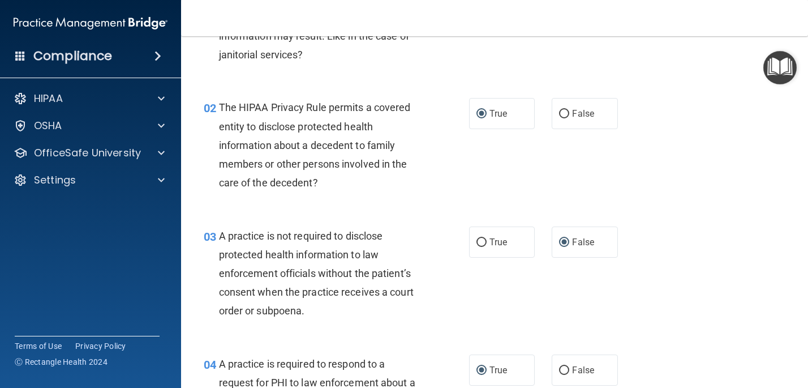
scroll to position [0, 0]
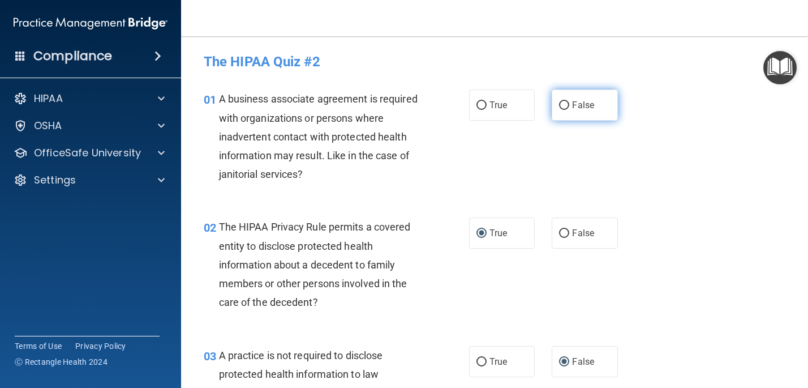
click at [565, 106] on input "False" at bounding box center [564, 105] width 10 height 8
radio input "true"
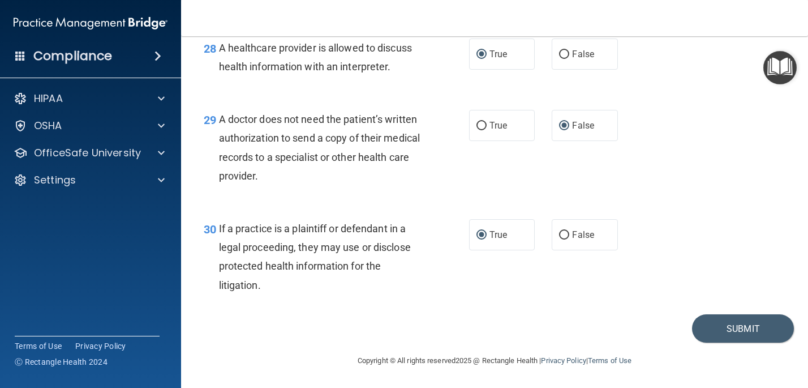
scroll to position [2924, 0]
click at [733, 325] on button "Submit" at bounding box center [743, 328] width 102 height 29
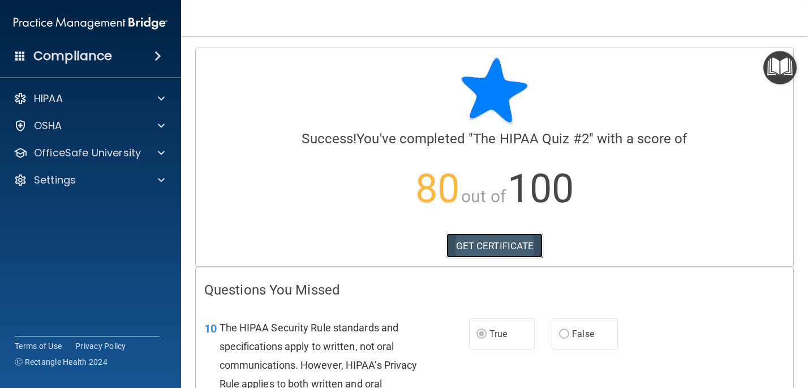
click at [521, 246] on link "GET CERTIFICATE" at bounding box center [494, 245] width 97 height 25
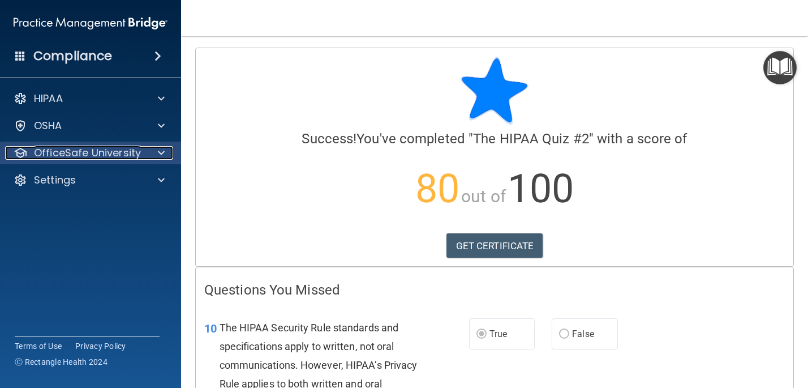
click at [162, 153] on span at bounding box center [161, 153] width 7 height 14
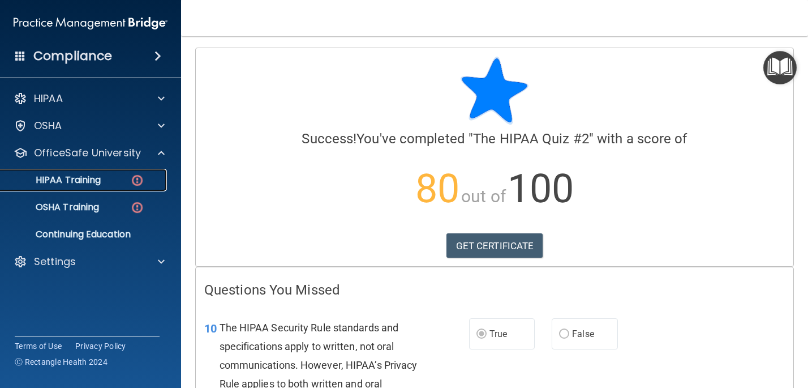
click at [134, 180] on img at bounding box center [137, 180] width 14 height 14
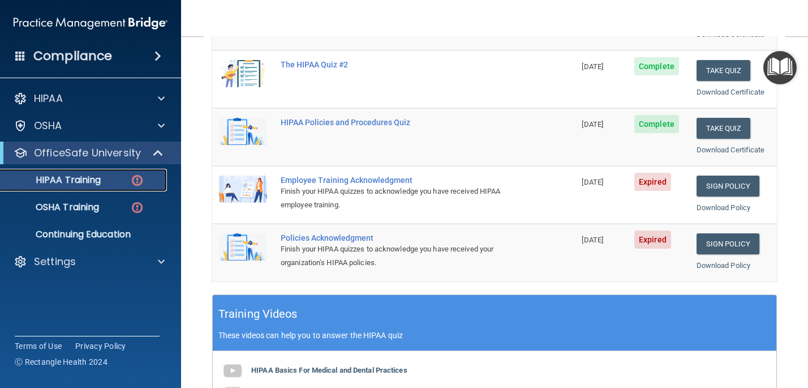
scroll to position [216, 0]
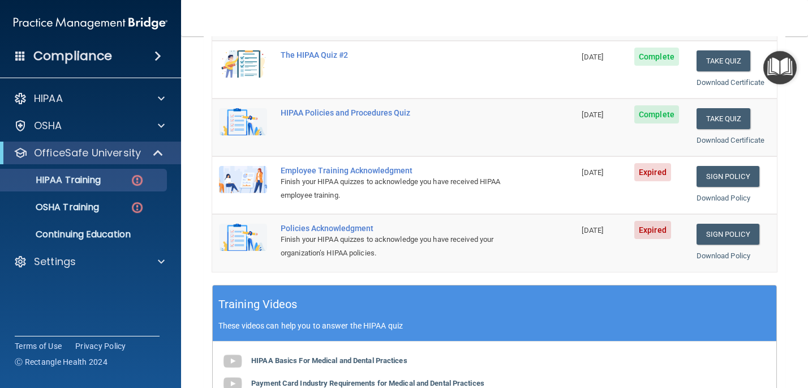
click at [347, 170] on div "Employee Training Acknowledgment" at bounding box center [400, 170] width 238 height 9
click at [734, 178] on link "Sign Policy" at bounding box center [728, 176] width 63 height 21
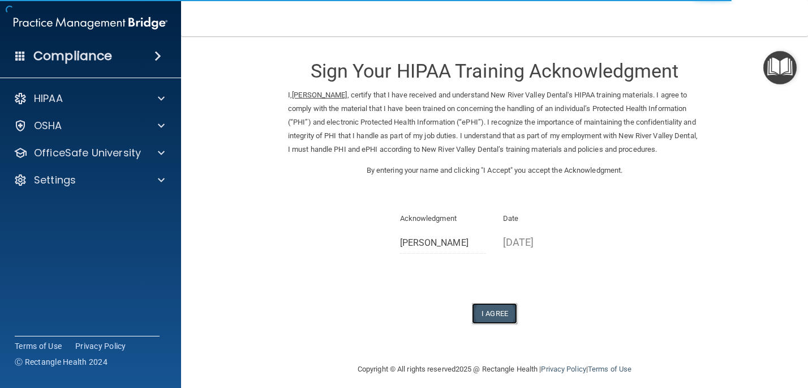
click at [499, 311] on button "I Agree" at bounding box center [494, 313] width 45 height 21
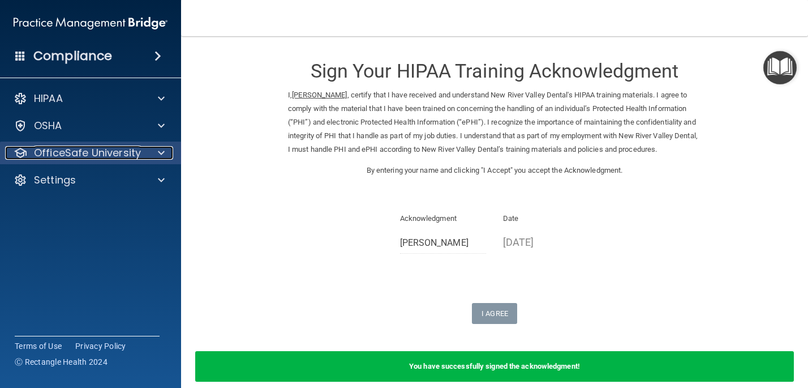
click at [161, 152] on span at bounding box center [161, 153] width 7 height 14
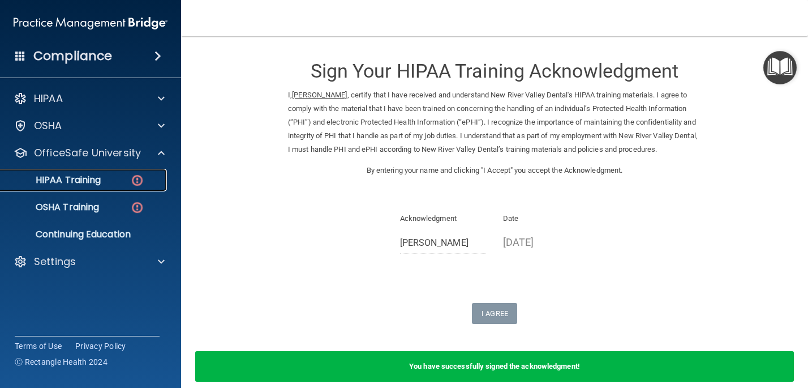
click at [102, 183] on div "HIPAA Training" at bounding box center [84, 179] width 154 height 11
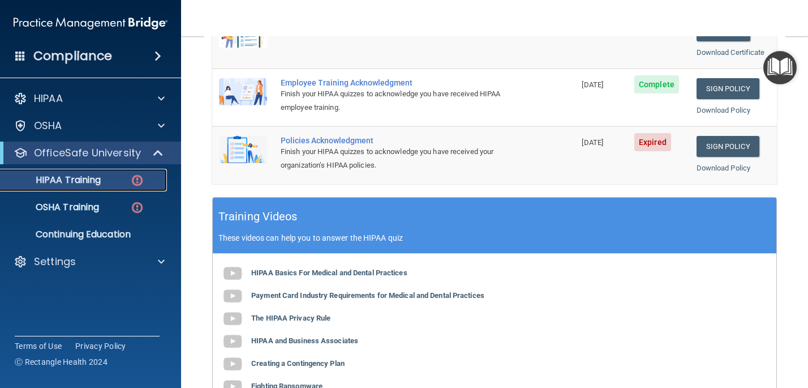
scroll to position [306, 0]
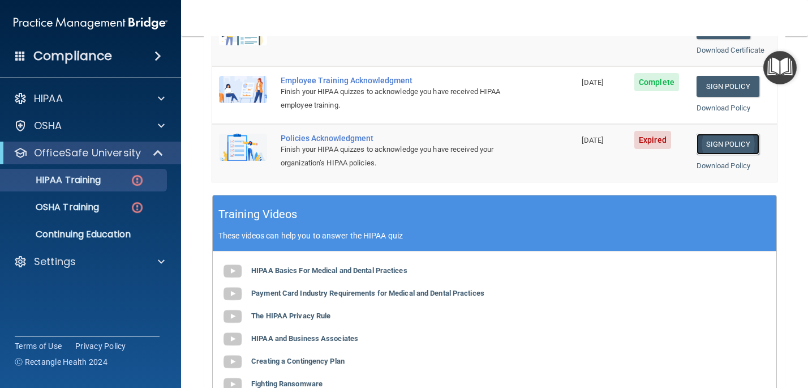
click at [724, 144] on link "Sign Policy" at bounding box center [728, 144] width 63 height 21
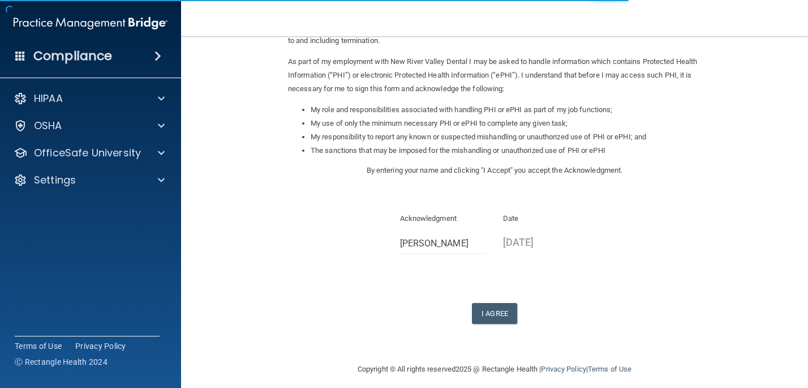
scroll to position [123, 0]
click at [486, 312] on button "I Agree" at bounding box center [494, 312] width 45 height 21
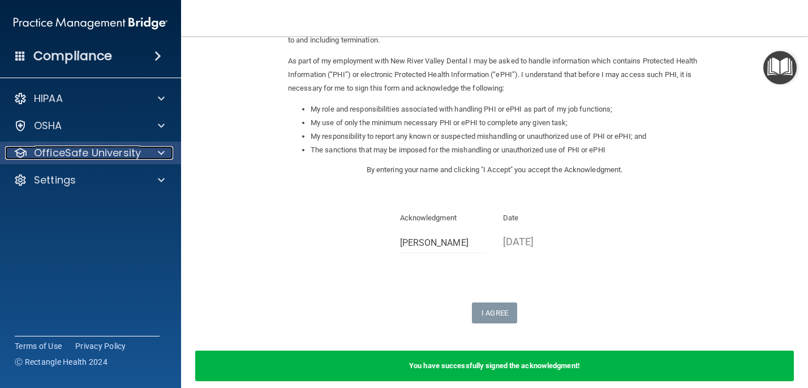
click at [164, 150] on span at bounding box center [161, 153] width 7 height 14
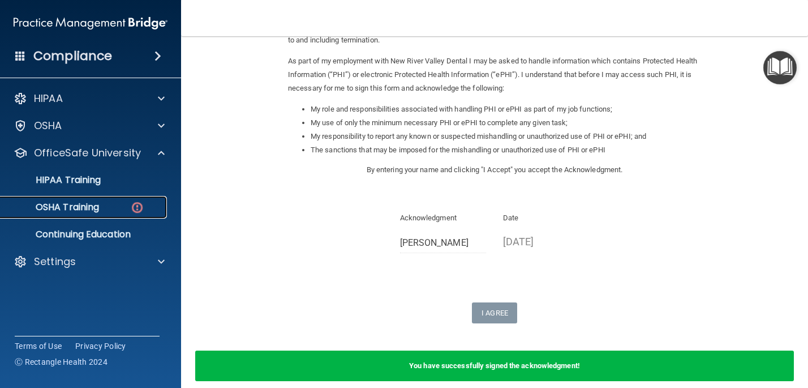
click at [79, 207] on p "OSHA Training" at bounding box center [53, 206] width 92 height 11
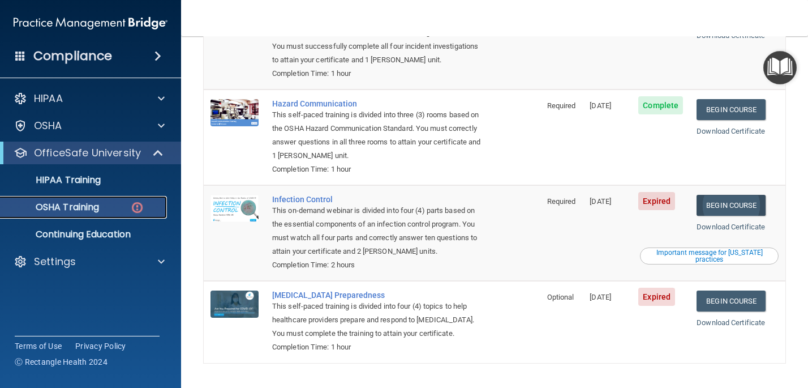
scroll to position [199, 0]
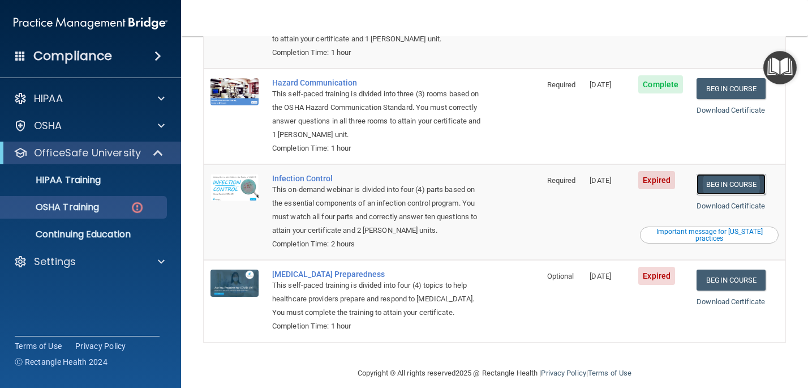
click at [737, 174] on link "Begin Course" at bounding box center [731, 184] width 69 height 21
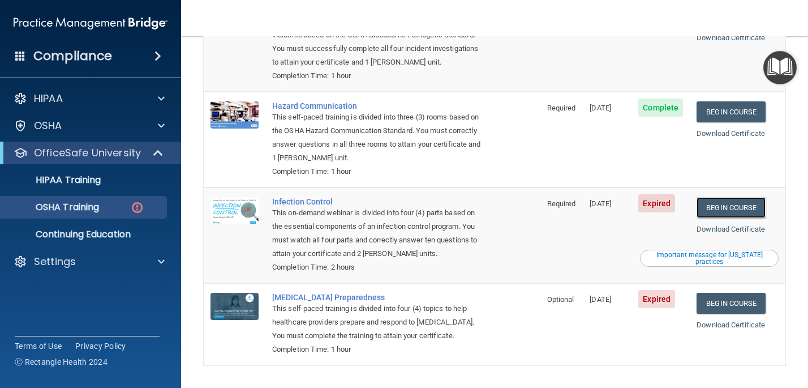
scroll to position [192, 0]
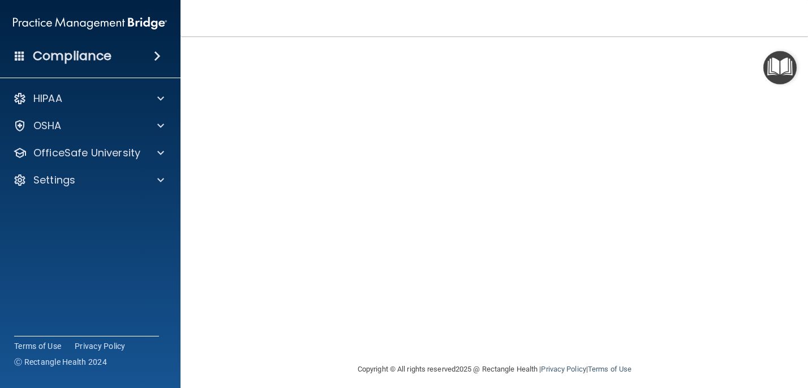
scroll to position [97, 0]
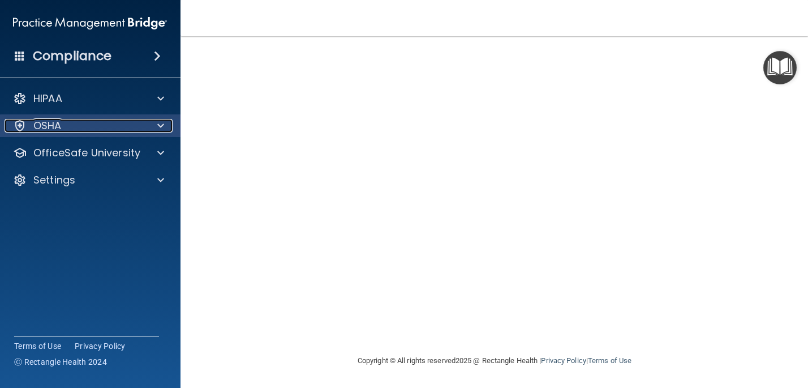
click at [163, 125] on span at bounding box center [160, 126] width 7 height 14
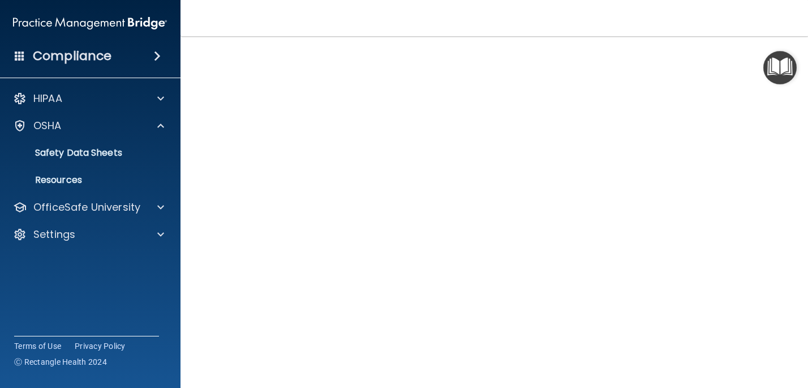
scroll to position [61, 0]
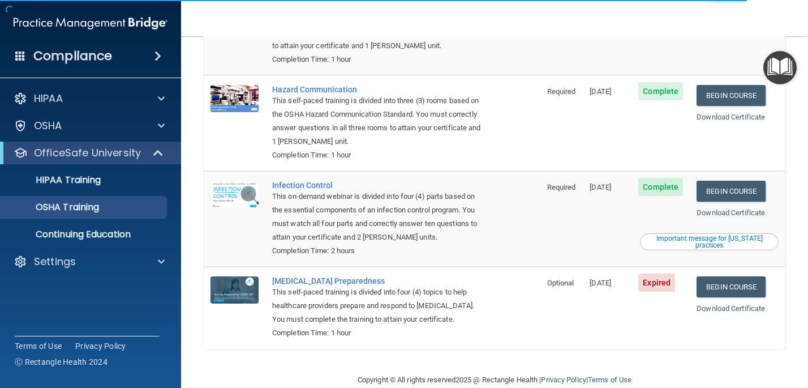
scroll to position [168, 0]
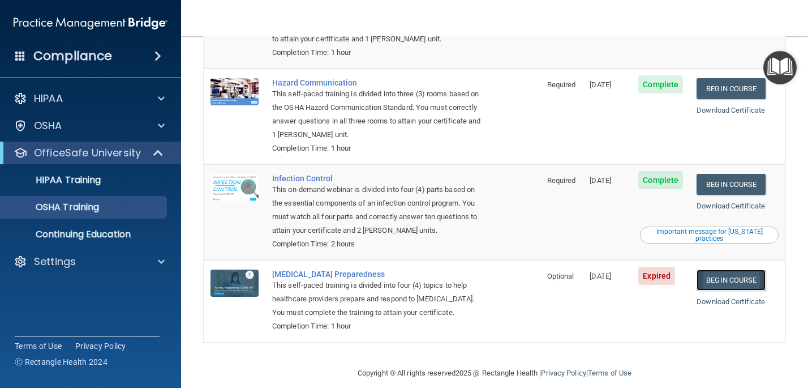
click at [721, 269] on link "Begin Course" at bounding box center [731, 279] width 69 height 21
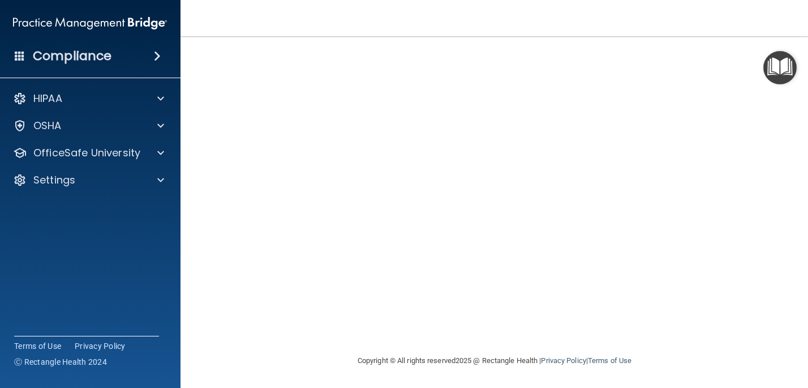
scroll to position [12, 0]
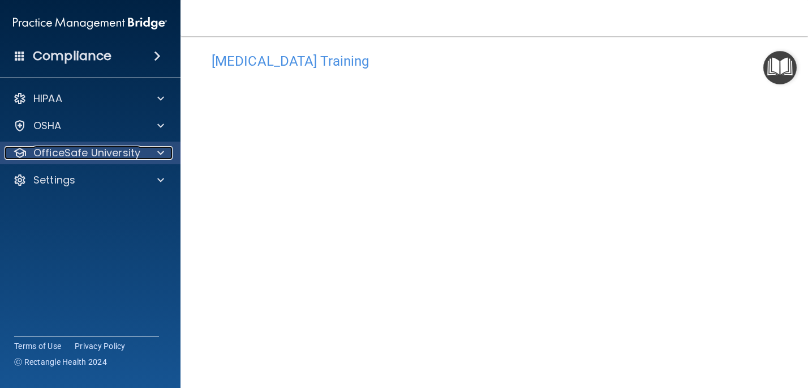
click at [142, 151] on div "OfficeSafe University" at bounding box center [75, 153] width 140 height 14
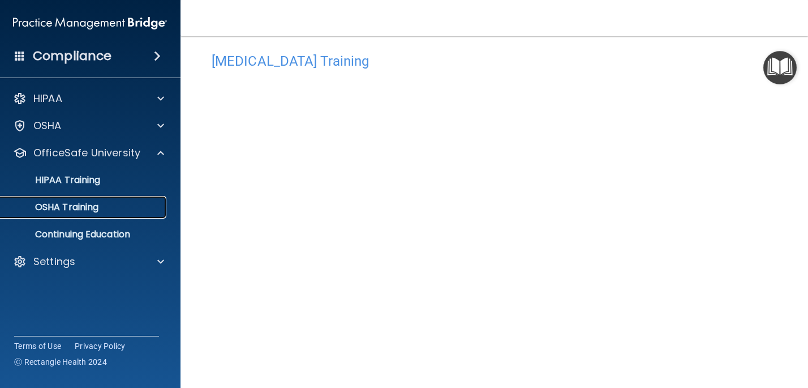
click at [109, 205] on div "OSHA Training" at bounding box center [84, 206] width 154 height 11
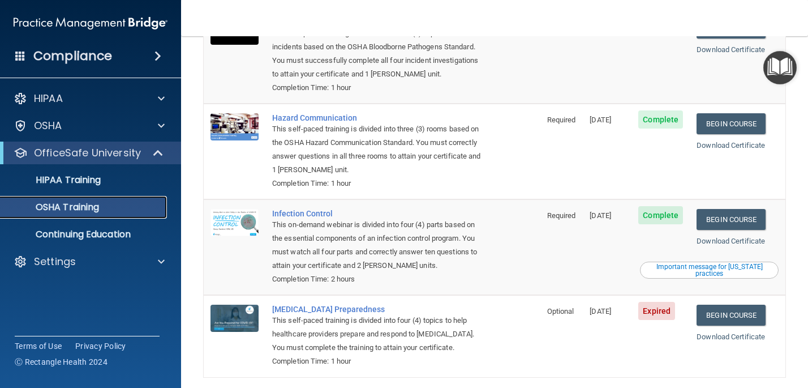
scroll to position [168, 0]
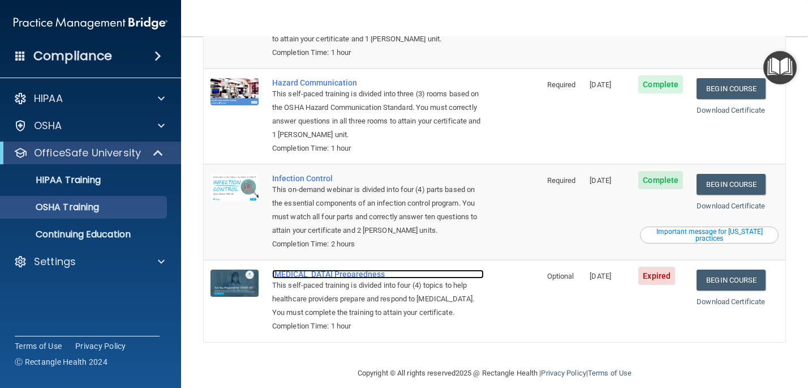
click at [329, 269] on div "COVID-19 Preparedness" at bounding box center [378, 273] width 212 height 9
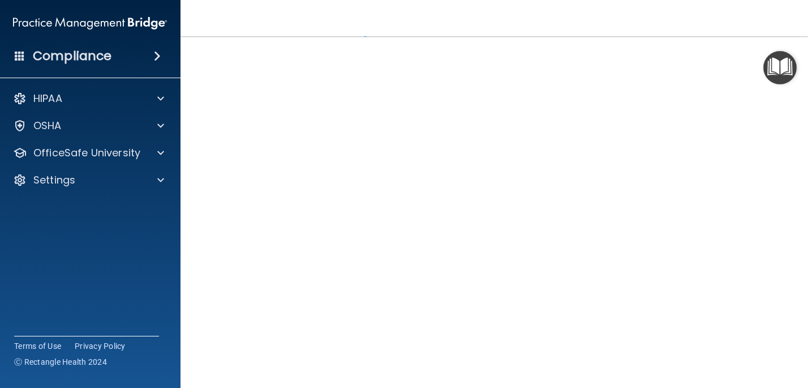
scroll to position [42, 0]
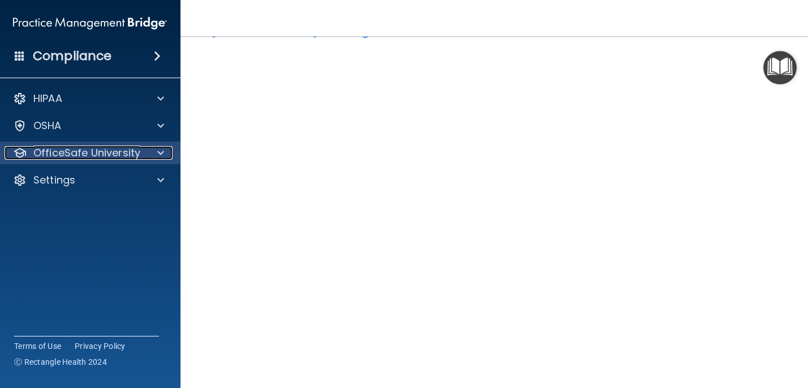
click at [158, 153] on span at bounding box center [160, 153] width 7 height 14
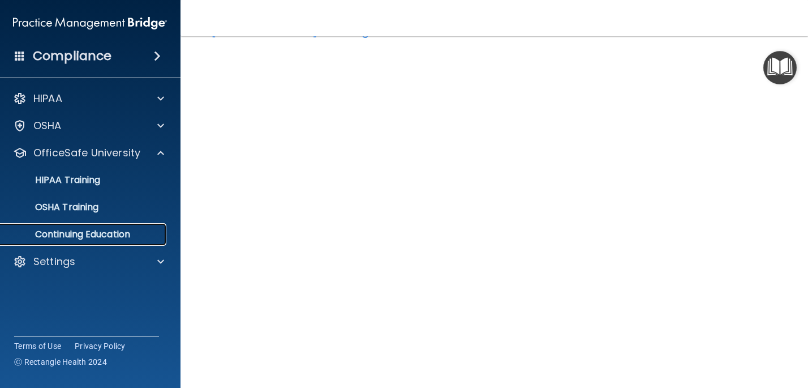
click at [142, 235] on p "Continuing Education" at bounding box center [84, 234] width 154 height 11
